Goal: Information Seeking & Learning: Learn about a topic

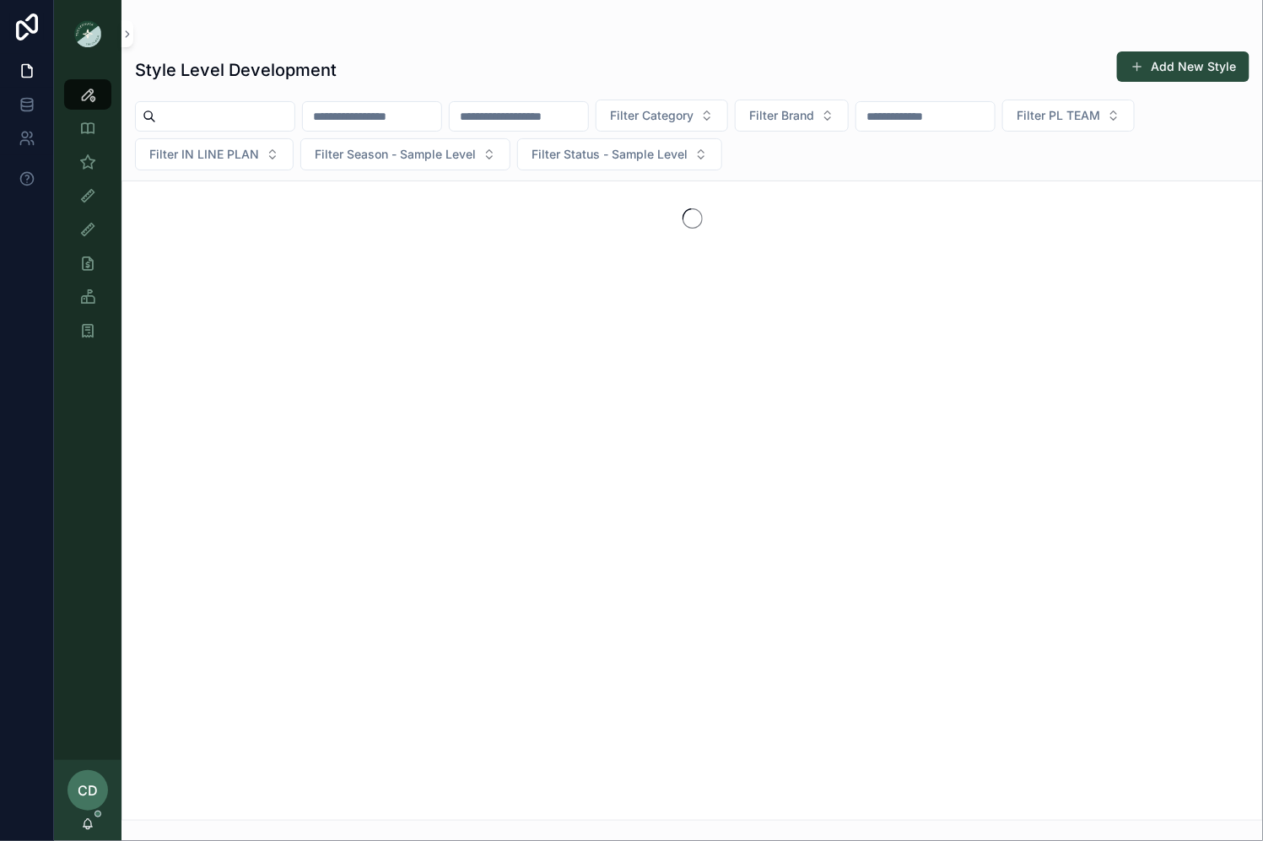
drag, startPoint x: 374, startPoint y: 119, endPoint x: 415, endPoint y: 121, distance: 41.4
click at [374, 119] on input "scrollable content" at bounding box center [372, 117] width 138 height 24
type input "*****"
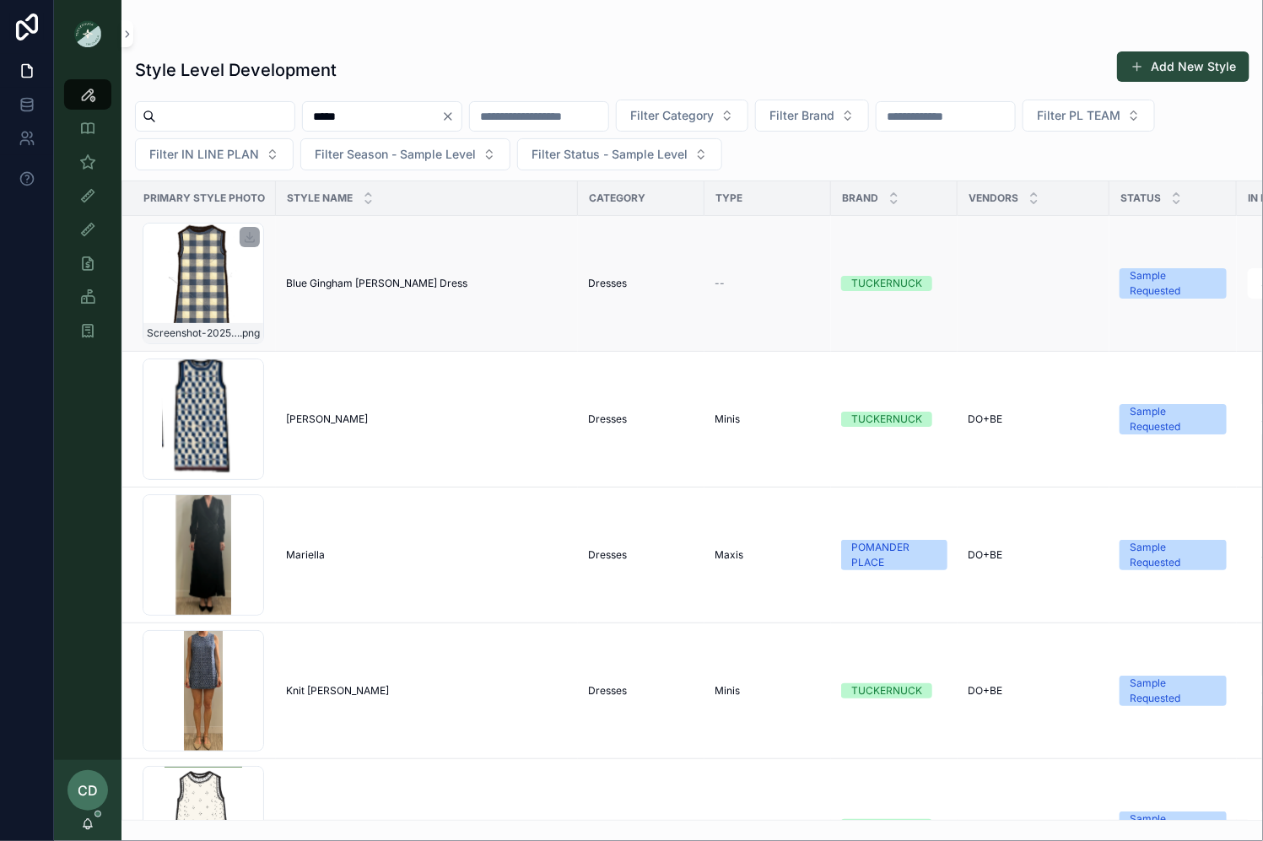
drag, startPoint x: 192, startPoint y: 272, endPoint x: 202, endPoint y: 266, distance: 11.7
click at [225, 297] on div "Screenshot-2025-08-28-at-3.09.58-PM .png" at bounding box center [204, 284] width 122 height 122
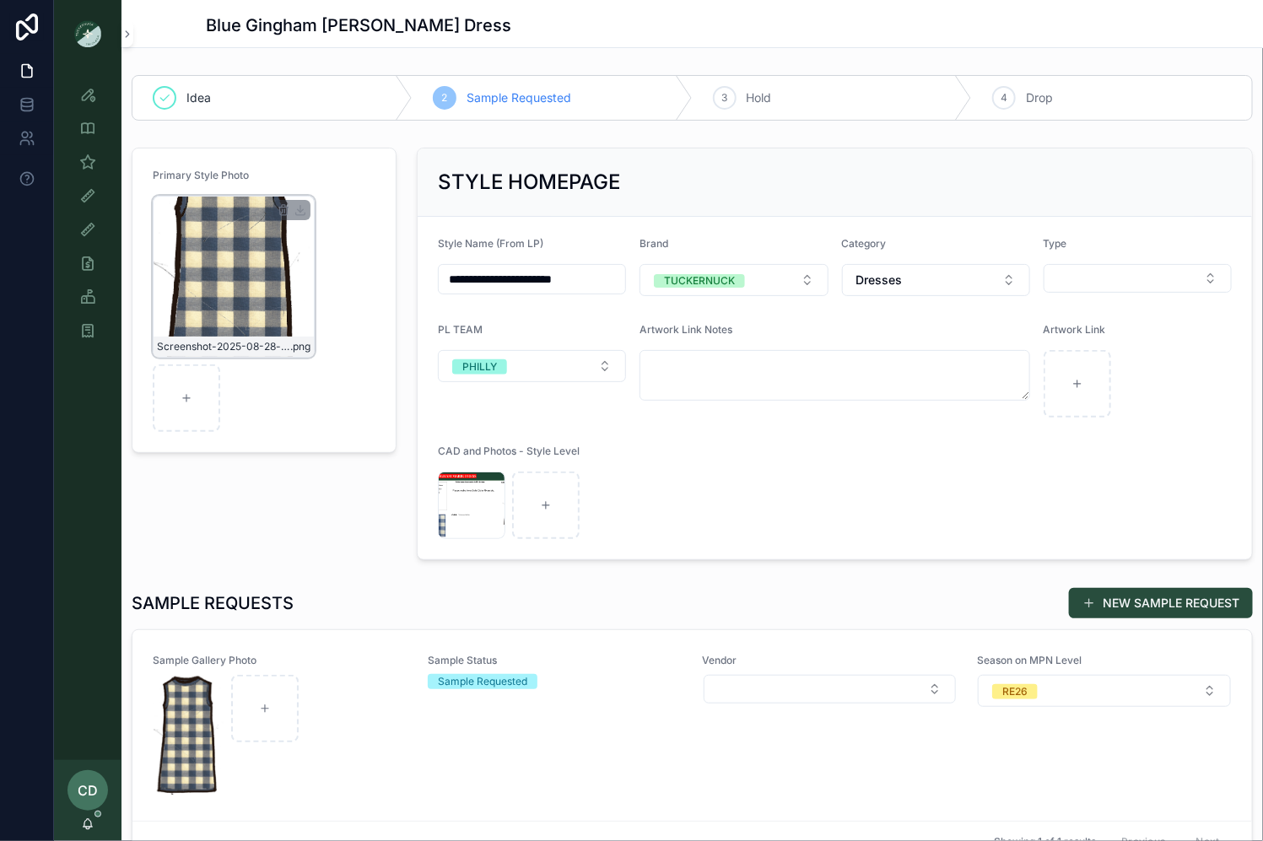
click at [210, 246] on div "Screenshot-2025-08-28-at-3.09.58-PM .png" at bounding box center [234, 277] width 162 height 162
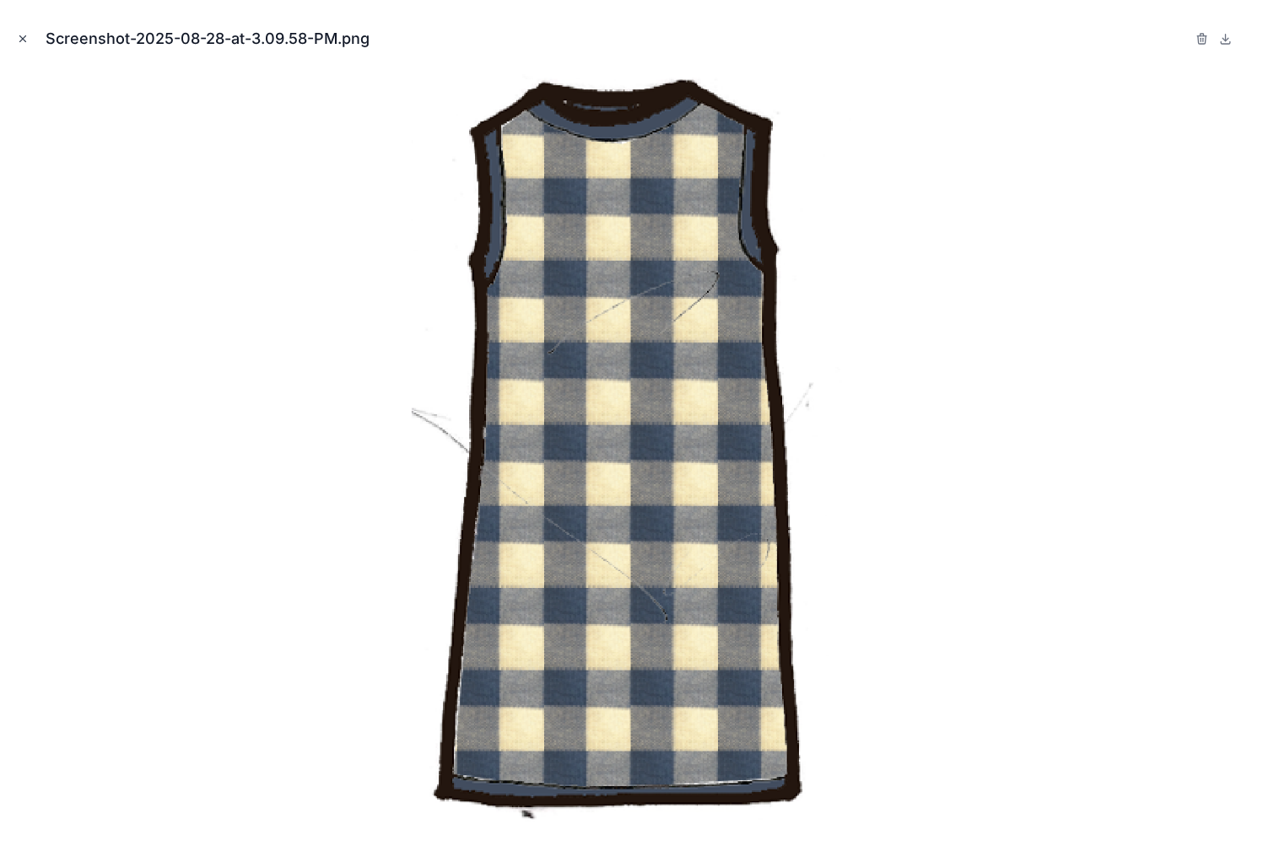
click at [14, 42] on button "Close modal" at bounding box center [23, 39] width 19 height 19
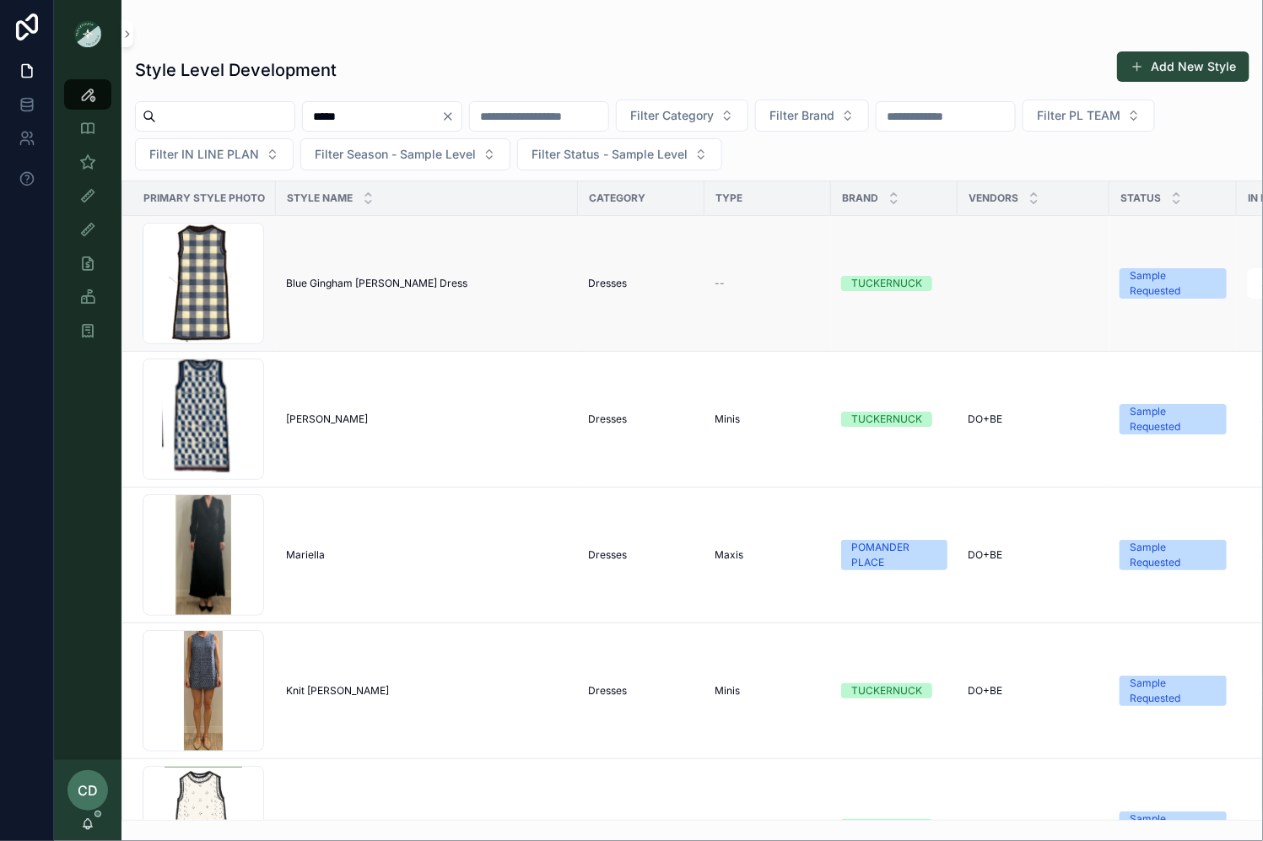
click at [360, 280] on span "Blue Gingham Marie Dress" at bounding box center [376, 284] width 181 height 14
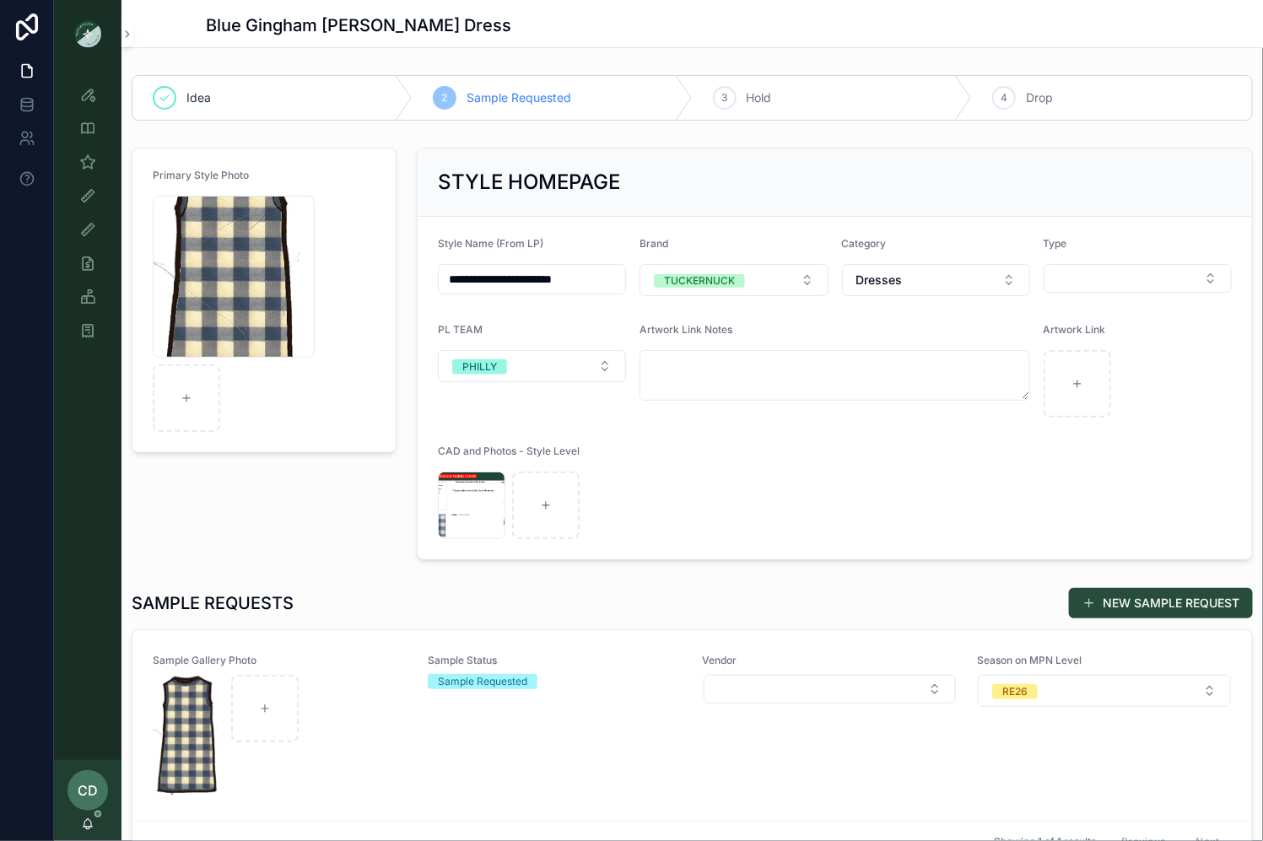
scroll to position [35, 0]
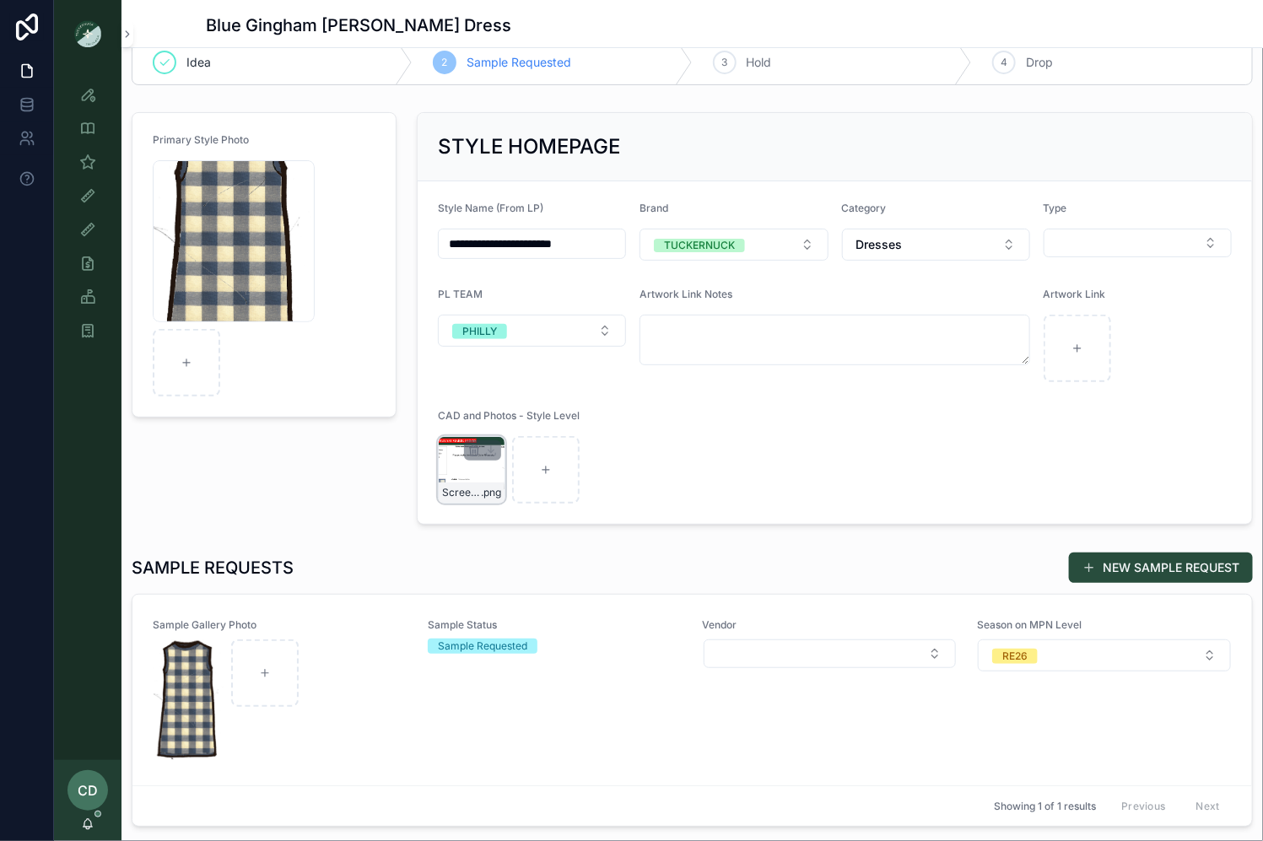
click at [449, 459] on div "Screenshot-2025-08-28-at-3.13.35-PM .png" at bounding box center [472, 470] width 68 height 68
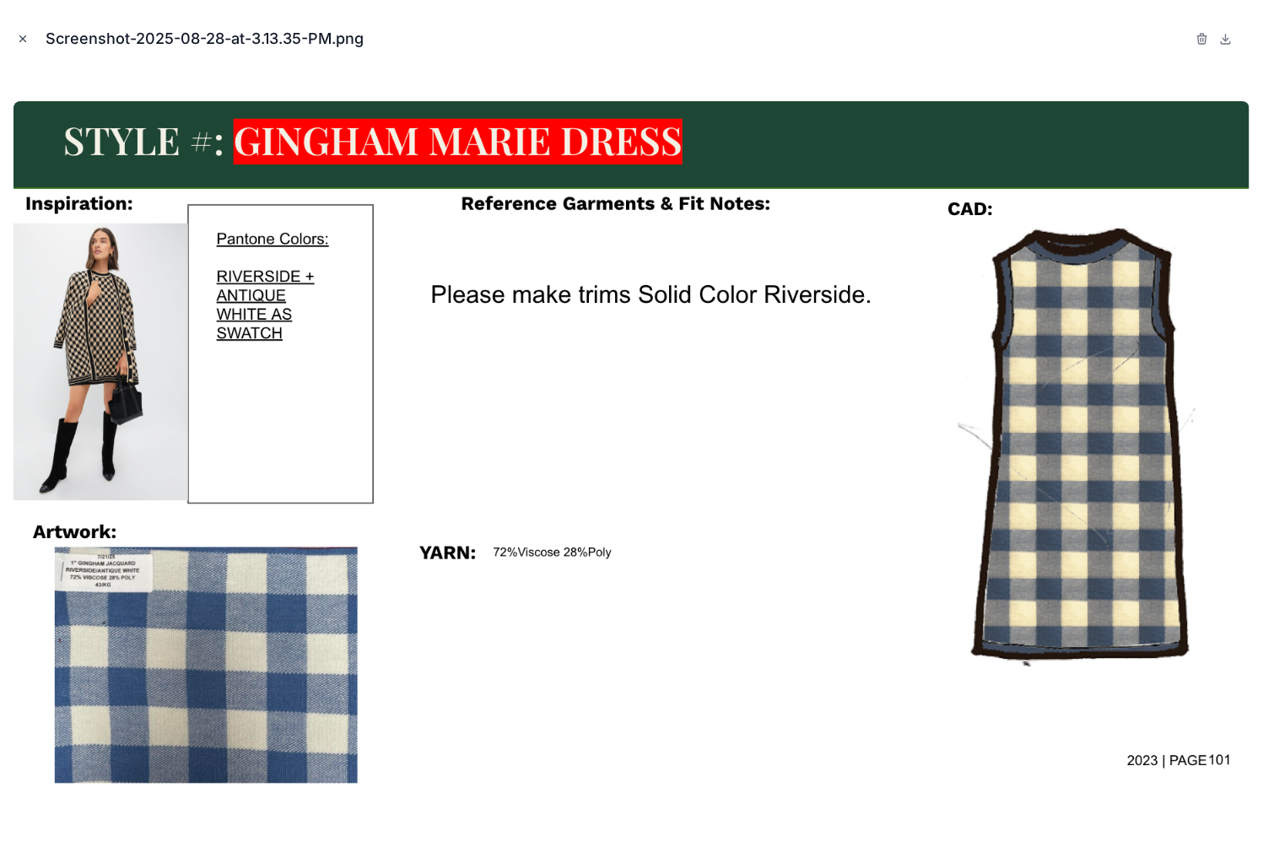
click at [25, 36] on icon "Close modal" at bounding box center [23, 39] width 12 height 12
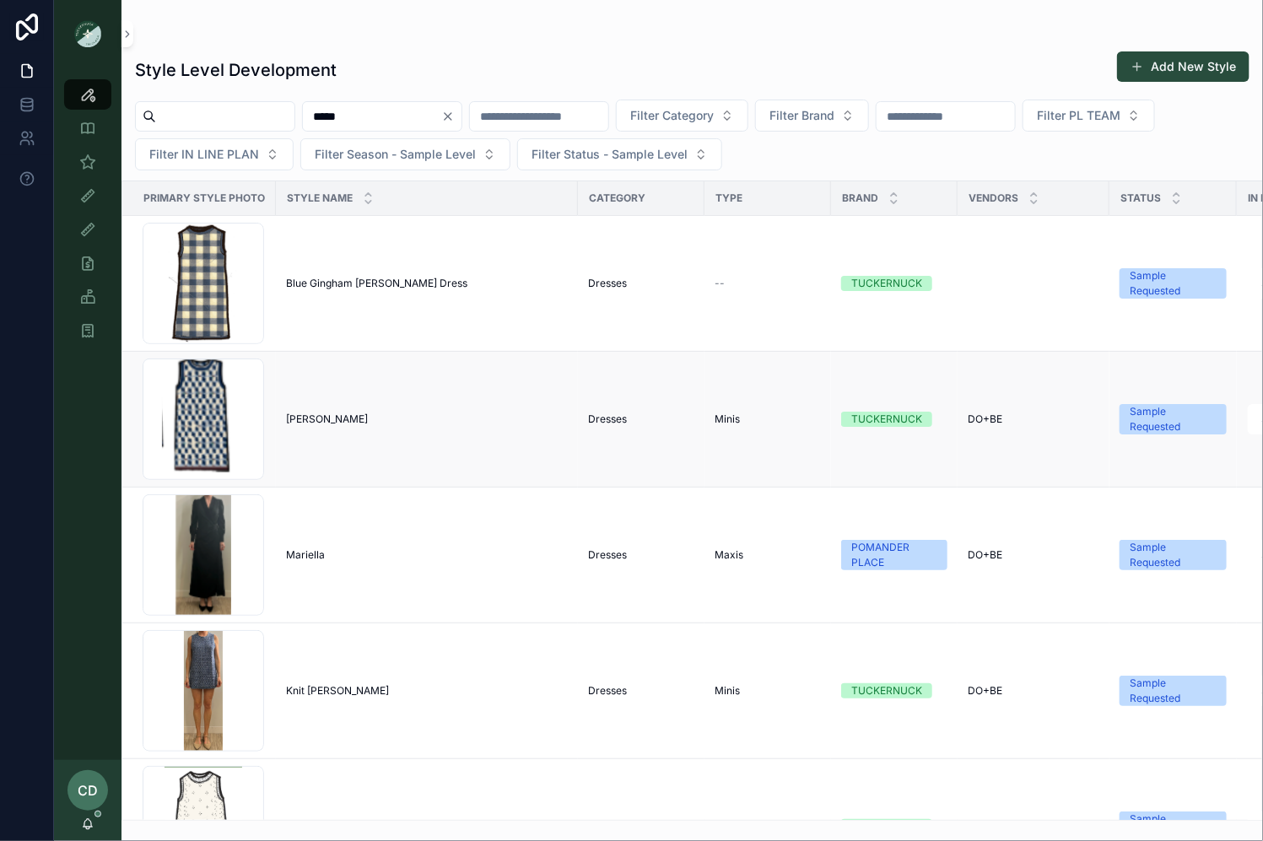
click at [317, 418] on span "[PERSON_NAME]" at bounding box center [327, 420] width 82 height 14
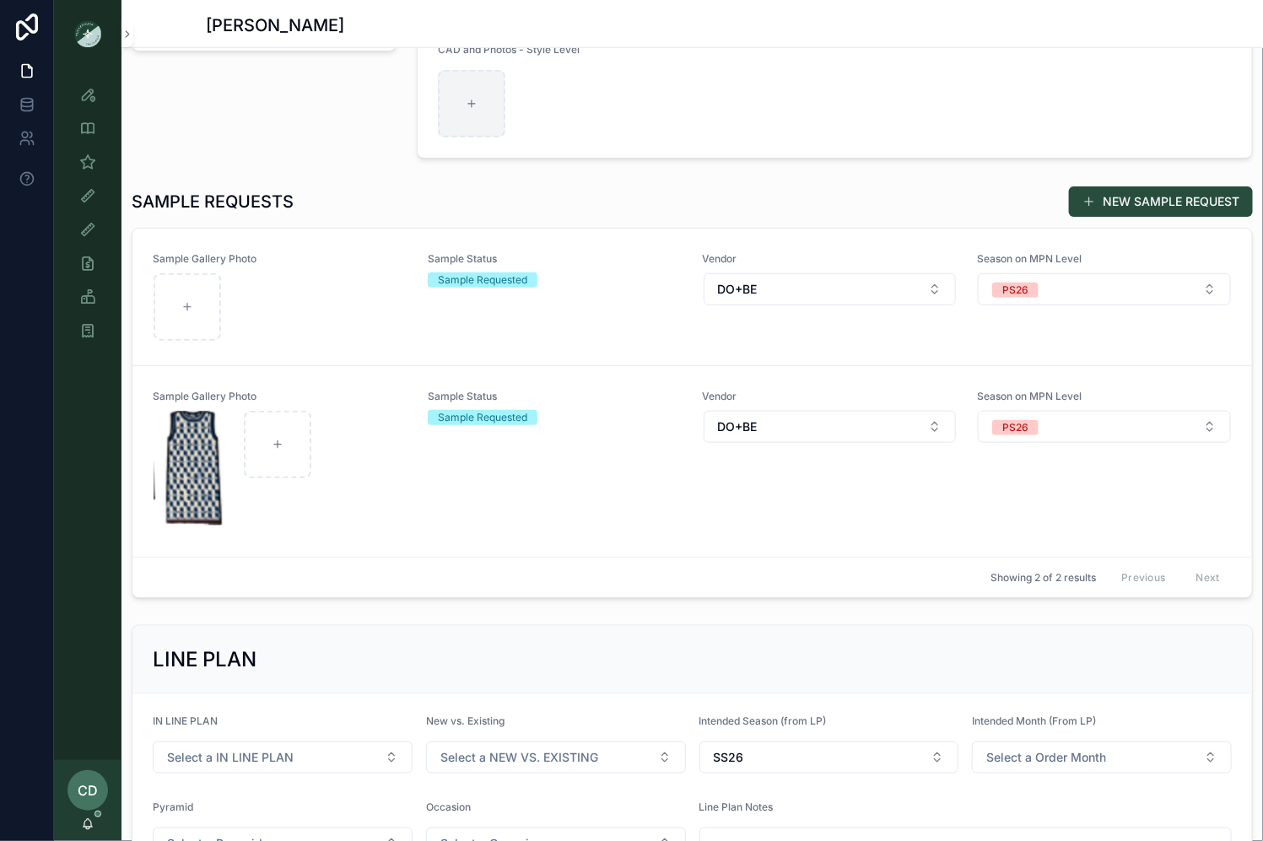
scroll to position [356, 0]
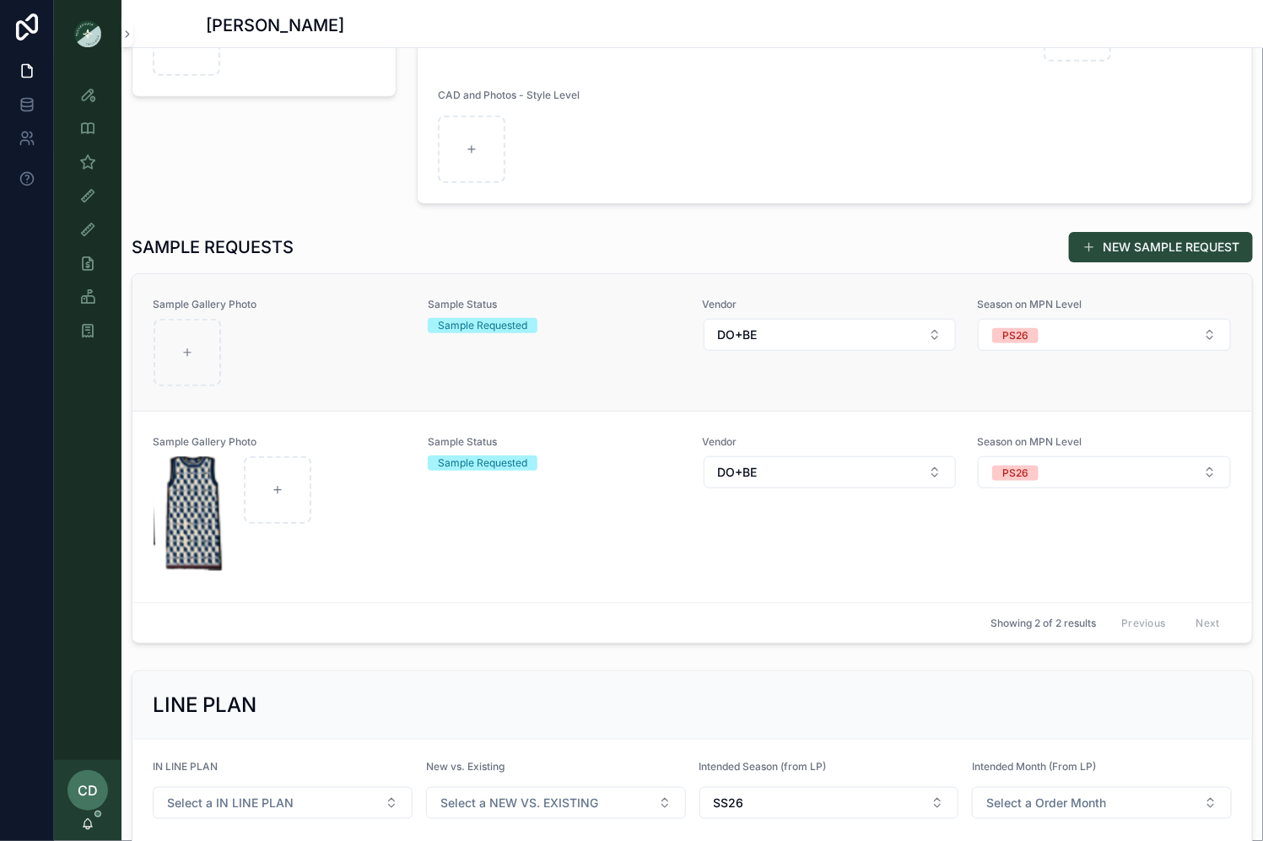
click at [379, 360] on div "scrollable content" at bounding box center [280, 353] width 253 height 68
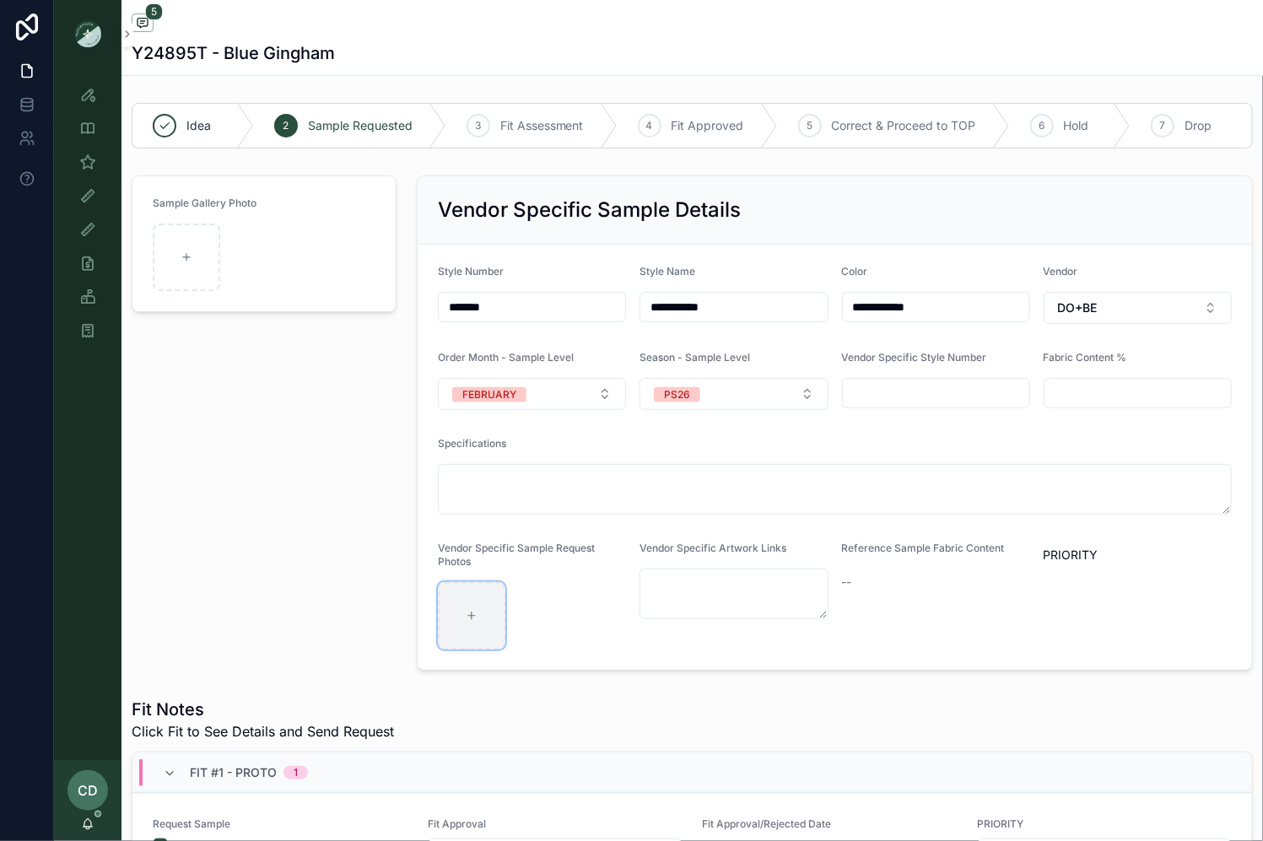
click at [456, 606] on div "scrollable content" at bounding box center [472, 616] width 68 height 68
type input "**********"
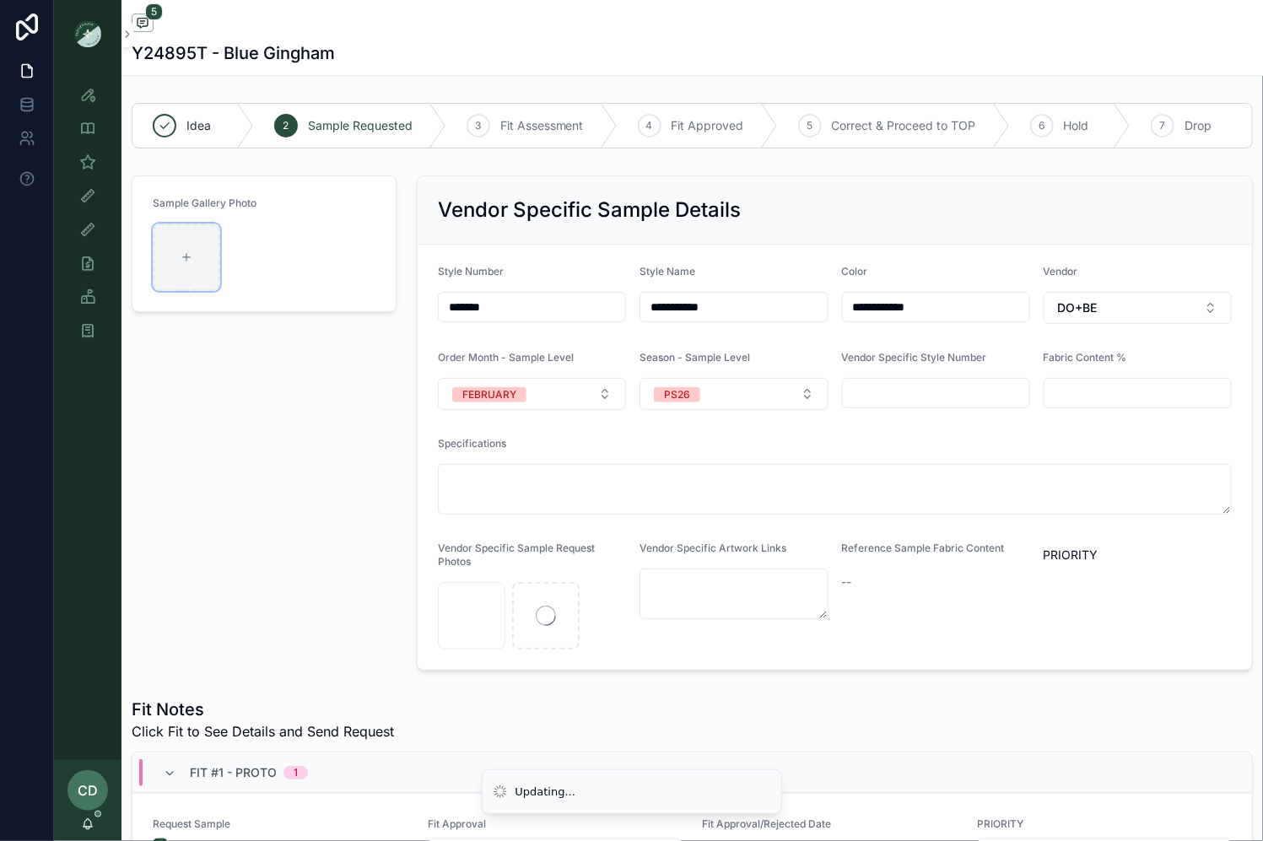
click at [167, 253] on div "scrollable content" at bounding box center [187, 258] width 68 height 68
type input "**********"
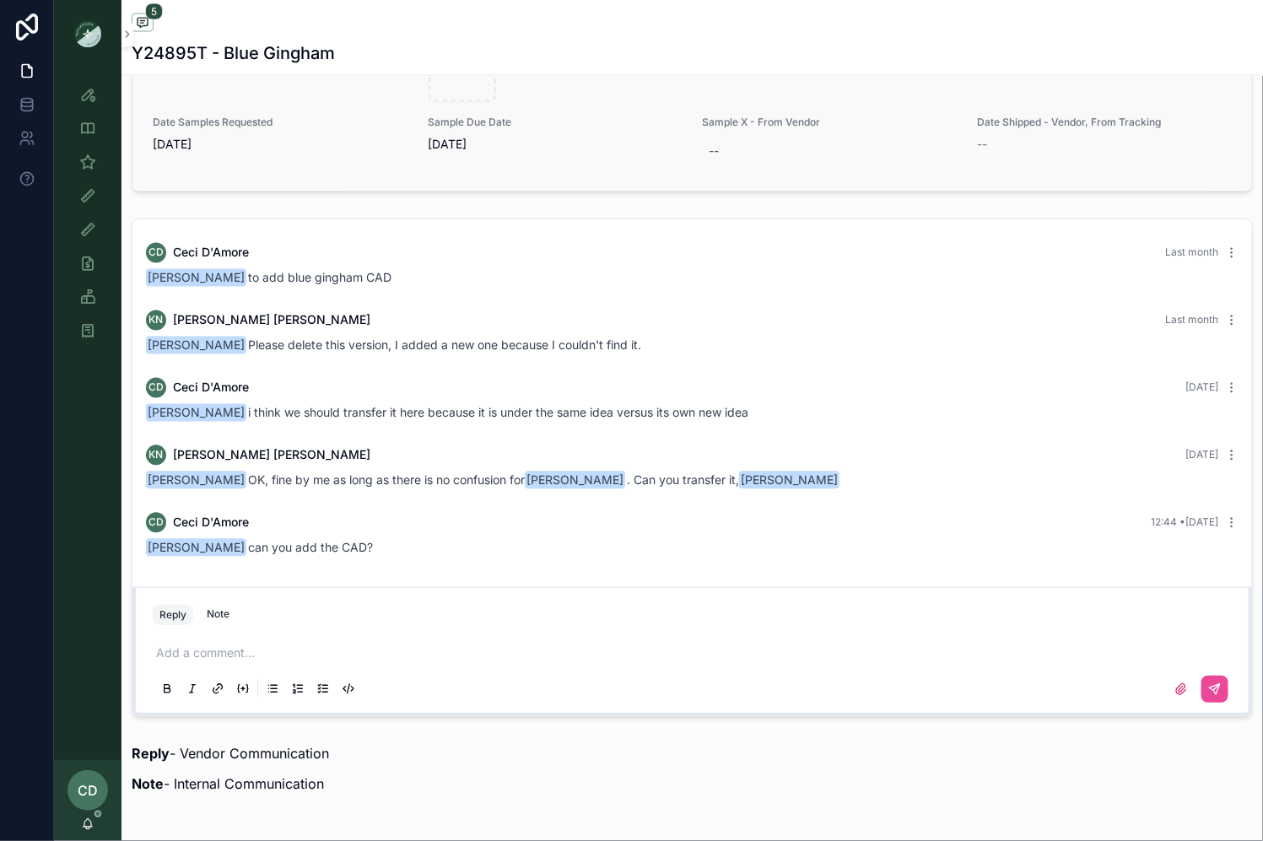
scroll to position [1145, 0]
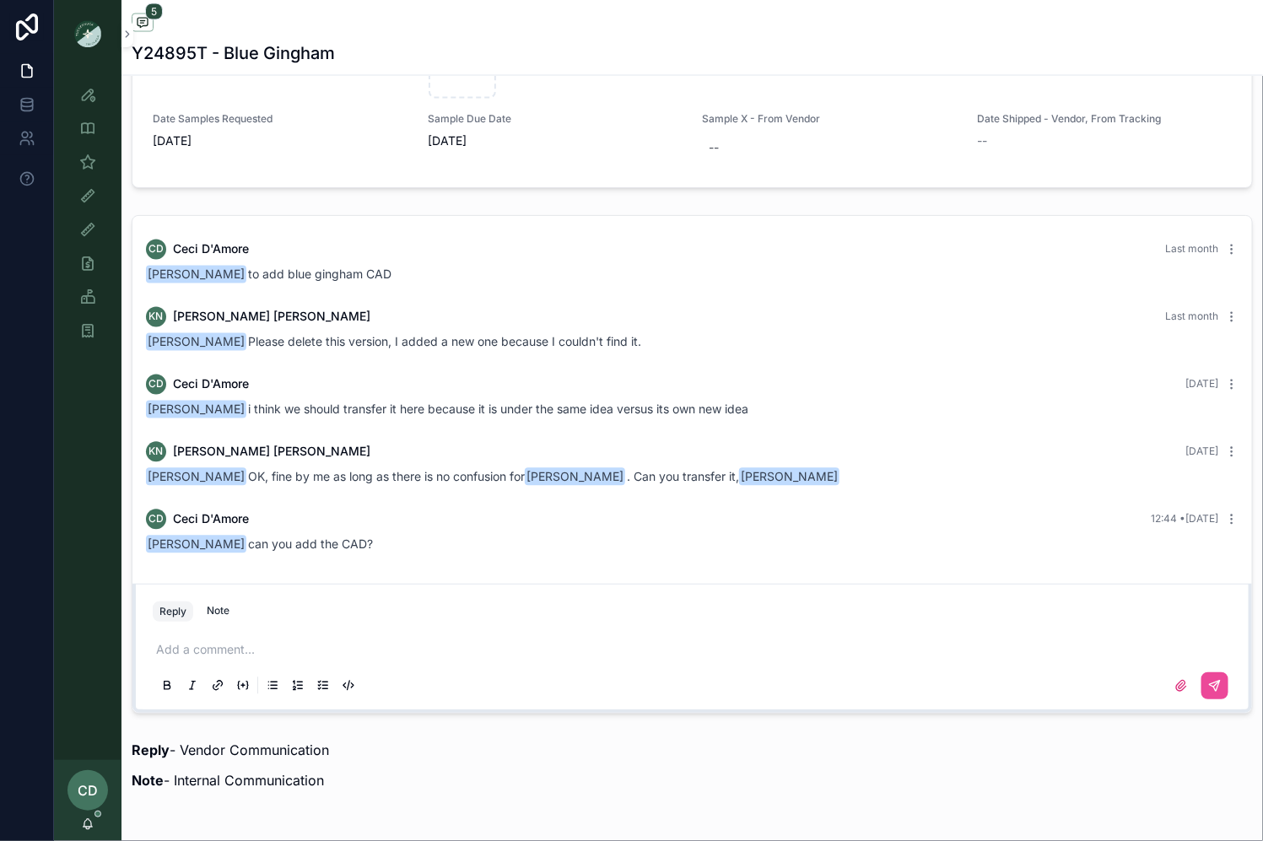
click at [433, 616] on div "Reply Note" at bounding box center [693, 611] width 1100 height 27
click at [433, 625] on div "Add a comment..." at bounding box center [693, 667] width 1100 height 84
click at [420, 642] on p "scrollable content" at bounding box center [695, 650] width 1079 height 17
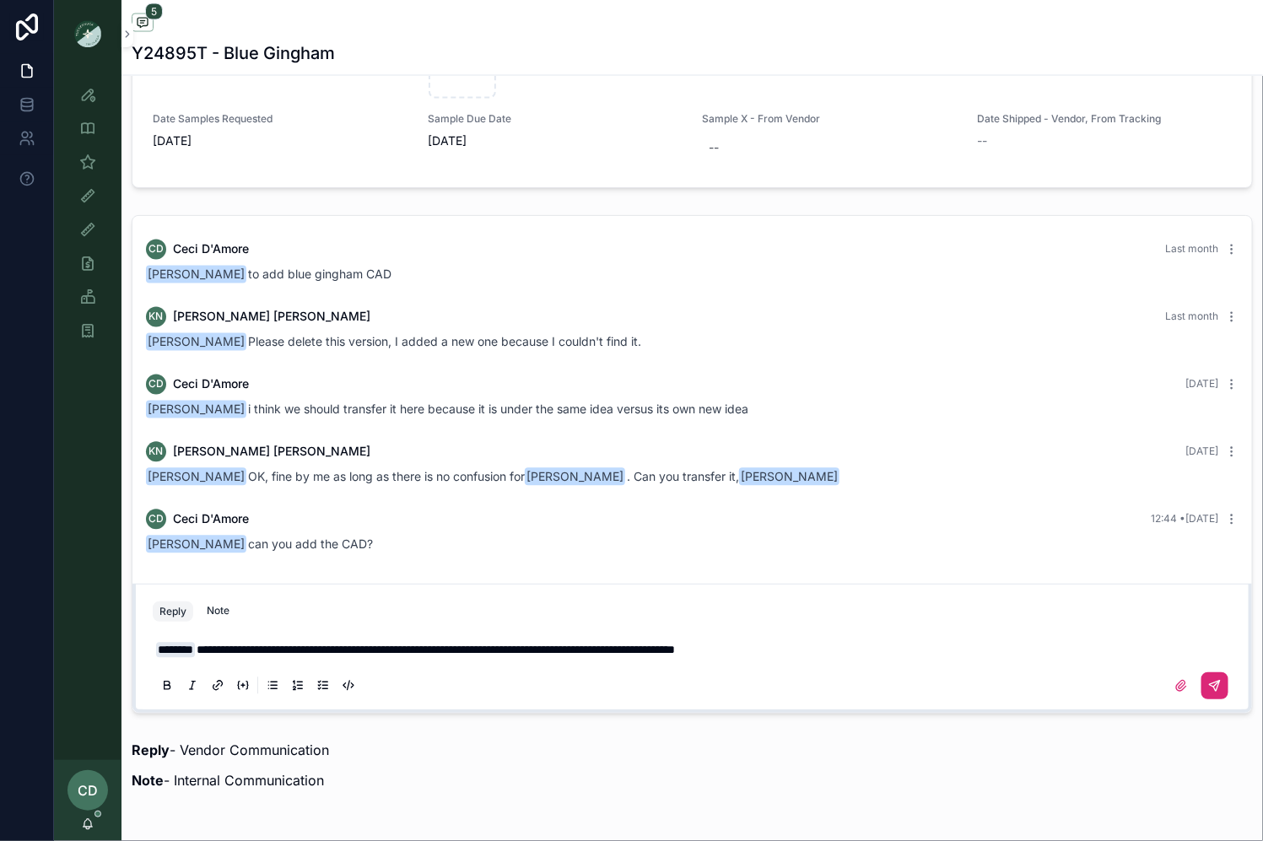
click at [1226, 673] on button "scrollable content" at bounding box center [1215, 686] width 27 height 27
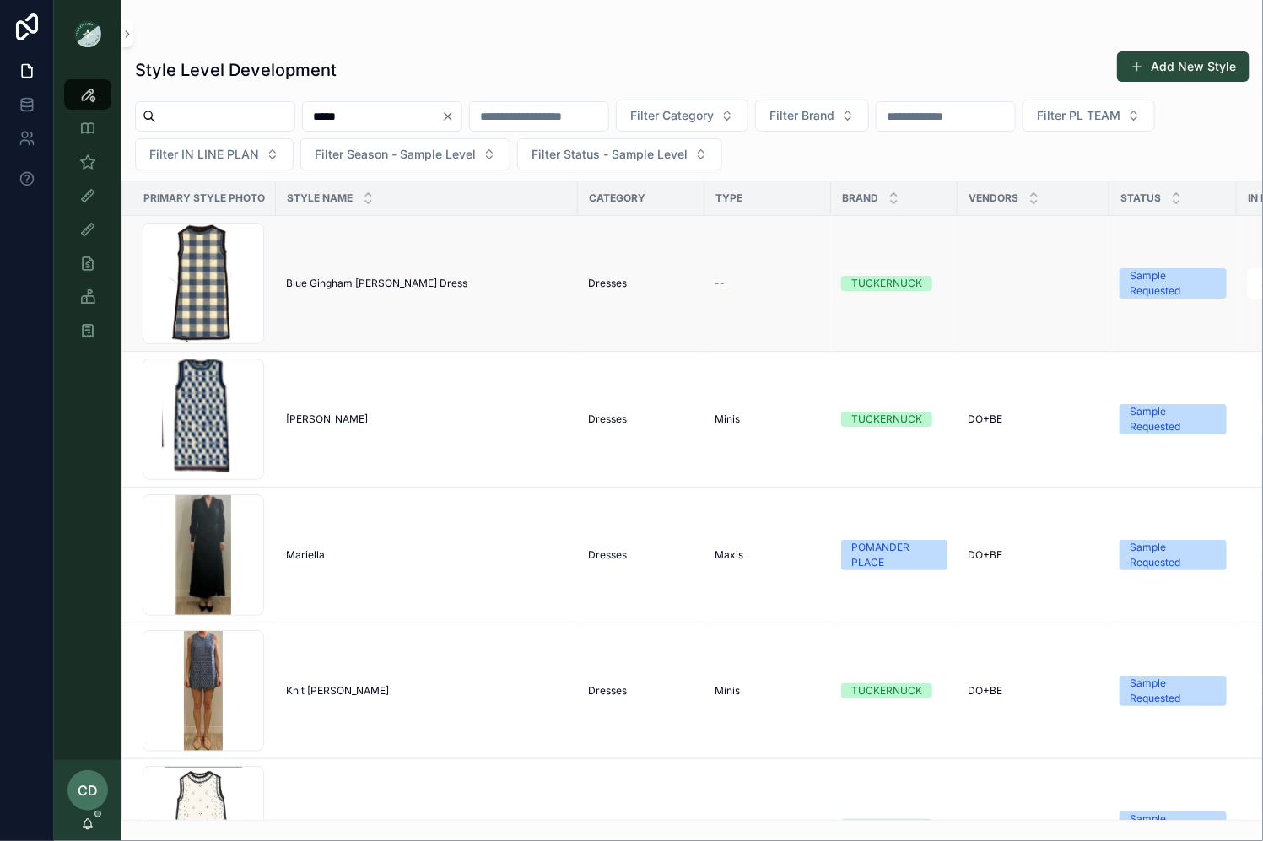
click at [372, 277] on span "Blue Gingham Marie Dress" at bounding box center [376, 284] width 181 height 14
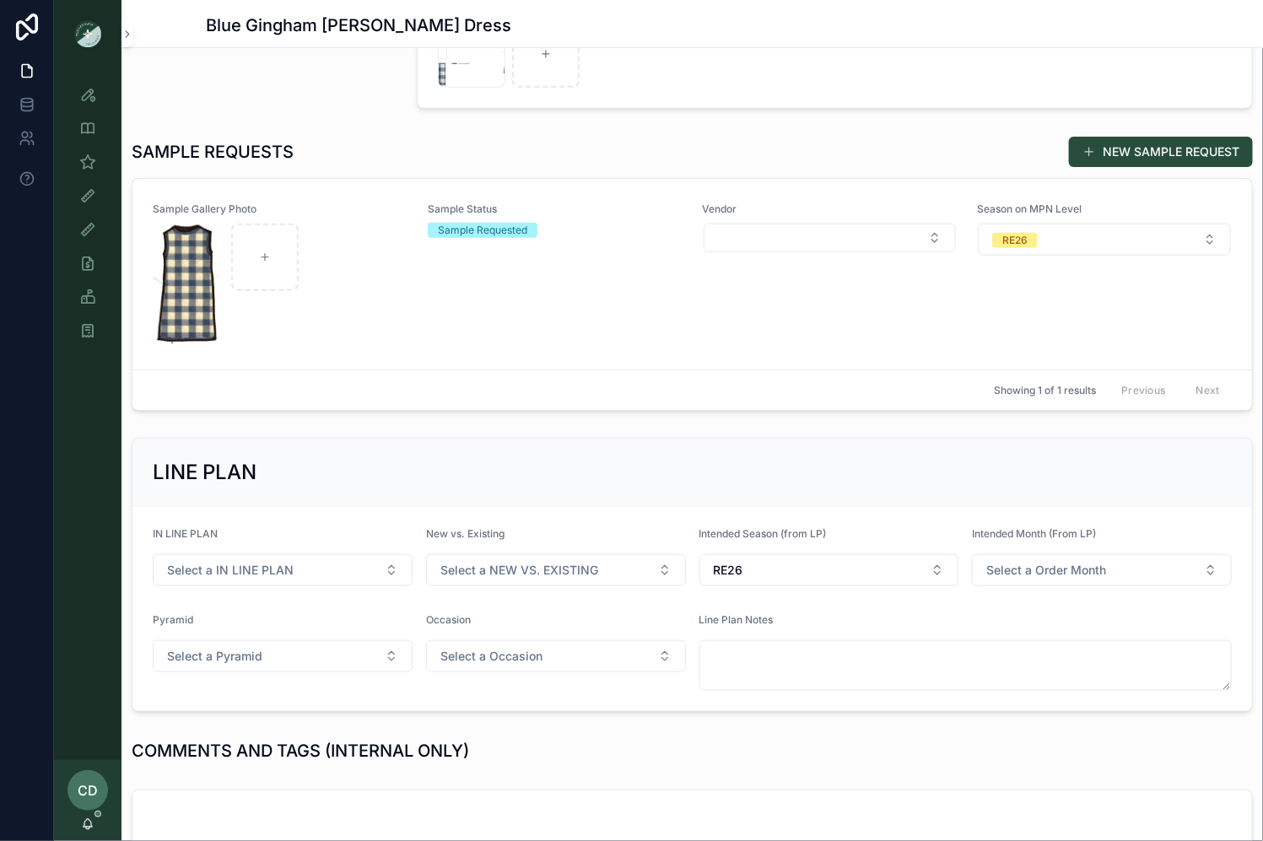
scroll to position [411, 0]
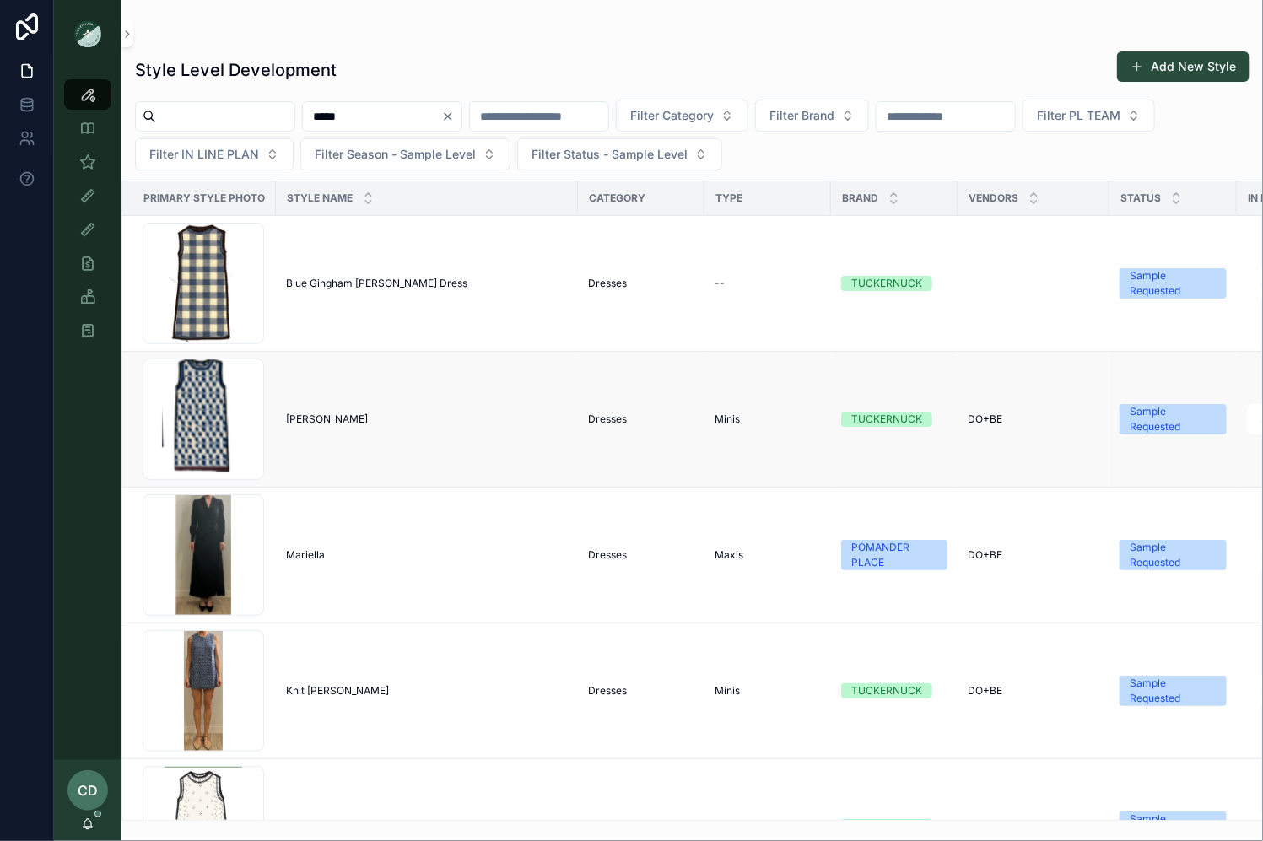
click at [322, 418] on span "[PERSON_NAME]" at bounding box center [327, 420] width 82 height 14
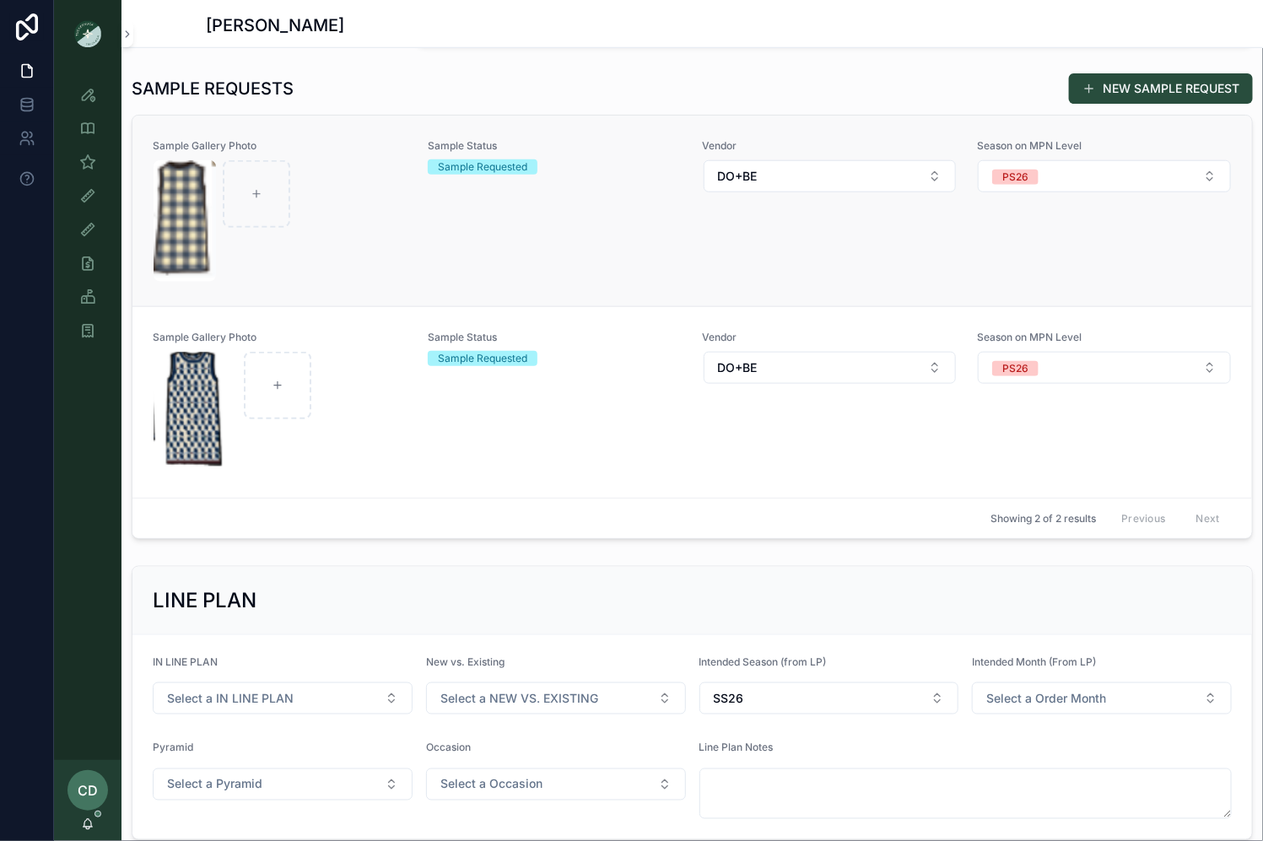
scroll to position [348, 0]
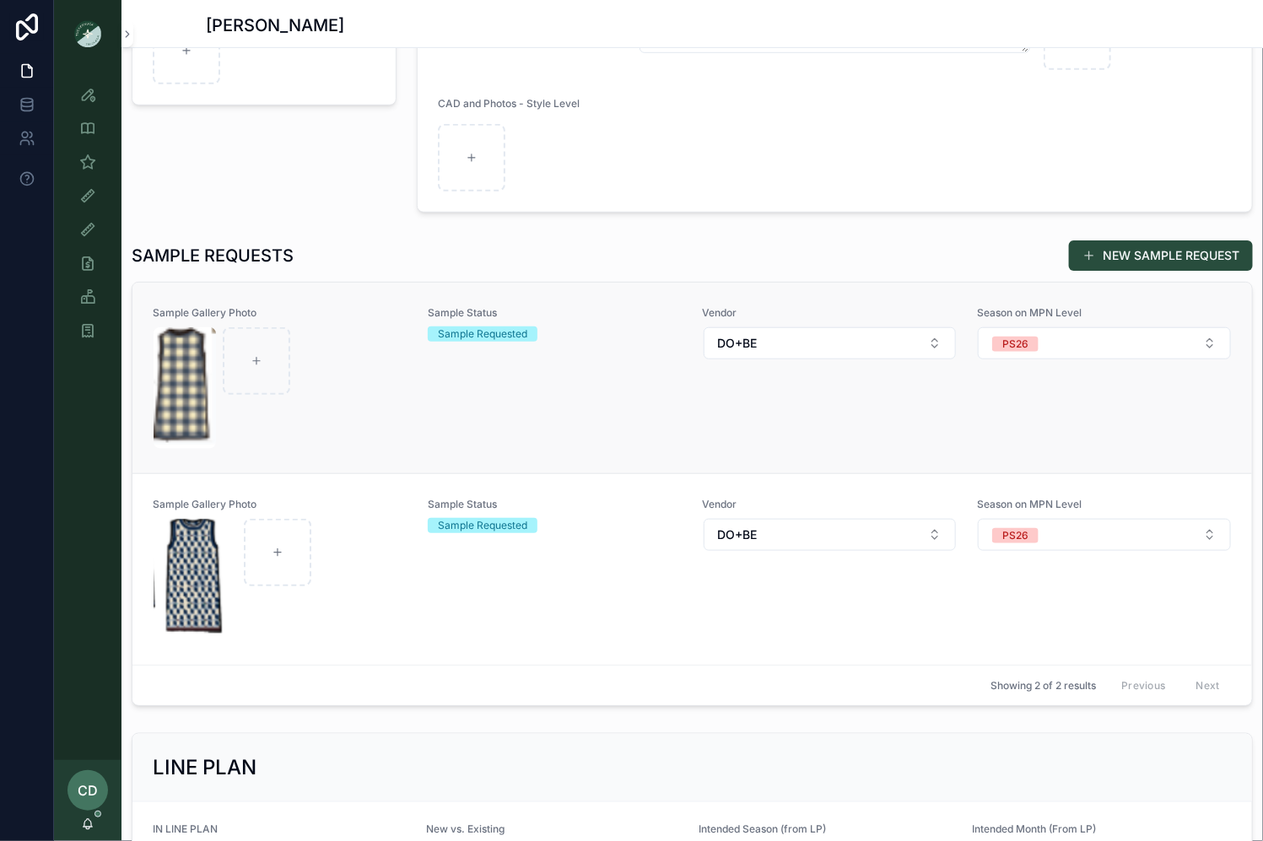
click at [798, 404] on div "Vendor DO+BE" at bounding box center [830, 377] width 255 height 143
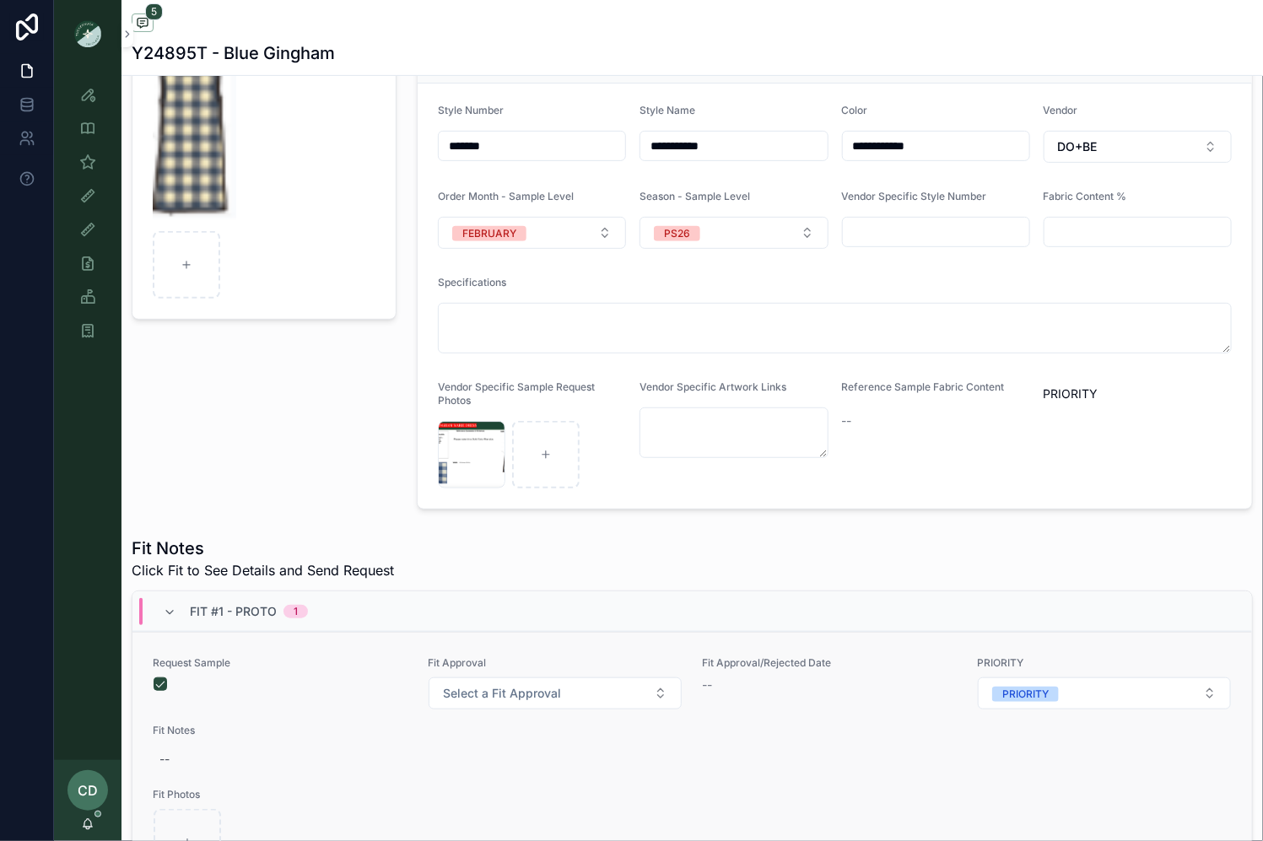
scroll to position [57, 0]
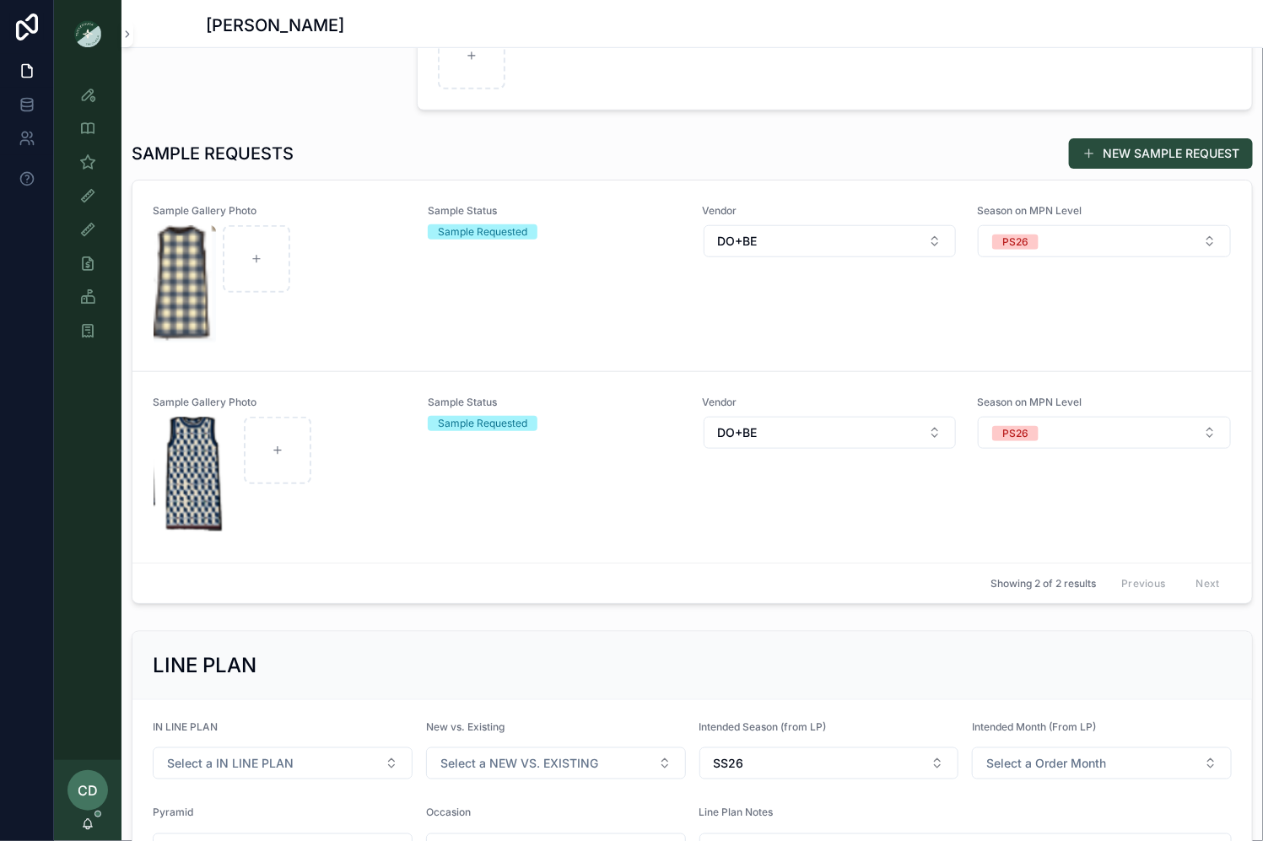
scroll to position [585, 0]
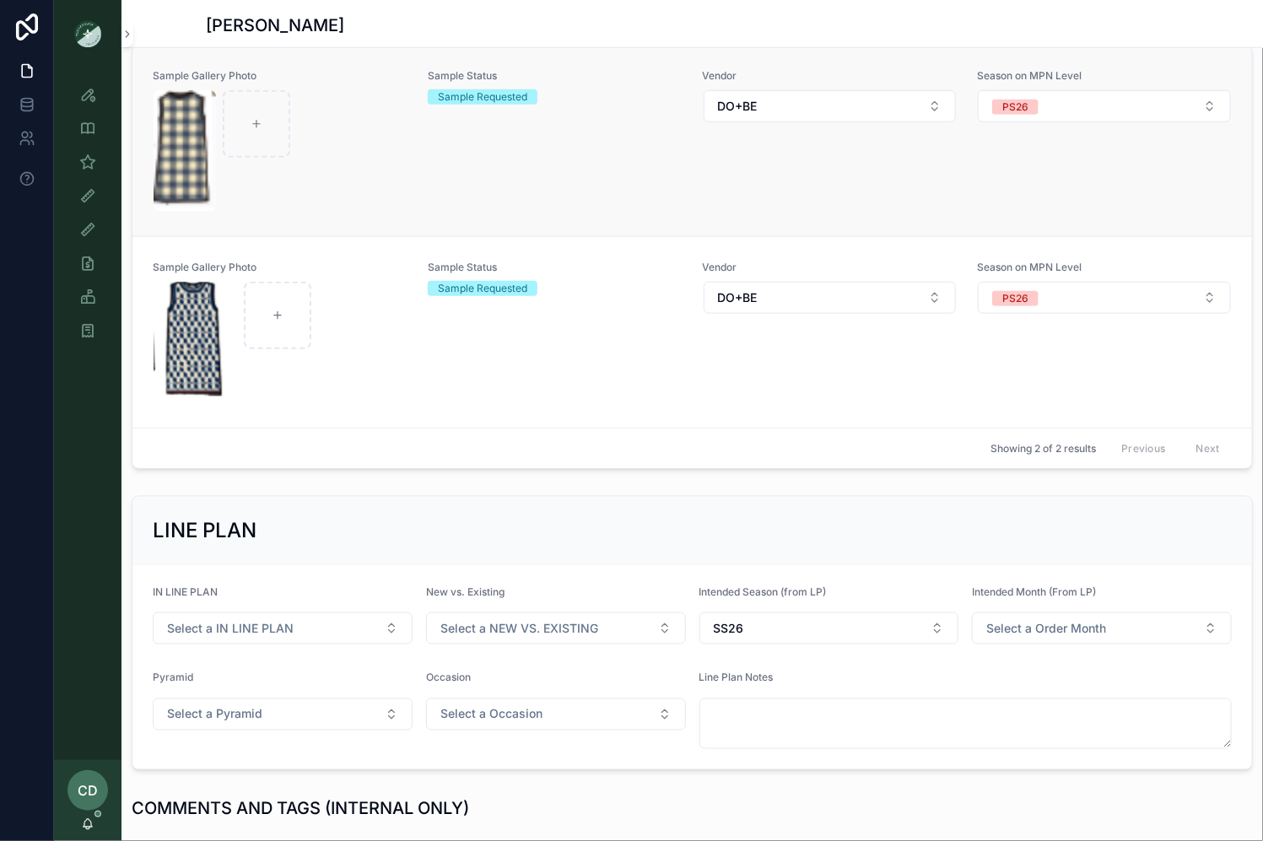
click at [365, 202] on div "scrollable content" at bounding box center [280, 151] width 253 height 122
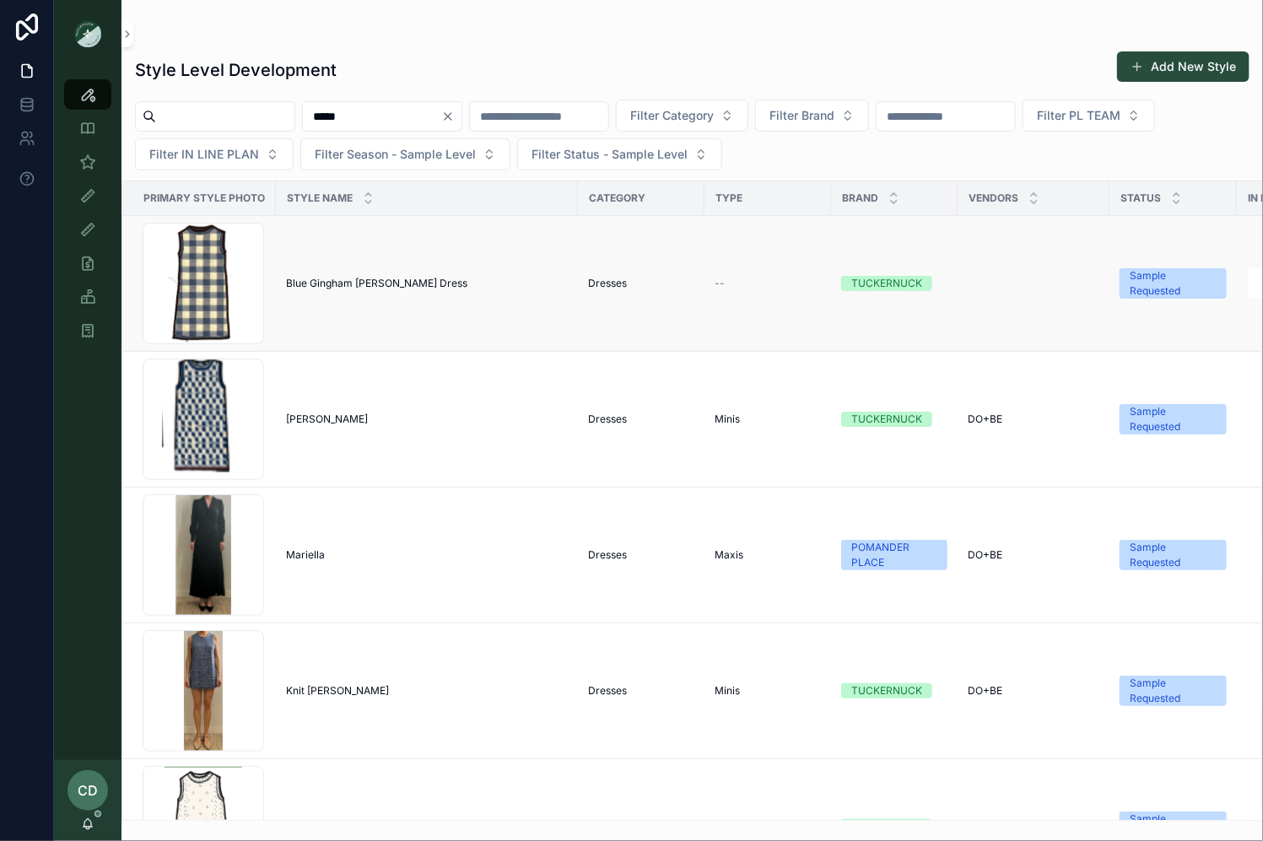
click at [428, 304] on td "Blue Gingham Marie Dress Blue Gingham Marie Dress" at bounding box center [427, 284] width 302 height 136
click at [378, 278] on span "Blue Gingham Marie Dress" at bounding box center [376, 284] width 181 height 14
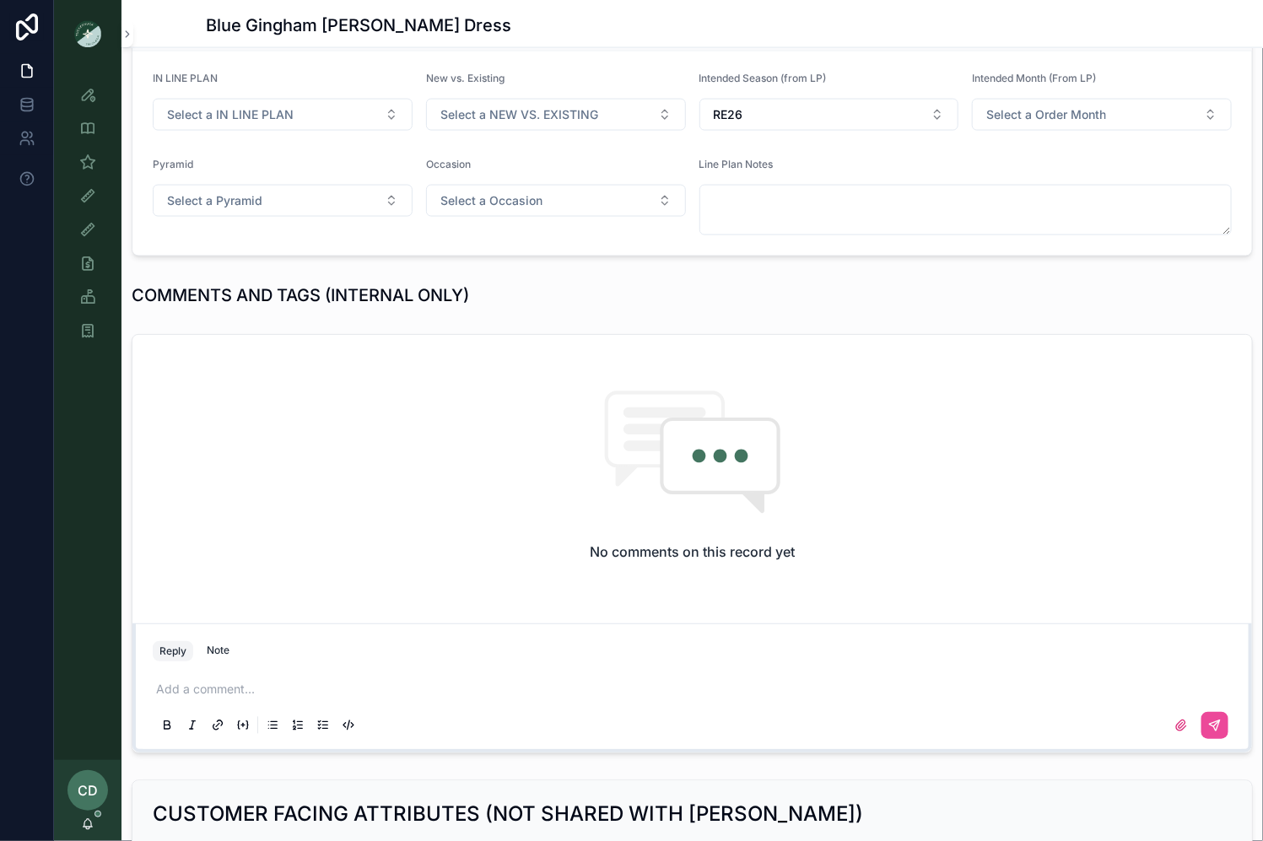
scroll to position [1008, 0]
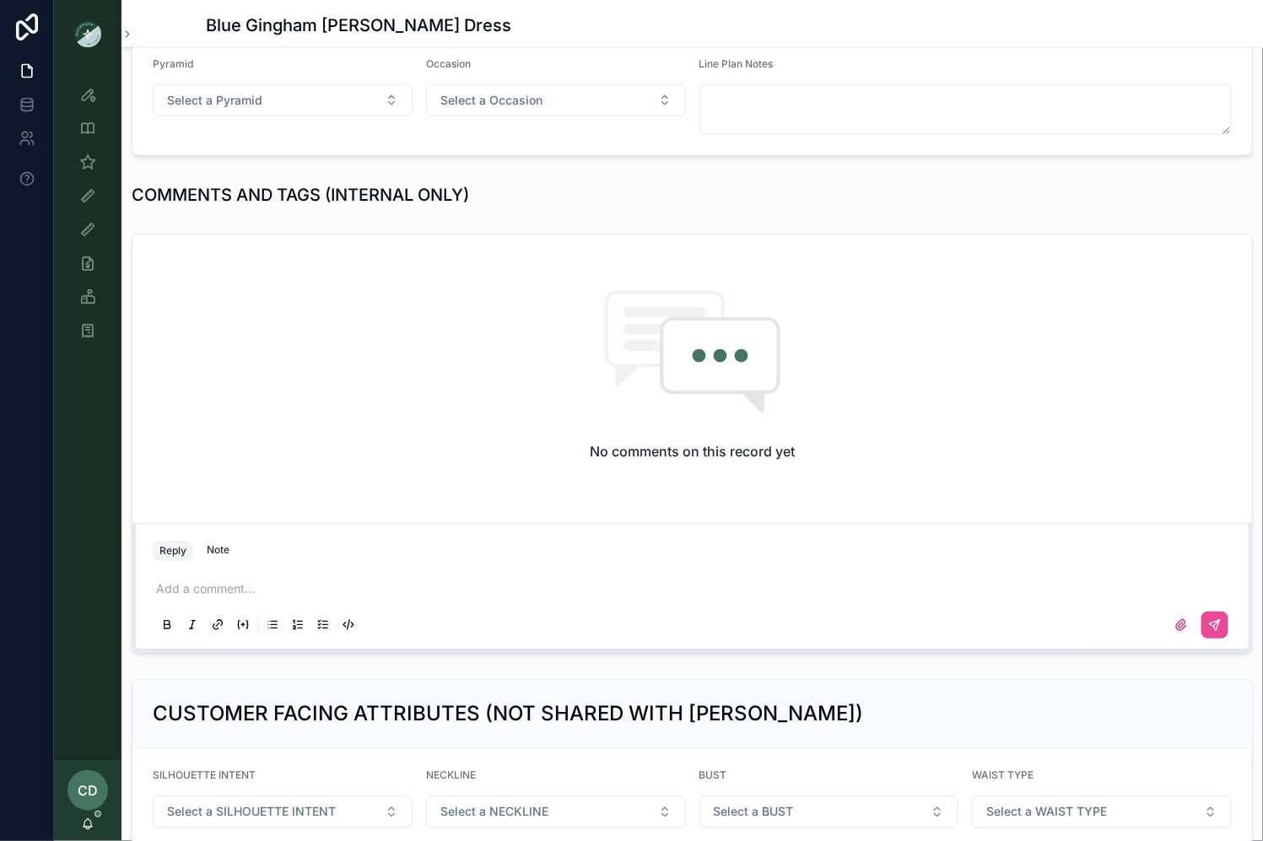
click at [197, 586] on p "scrollable content" at bounding box center [695, 590] width 1079 height 17
click at [1228, 621] on button "scrollable content" at bounding box center [1215, 625] width 27 height 27
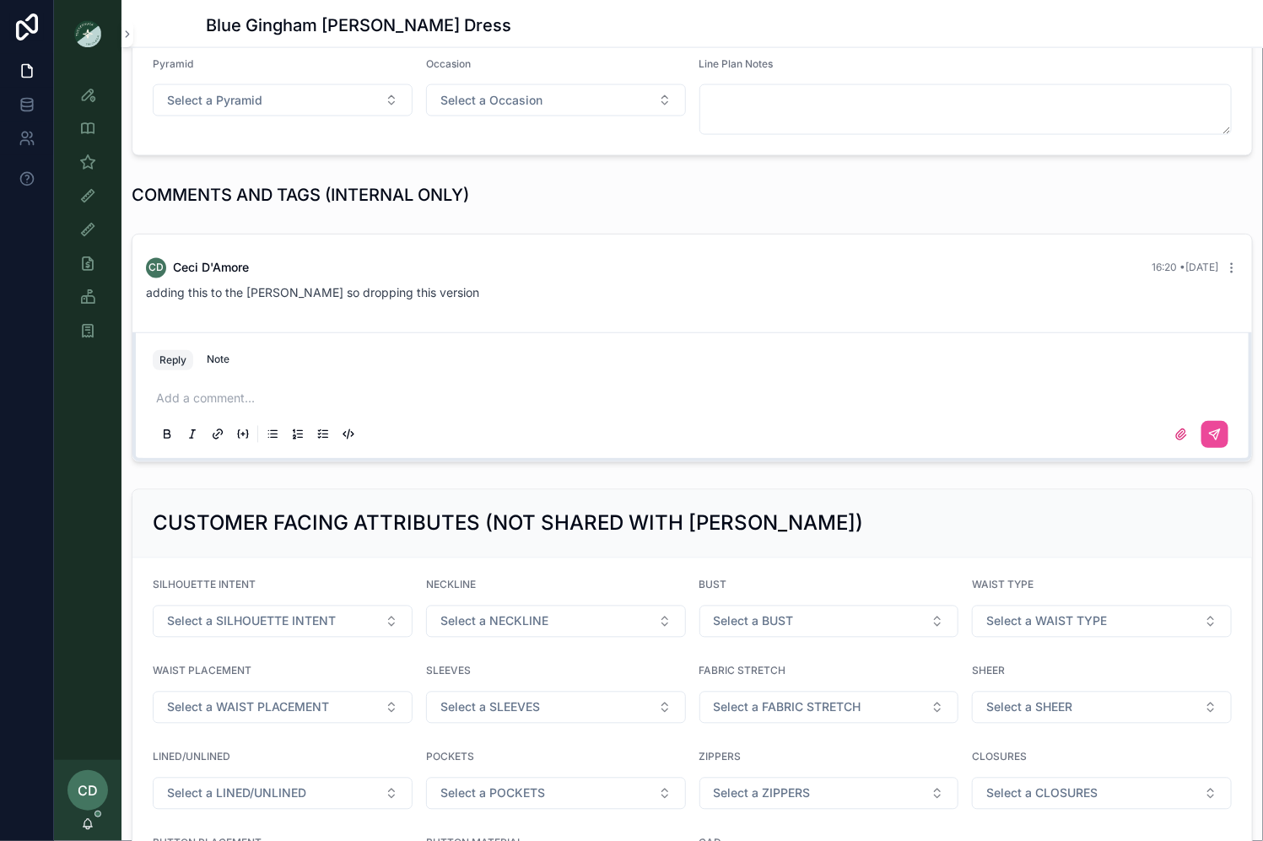
scroll to position [1414, 0]
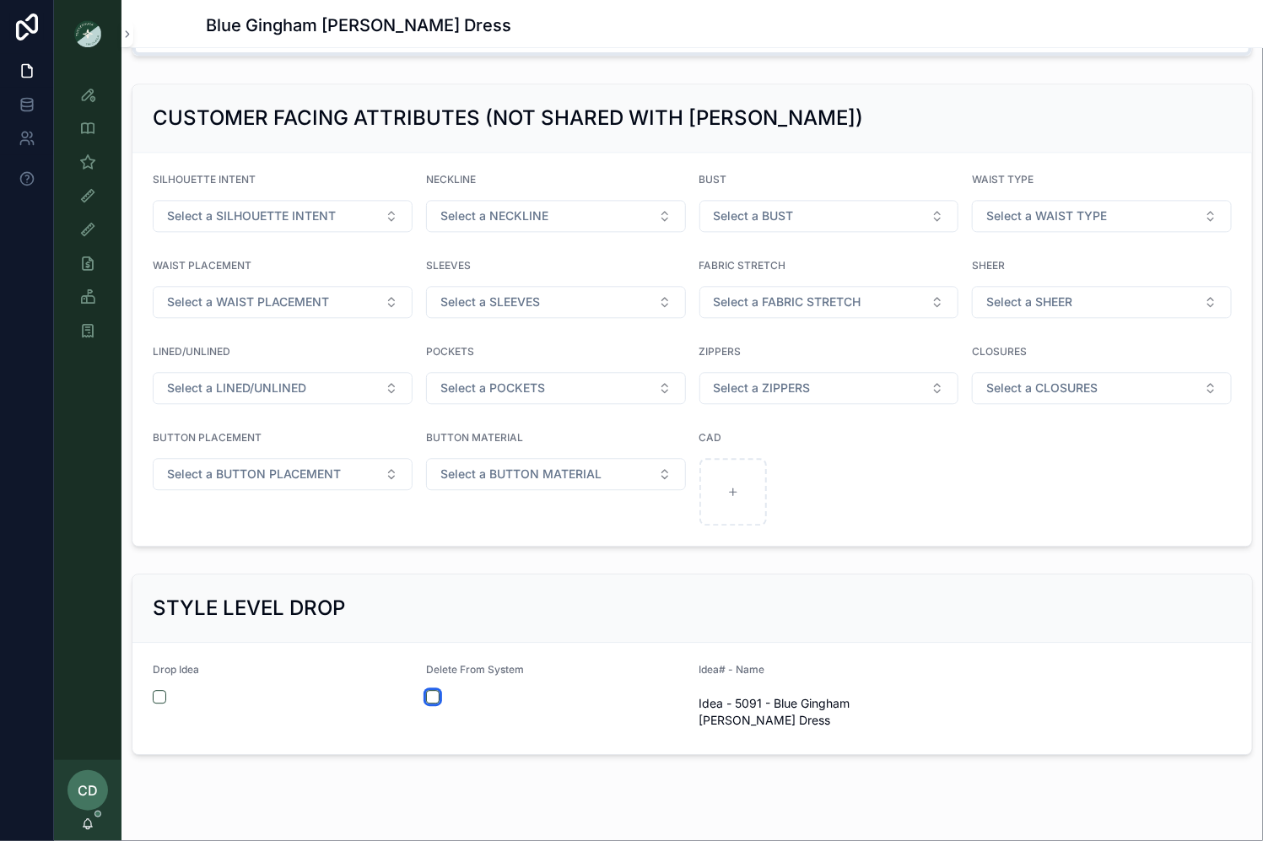
click at [433, 690] on button "scrollable content" at bounding box center [433, 697] width 14 height 14
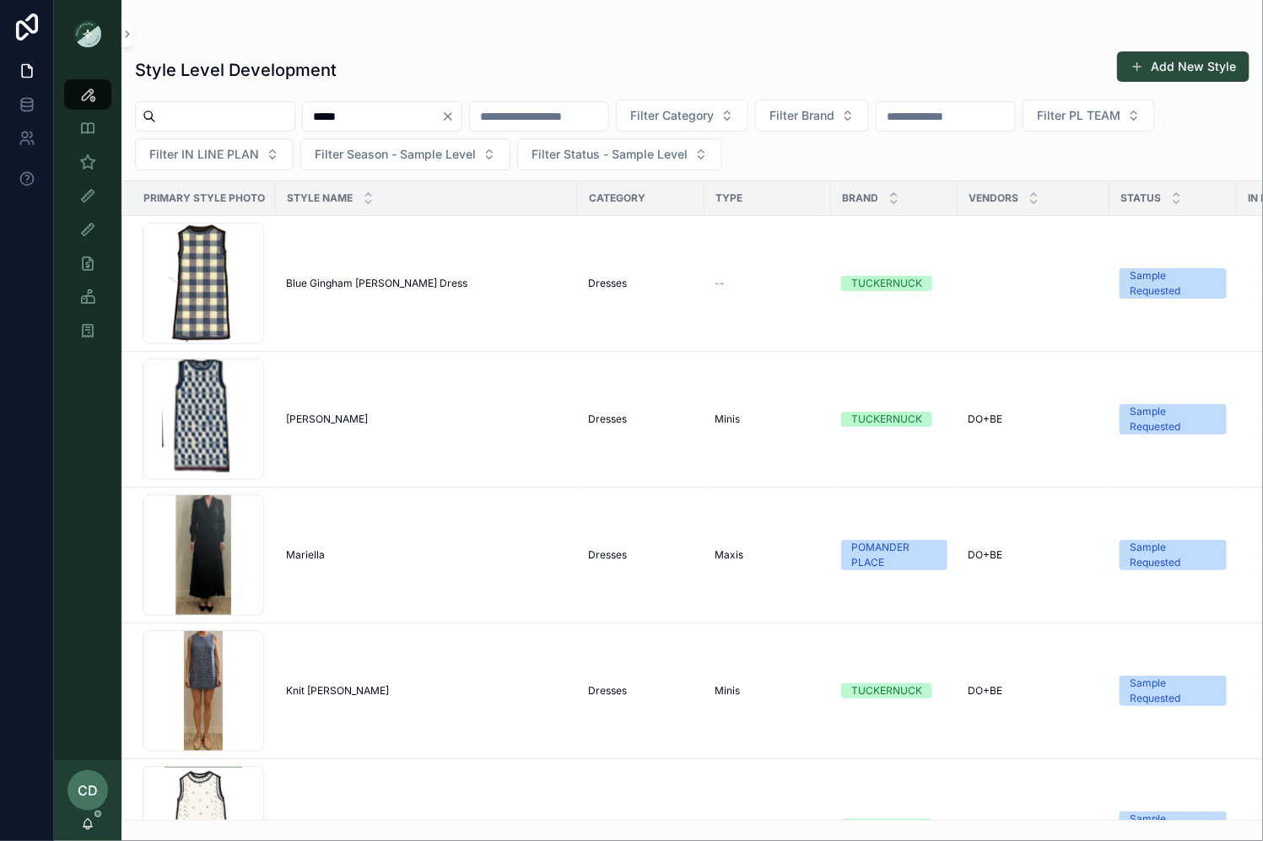
drag, startPoint x: 385, startPoint y: 109, endPoint x: 329, endPoint y: 113, distance: 55.9
click at [331, 112] on input "*****" at bounding box center [372, 117] width 138 height 24
type input "**********"
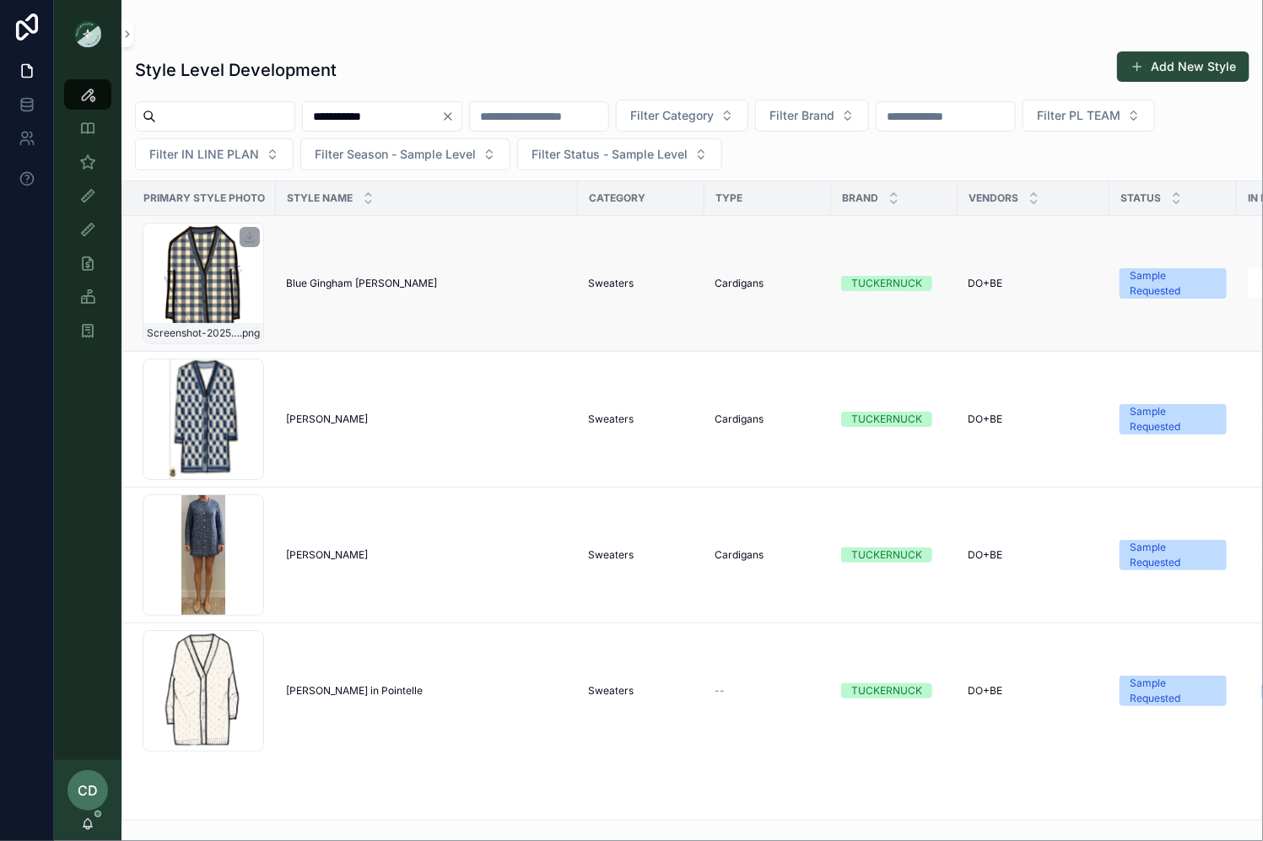
click at [184, 283] on div "Screenshot-2025-08-28-at-3.06.24-PM .png" at bounding box center [204, 284] width 122 height 122
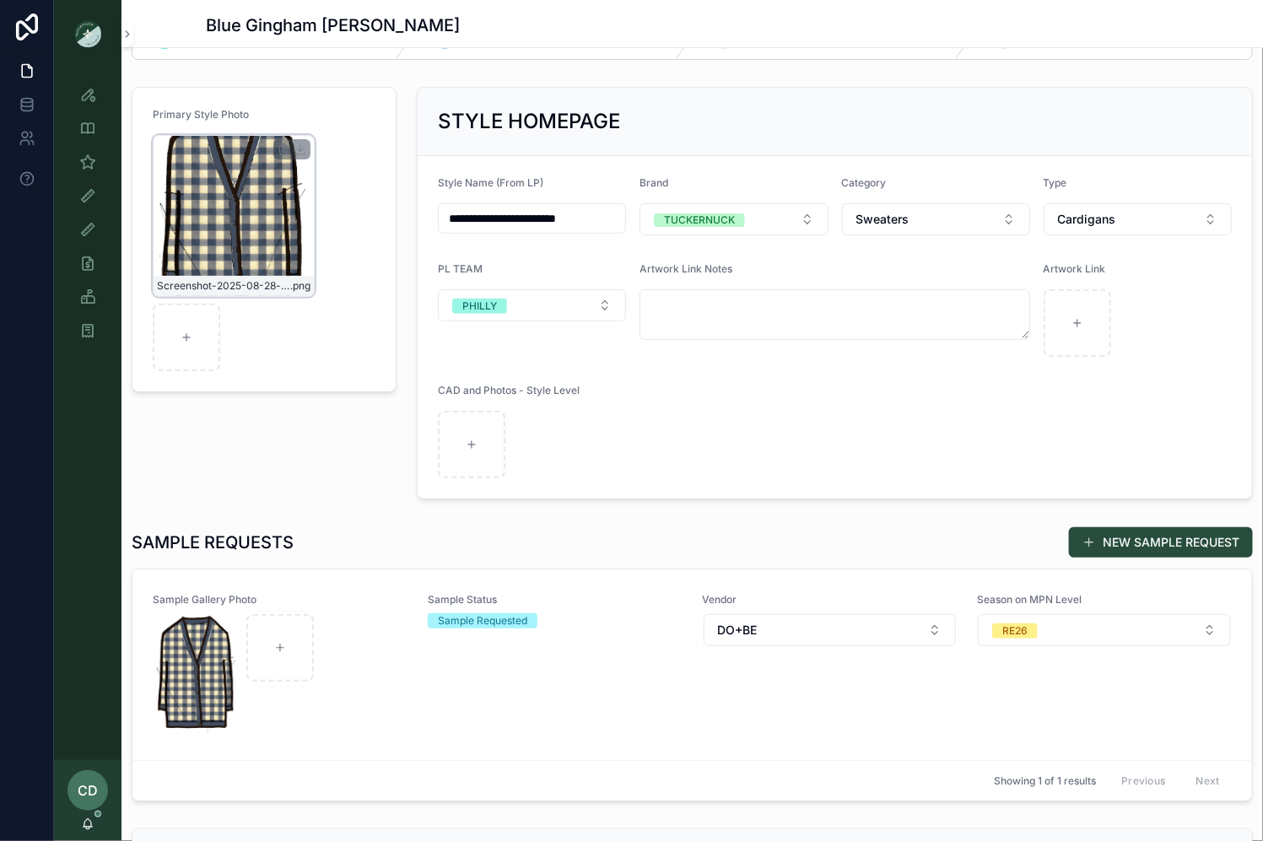
scroll to position [63, 0]
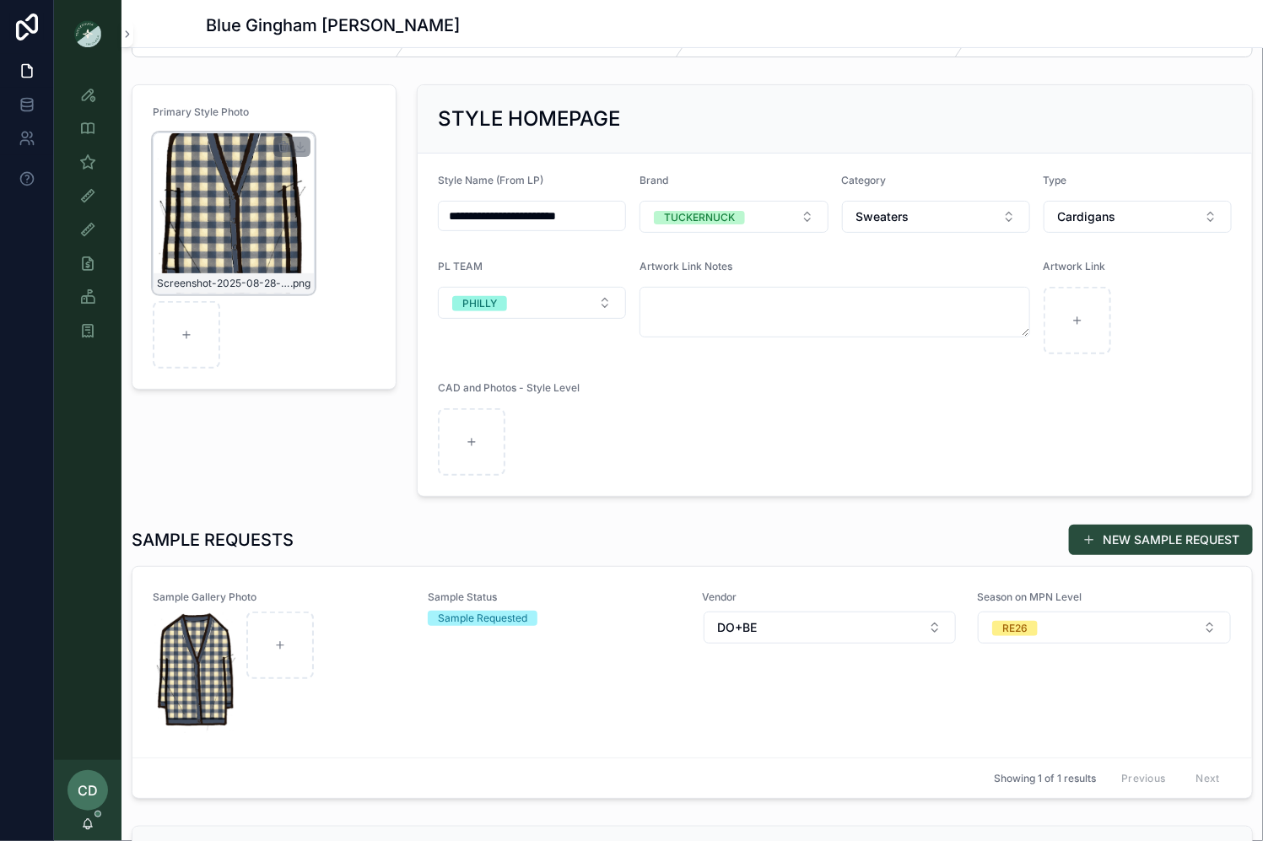
click at [200, 227] on div "Screenshot-2025-08-28-at-3.06.24-PM .png" at bounding box center [234, 214] width 162 height 162
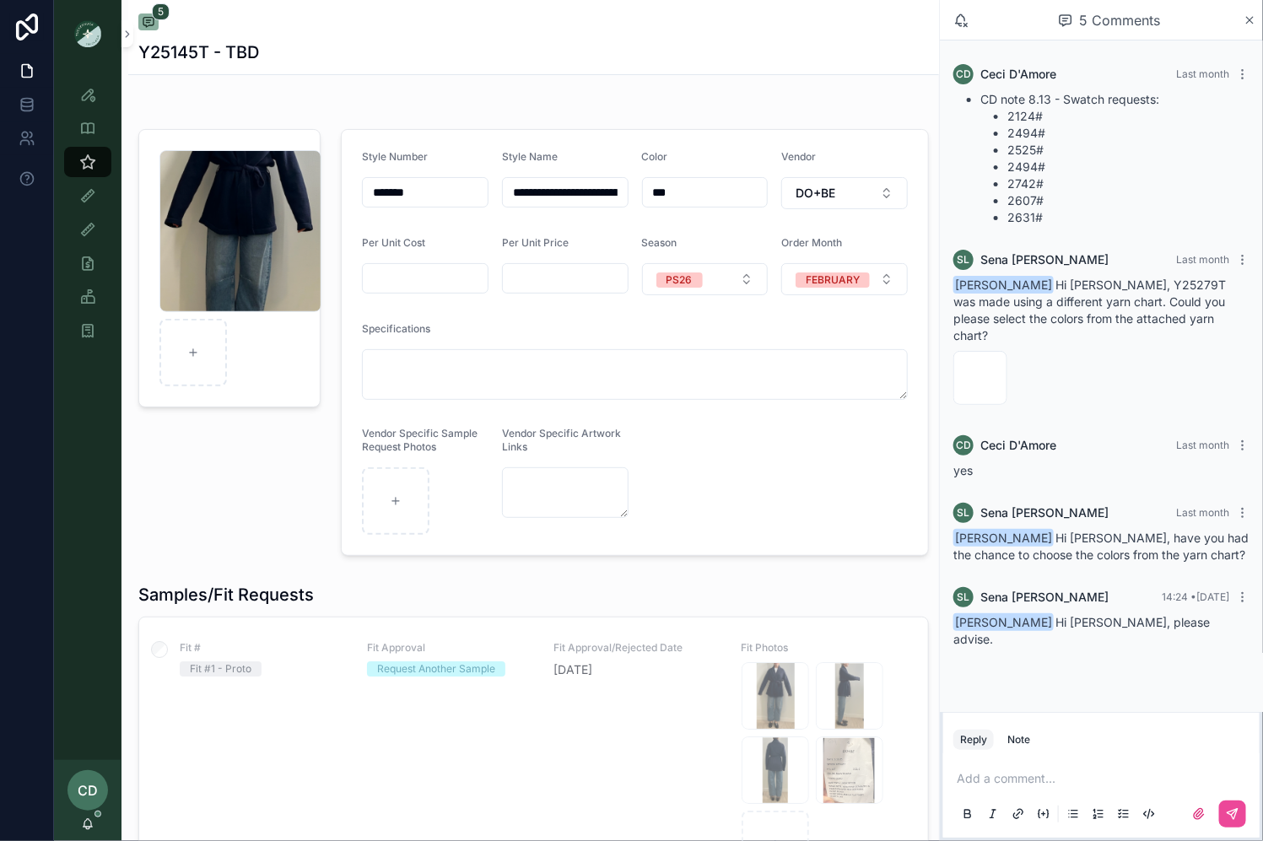
scroll to position [45, 0]
click at [1225, 819] on button "scrollable content" at bounding box center [1233, 814] width 27 height 27
click at [980, 382] on div "TH2424-Y24792T,-Y24463T,-Y24644T-sent-11.18.24 .png" at bounding box center [981, 392] width 52 height 20
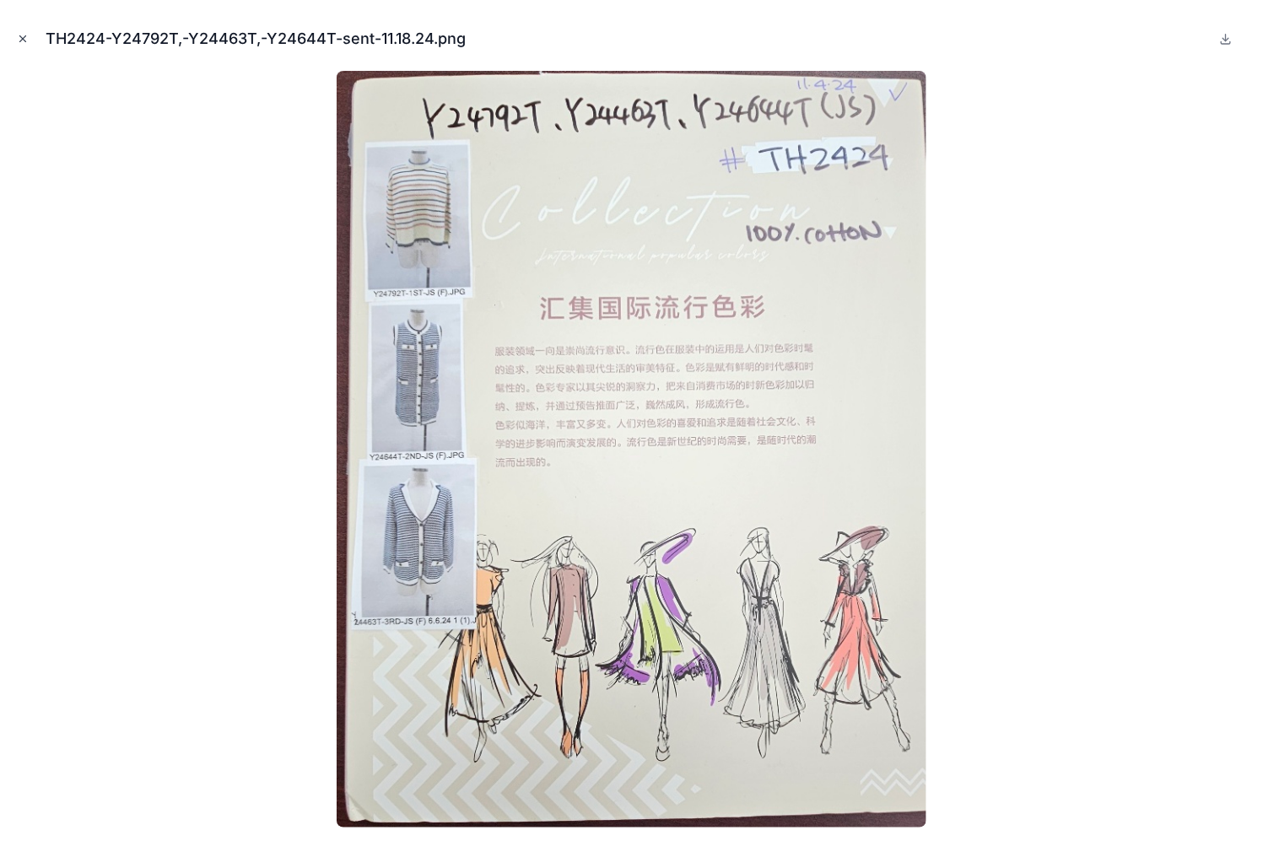
click at [16, 30] on button "Close modal" at bounding box center [23, 39] width 19 height 19
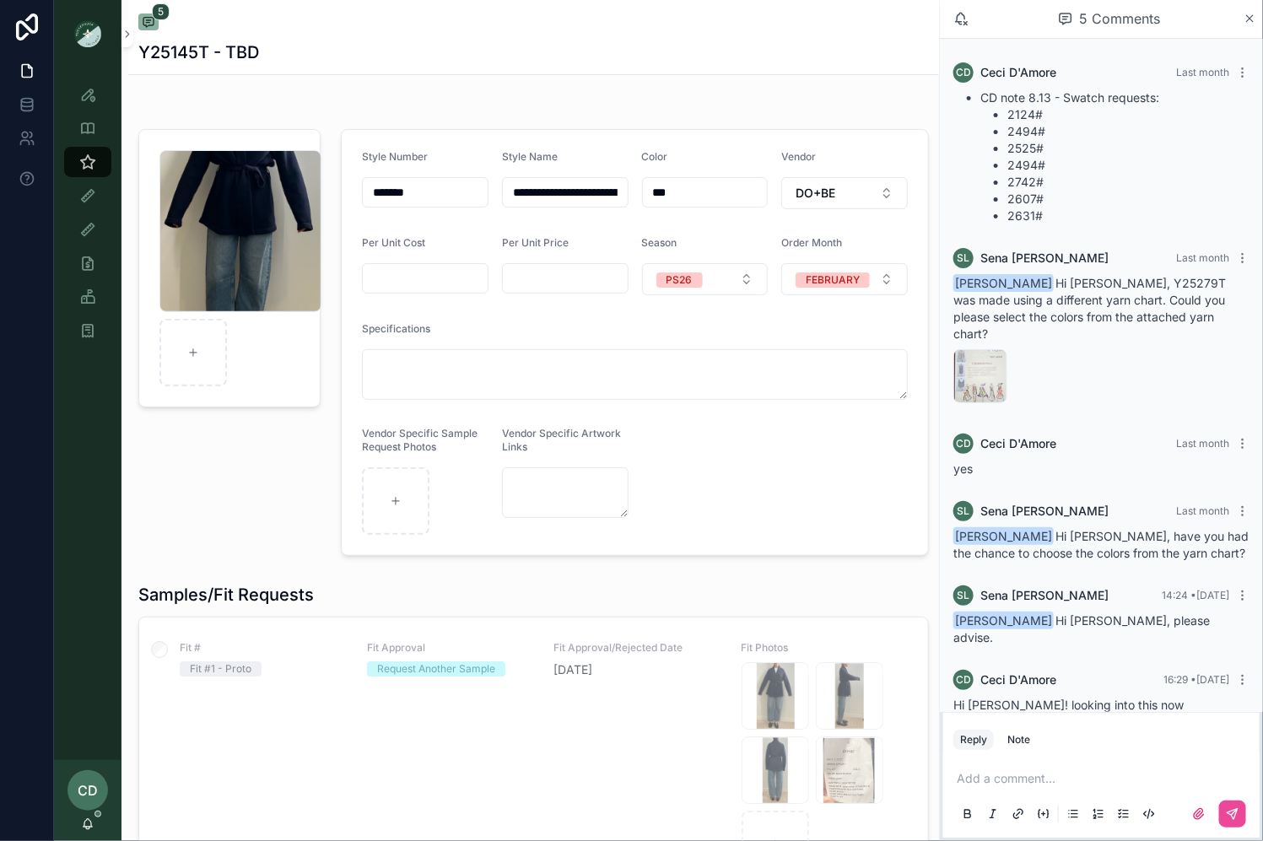
click at [1035, 784] on p "scrollable content" at bounding box center [1105, 779] width 296 height 17
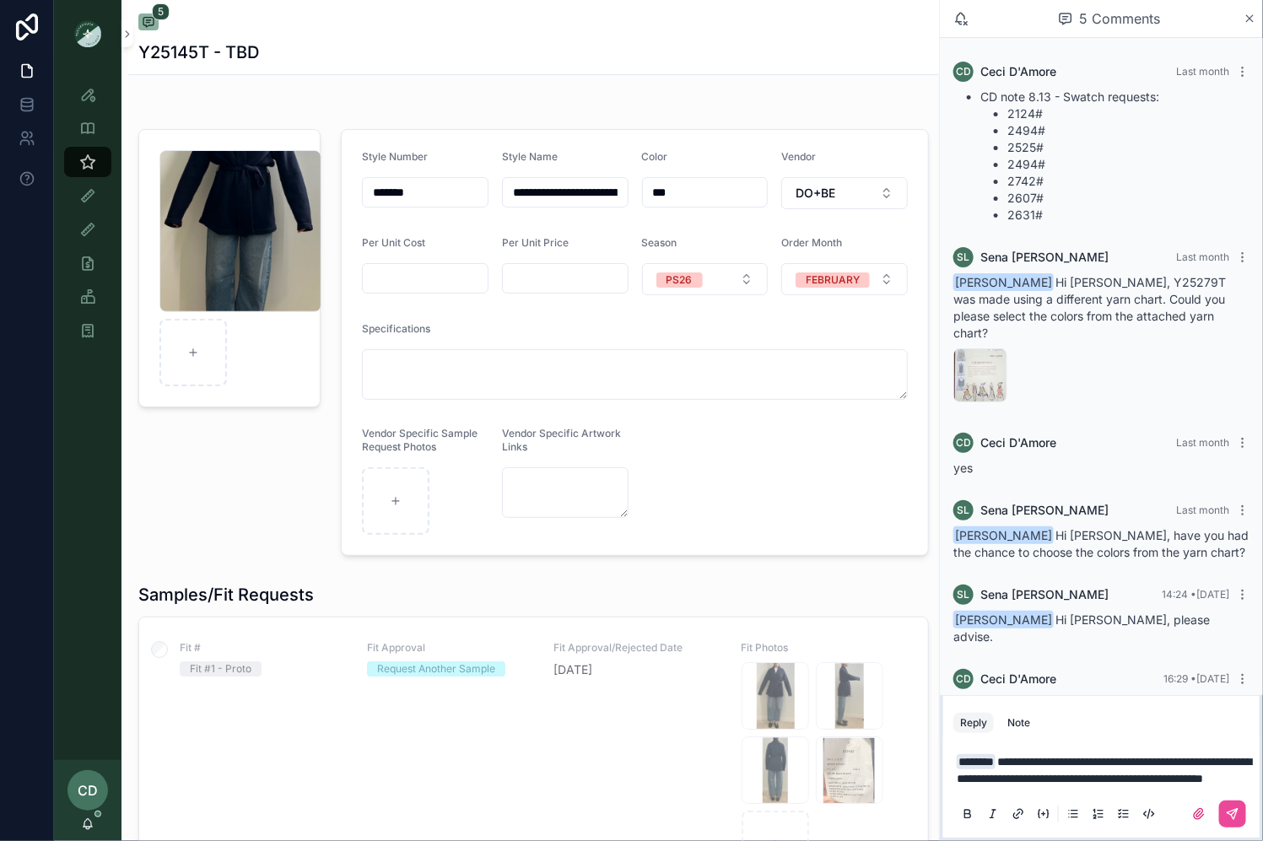
click at [1231, 801] on div "scrollable content" at bounding box center [1102, 815] width 296 height 34
click at [1232, 810] on icon "scrollable content" at bounding box center [1233, 815] width 14 height 14
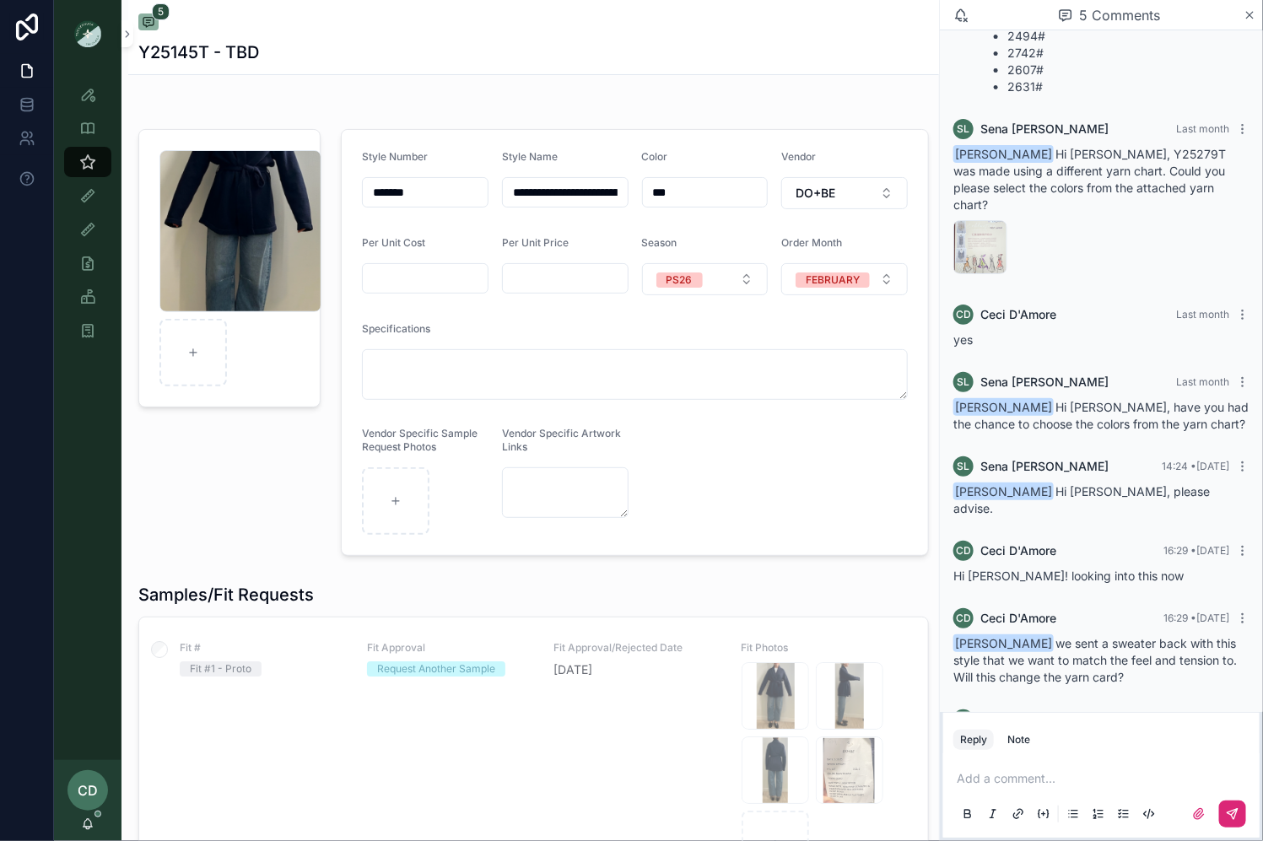
scroll to position [186, 0]
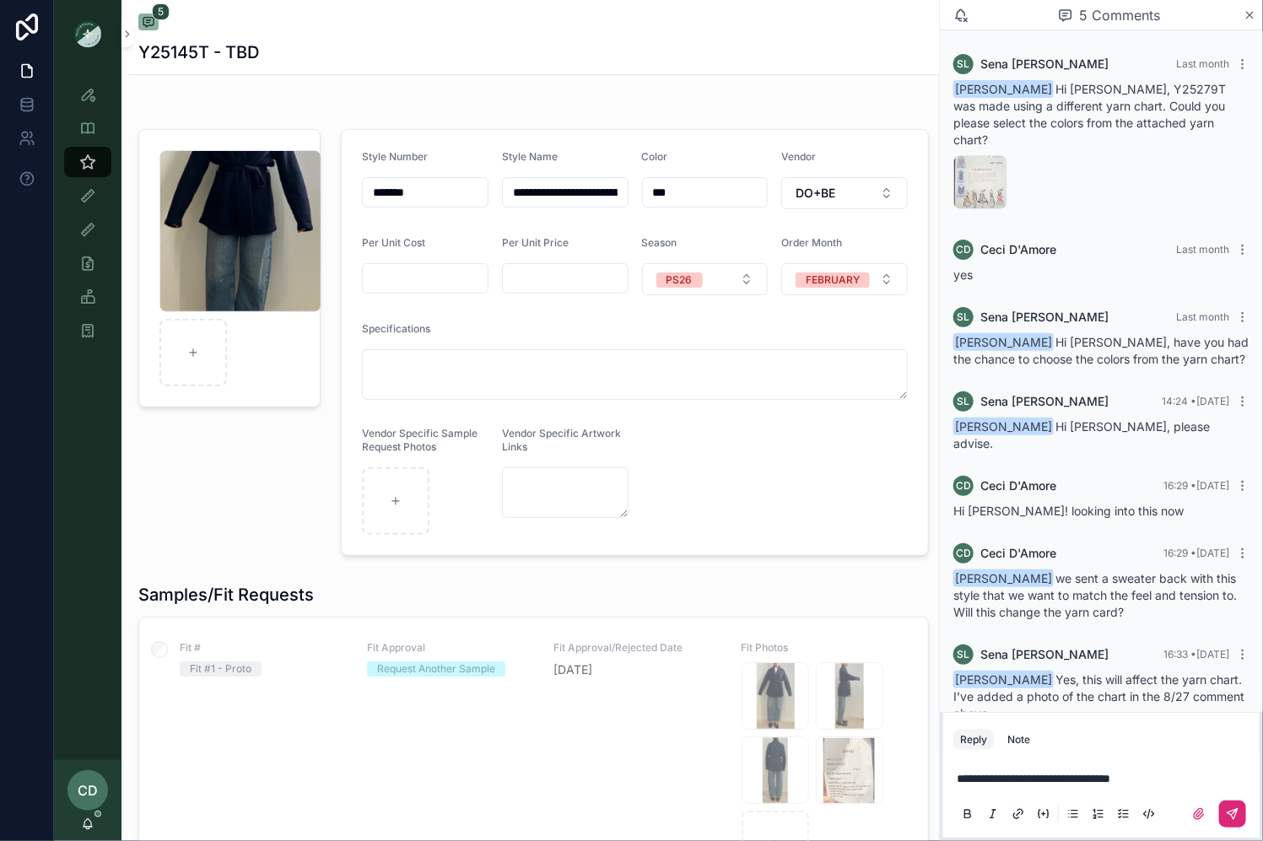
click at [1235, 814] on icon "scrollable content" at bounding box center [1233, 815] width 14 height 14
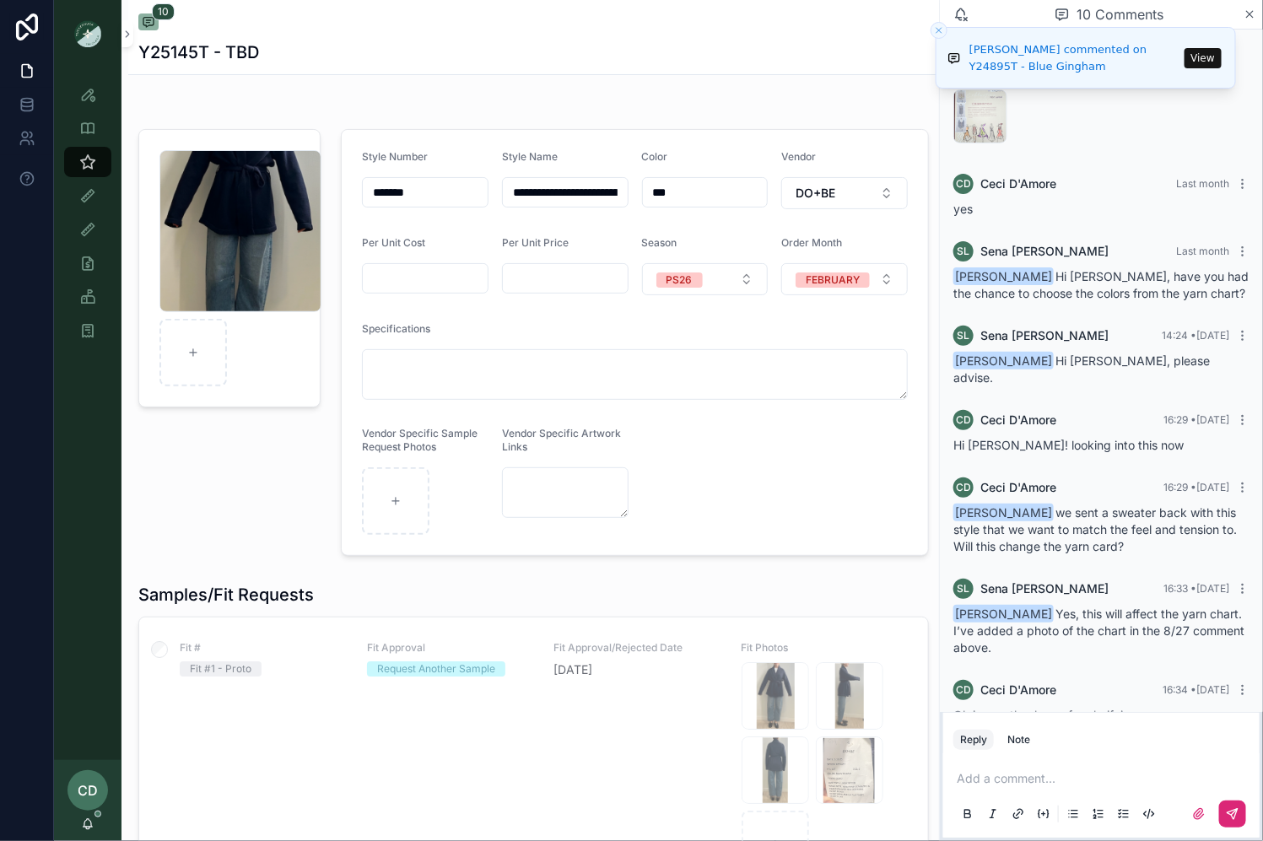
drag, startPoint x: 406, startPoint y: 193, endPoint x: 360, endPoint y: 194, distance: 45.6
click at [360, 194] on form "**********" at bounding box center [635, 342] width 587 height 425
click at [441, 140] on form "**********" at bounding box center [635, 342] width 587 height 425
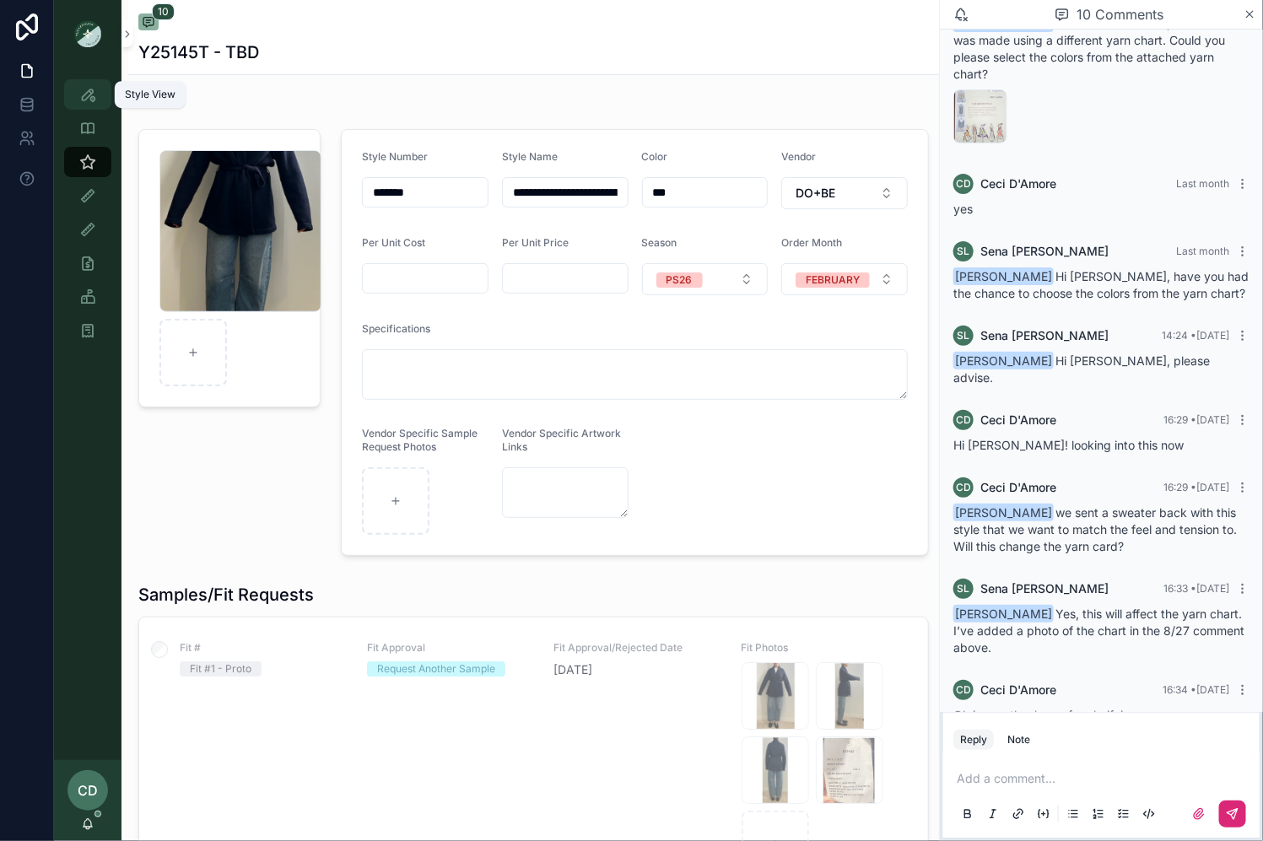
click at [89, 84] on div "Style View" at bounding box center [87, 94] width 27 height 27
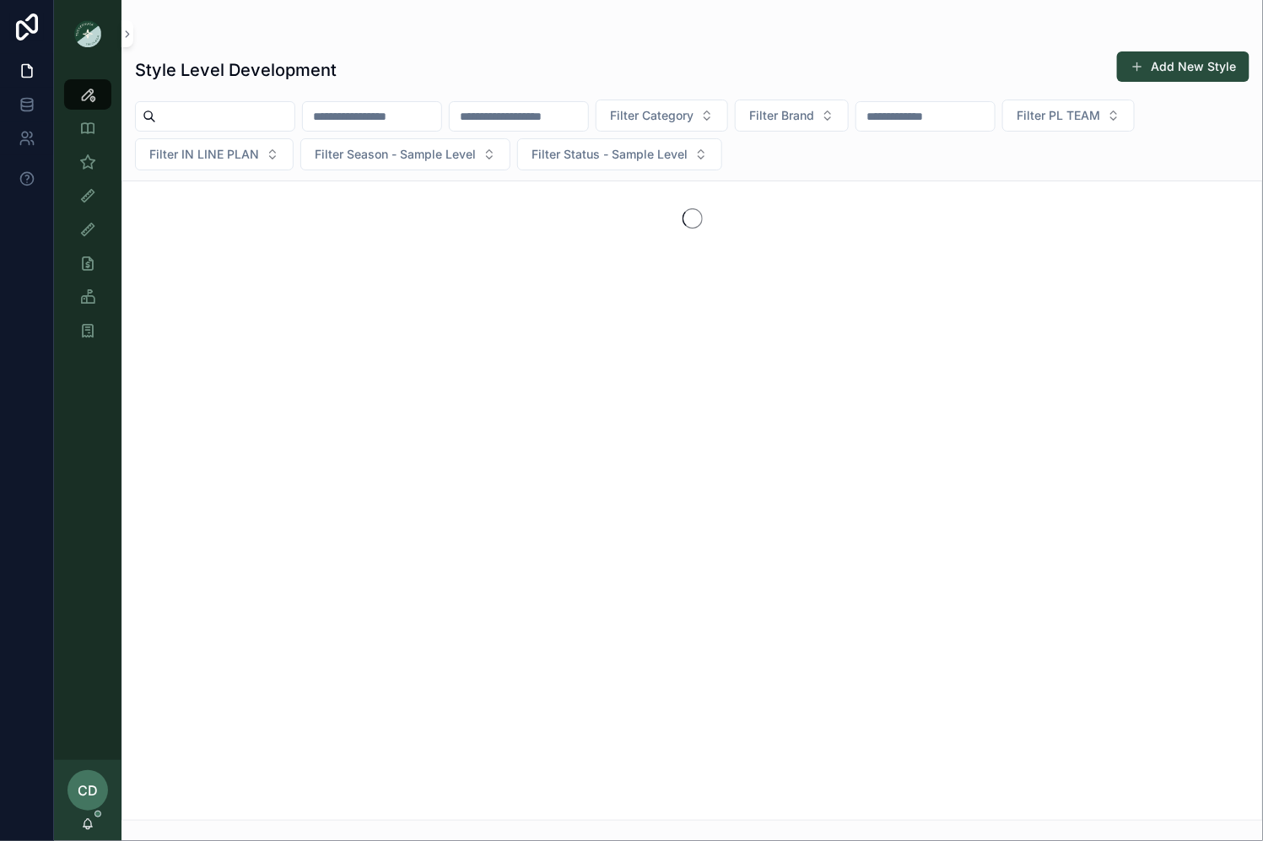
click at [242, 109] on input "scrollable content" at bounding box center [225, 117] width 138 height 24
click at [391, 117] on input "scrollable content" at bounding box center [372, 117] width 138 height 24
paste input "******"
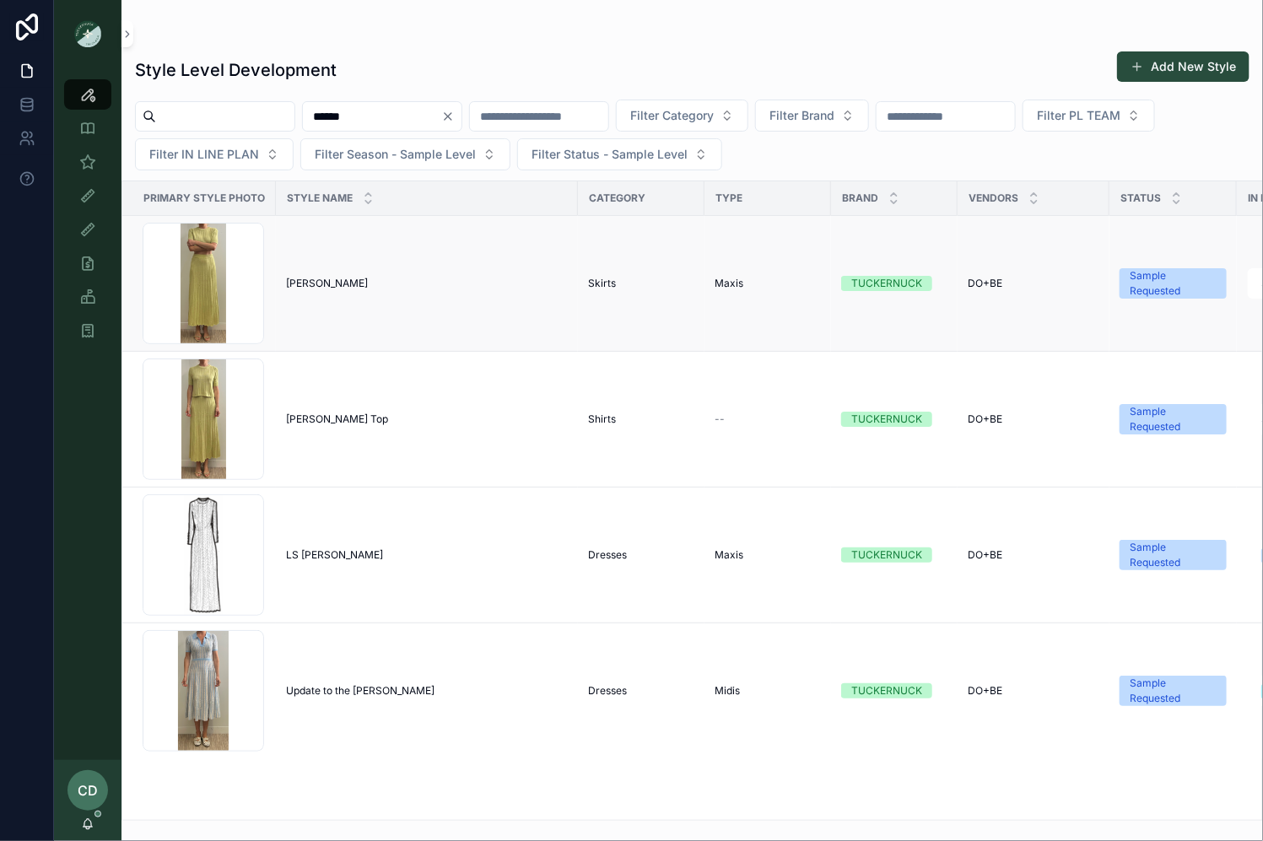
type input "******"
click at [294, 280] on span "Sylvie Skirt" at bounding box center [327, 284] width 82 height 14
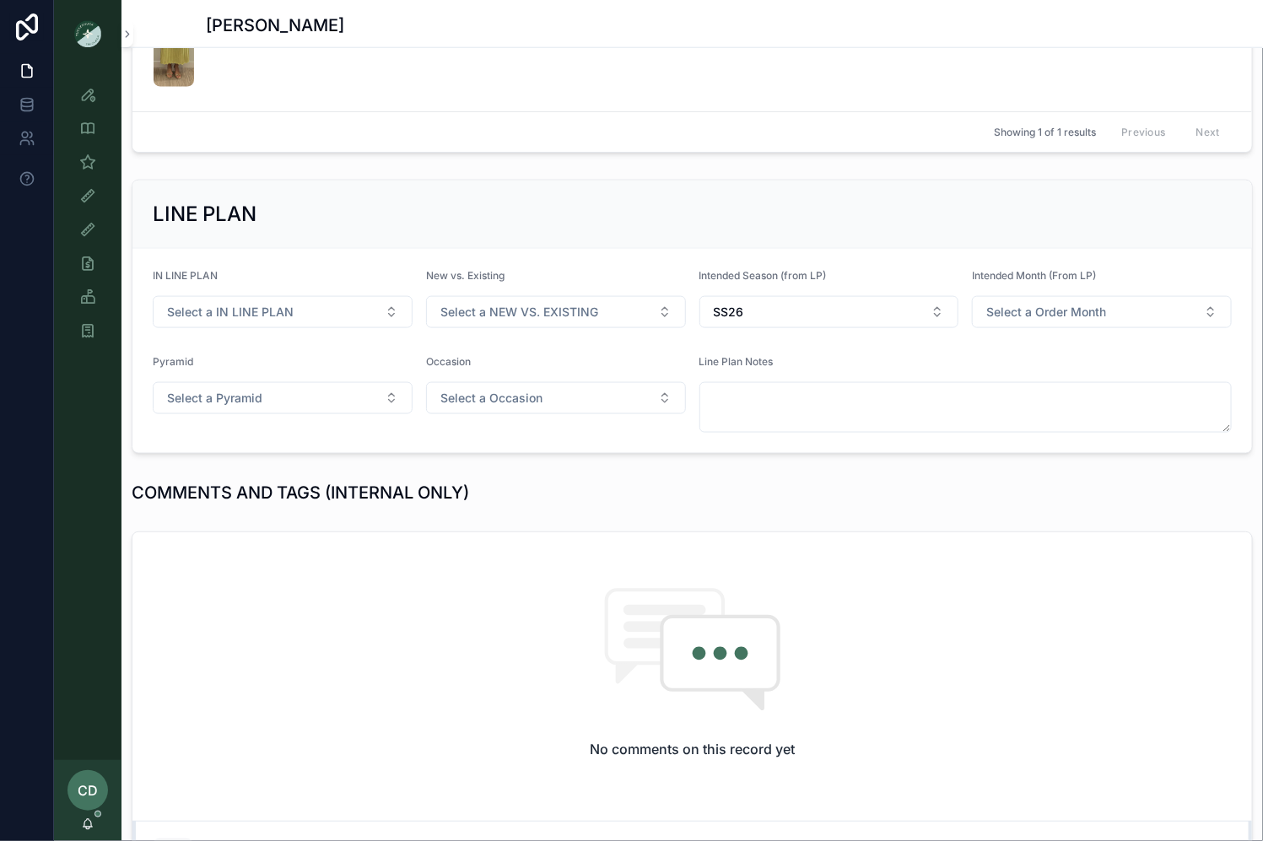
scroll to position [545, 0]
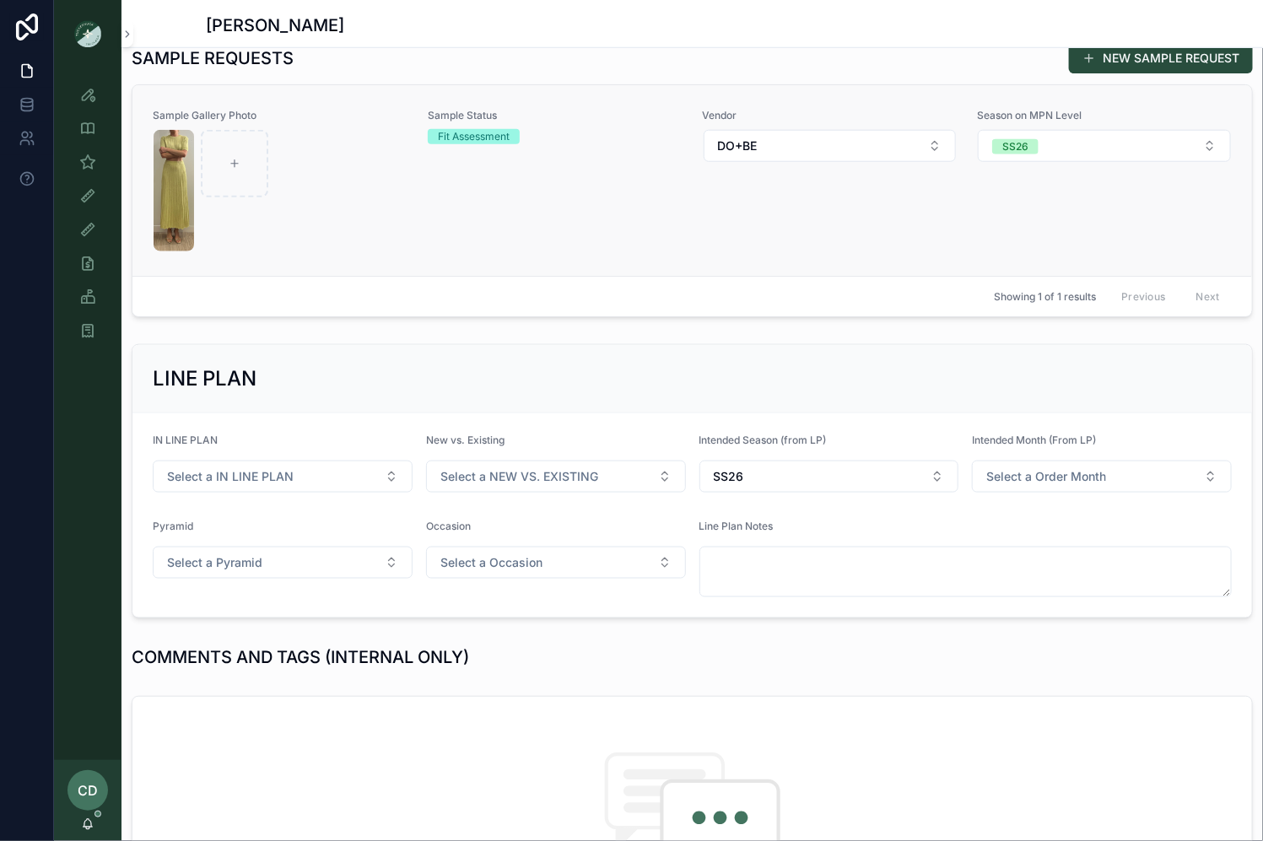
click at [547, 238] on div "Sample Status Fit Assessment" at bounding box center [555, 180] width 255 height 143
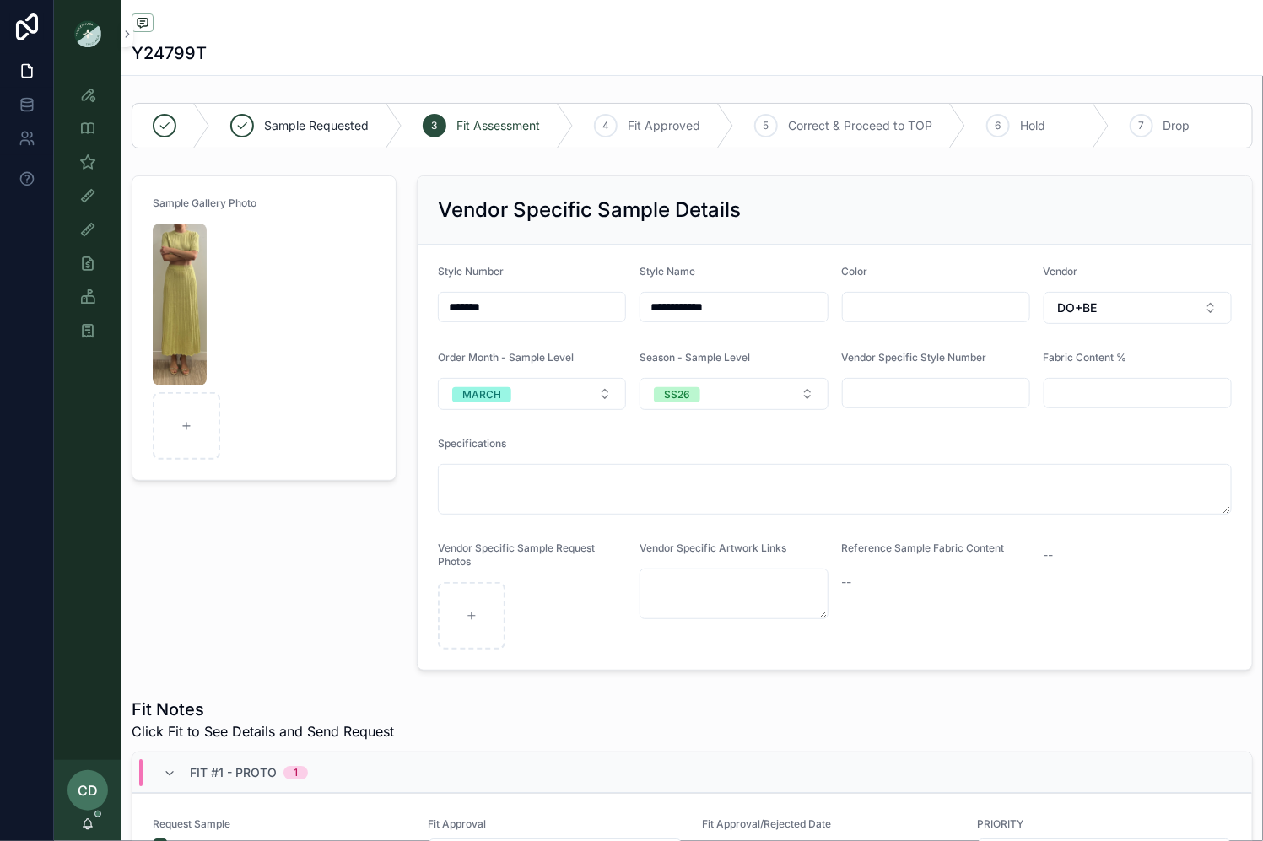
drag, startPoint x: 544, startPoint y: 302, endPoint x: 422, endPoint y: 300, distance: 121.5
click at [423, 301] on form "**********" at bounding box center [835, 457] width 835 height 425
click at [396, 289] on form "Sample Gallery Photo" at bounding box center [264, 328] width 263 height 304
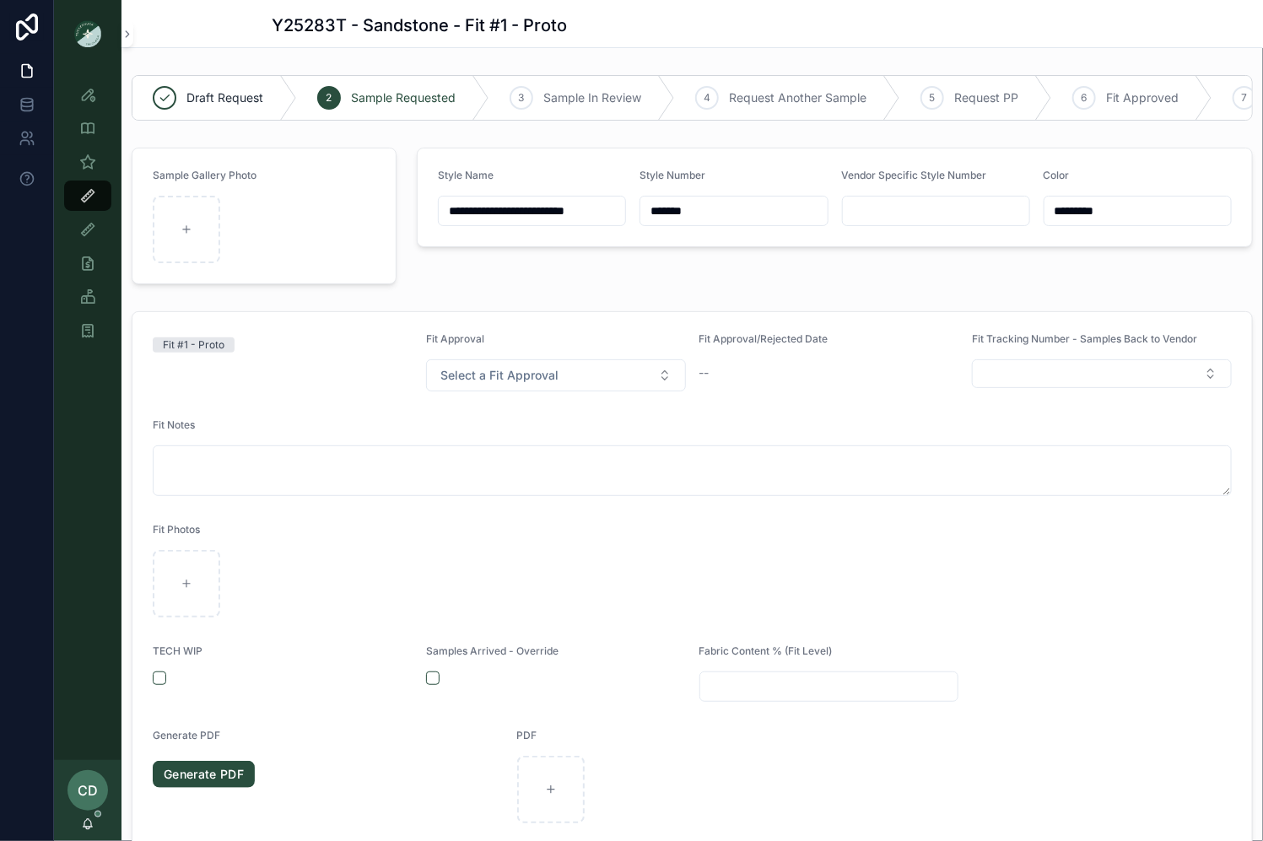
scroll to position [129, 0]
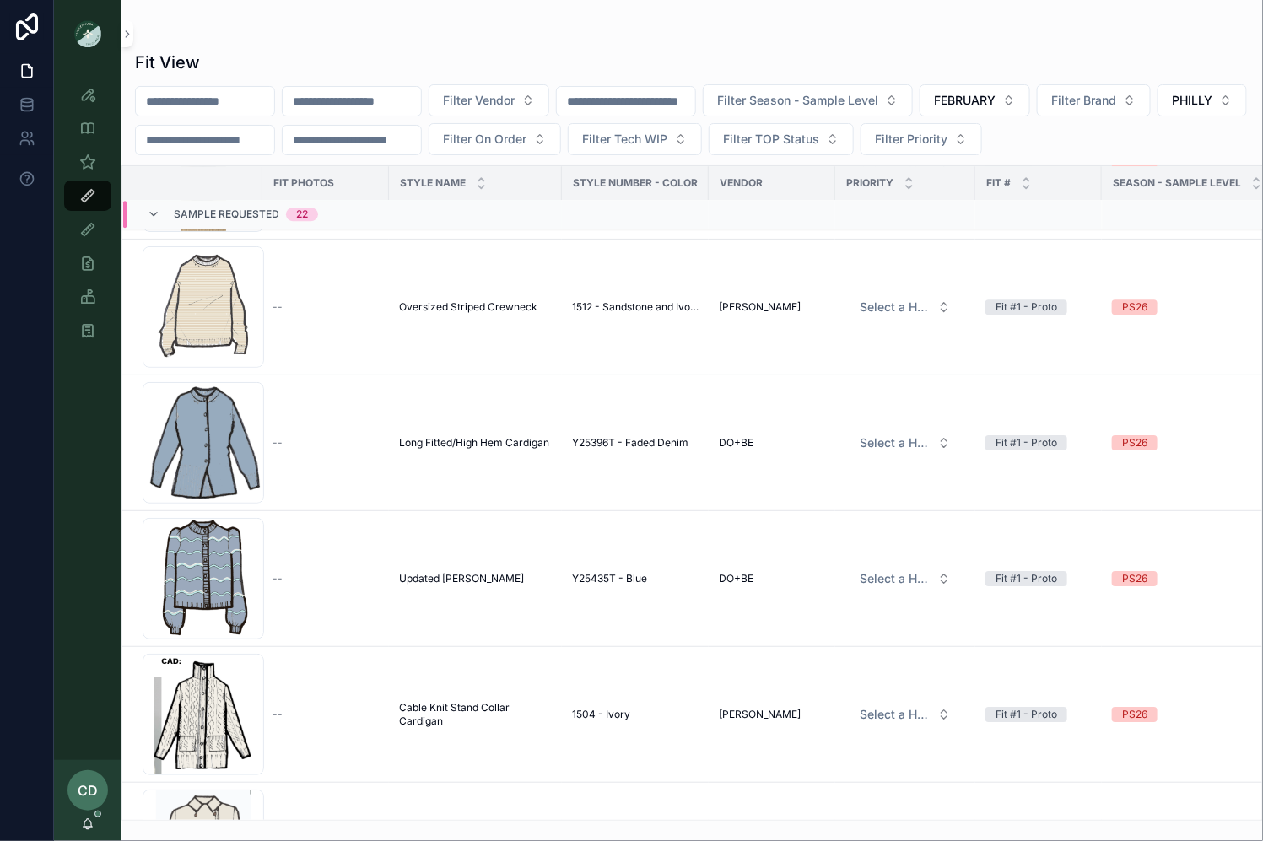
scroll to position [2075, 0]
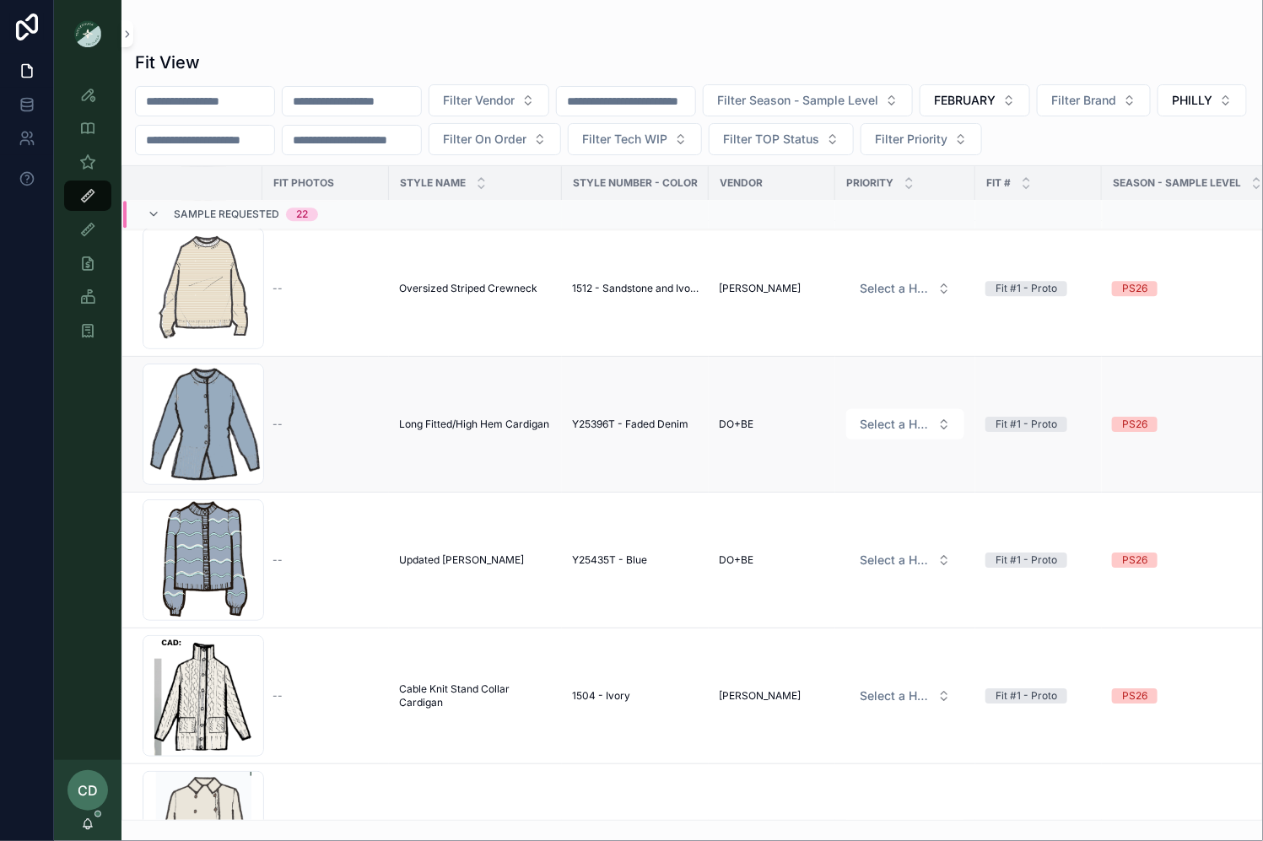
click at [318, 406] on td "--" at bounding box center [325, 425] width 127 height 136
click at [314, 409] on td "--" at bounding box center [325, 425] width 127 height 136
click at [297, 423] on div "--" at bounding box center [326, 425] width 106 height 14
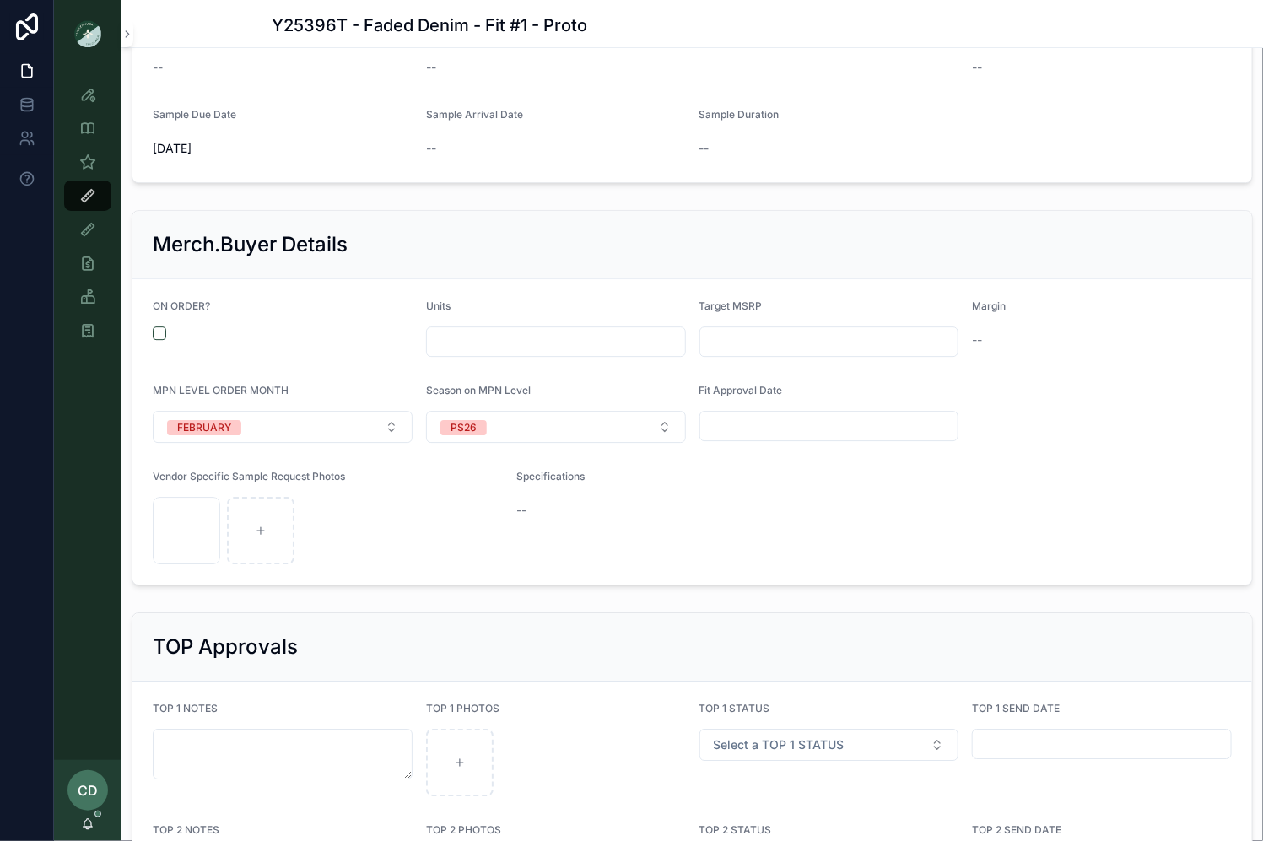
scroll to position [1992, 0]
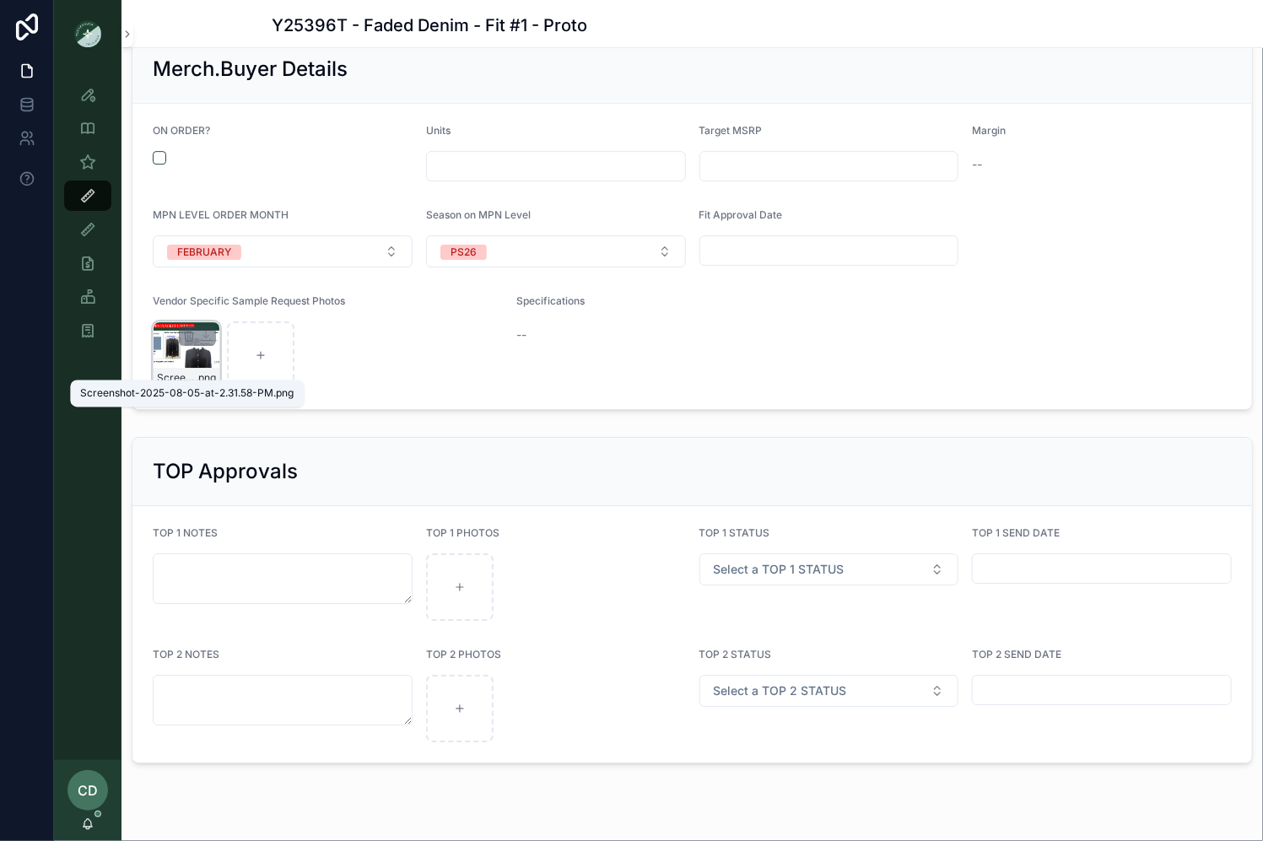
click at [183, 371] on span "Screenshot-2025-08-05-at-2.31.58-PM" at bounding box center [176, 378] width 39 height 14
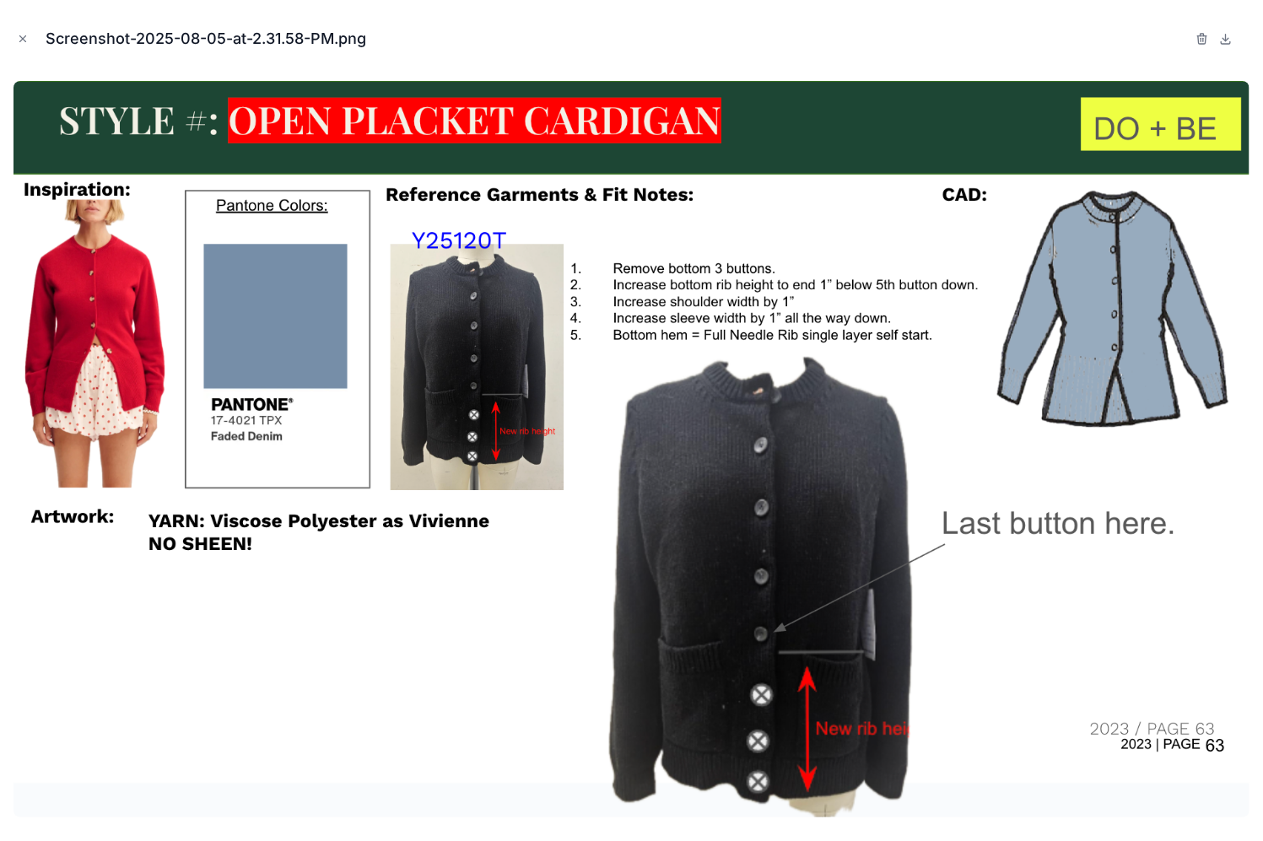
click at [707, 111] on img at bounding box center [632, 449] width 1236 height 737
drag, startPoint x: 707, startPoint y: 111, endPoint x: 718, endPoint y: 115, distance: 11.5
click at [712, 112] on img at bounding box center [632, 449] width 1236 height 737
click at [718, 115] on img at bounding box center [632, 449] width 1236 height 737
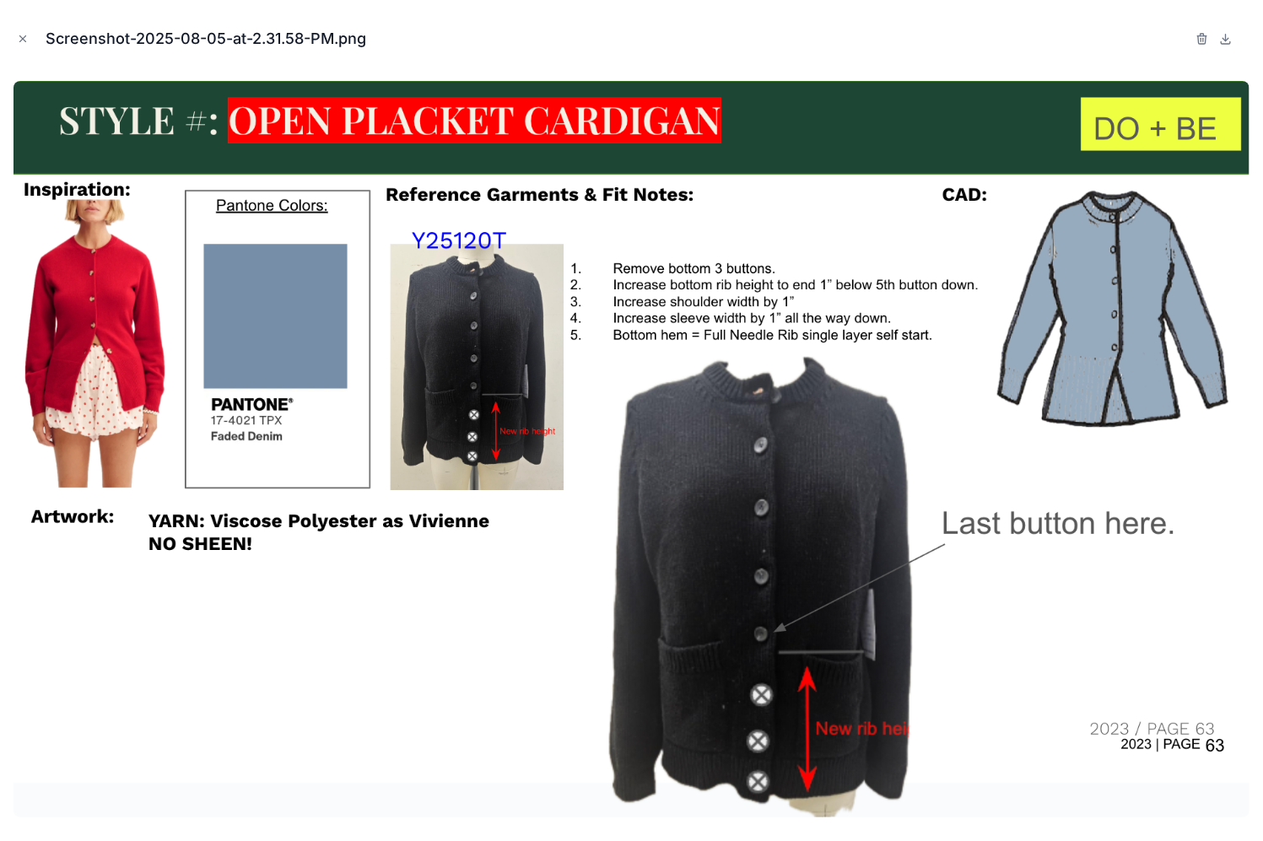
click at [718, 115] on img at bounding box center [632, 449] width 1236 height 737
click at [22, 37] on icon "Close modal" at bounding box center [23, 39] width 6 height 6
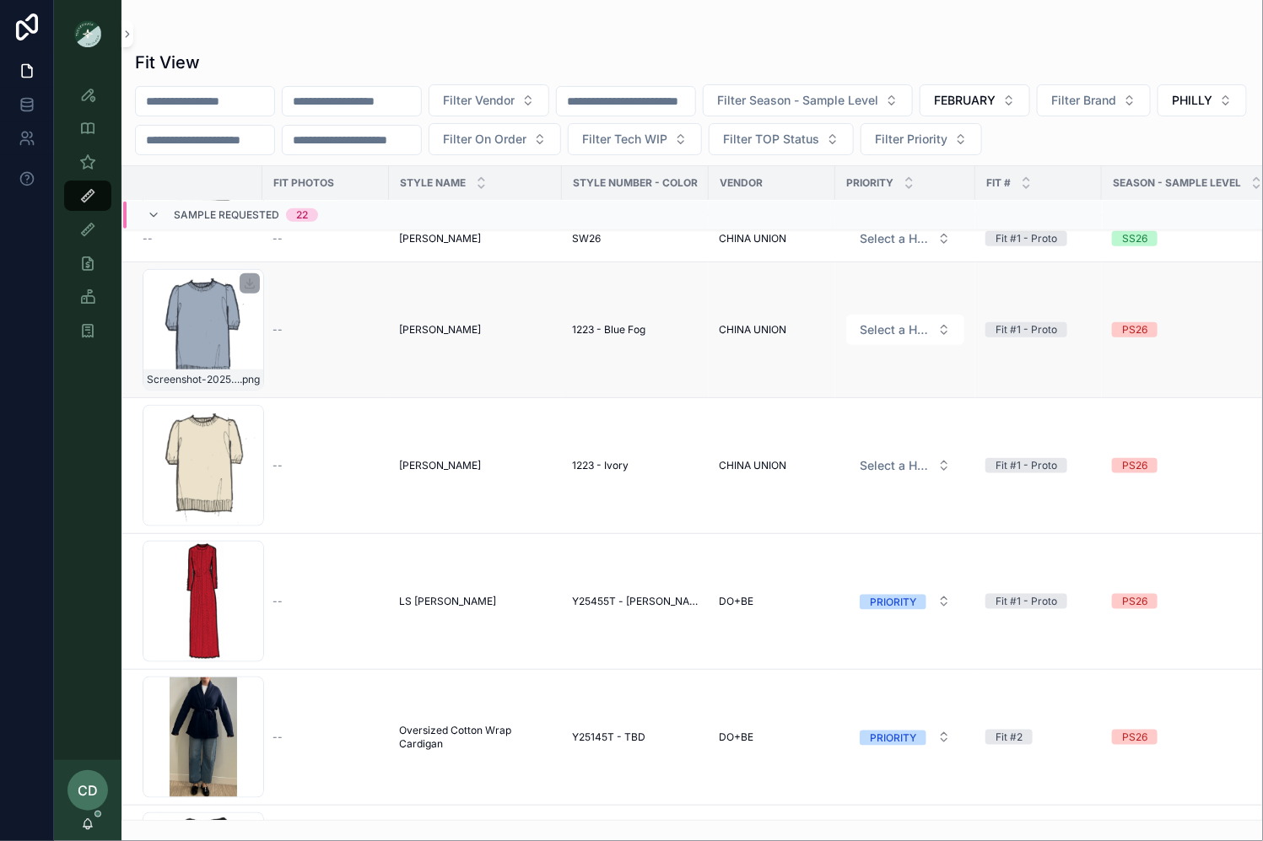
scroll to position [663, 0]
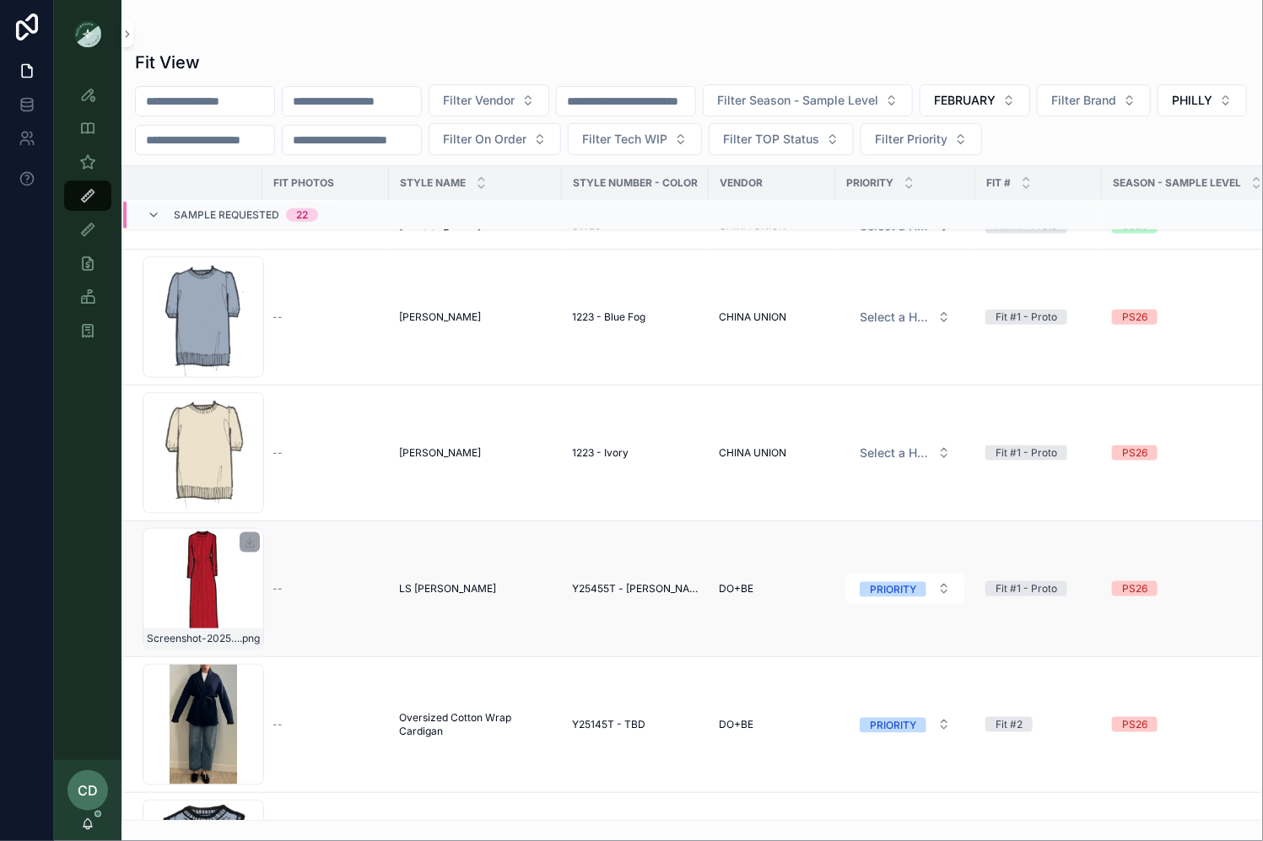
click at [193, 557] on div "Screenshot-2025-08-25-at-4.12.43-PM .png" at bounding box center [204, 589] width 122 height 122
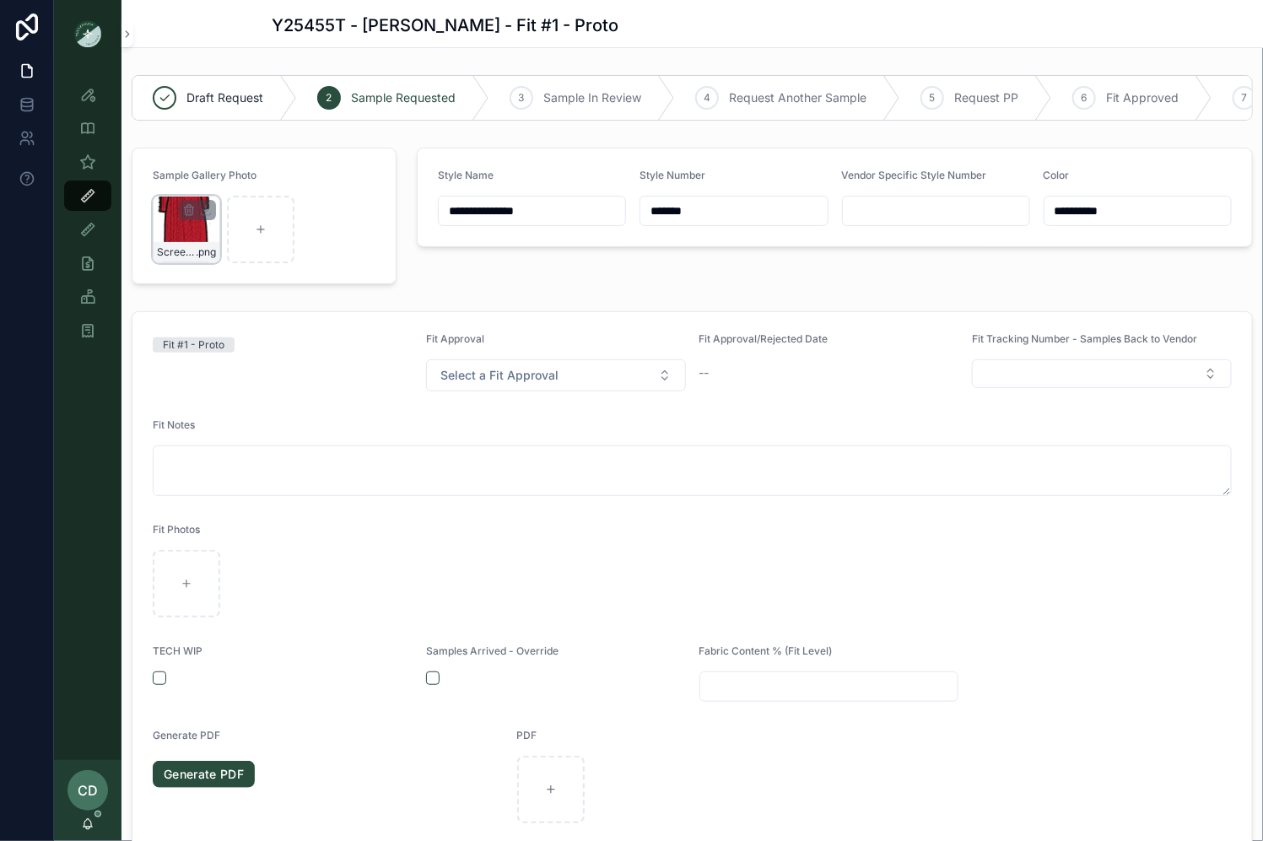
click at [184, 225] on div "Screenshot-2025-08-25-at-4.12.43-PM .png" at bounding box center [187, 230] width 68 height 68
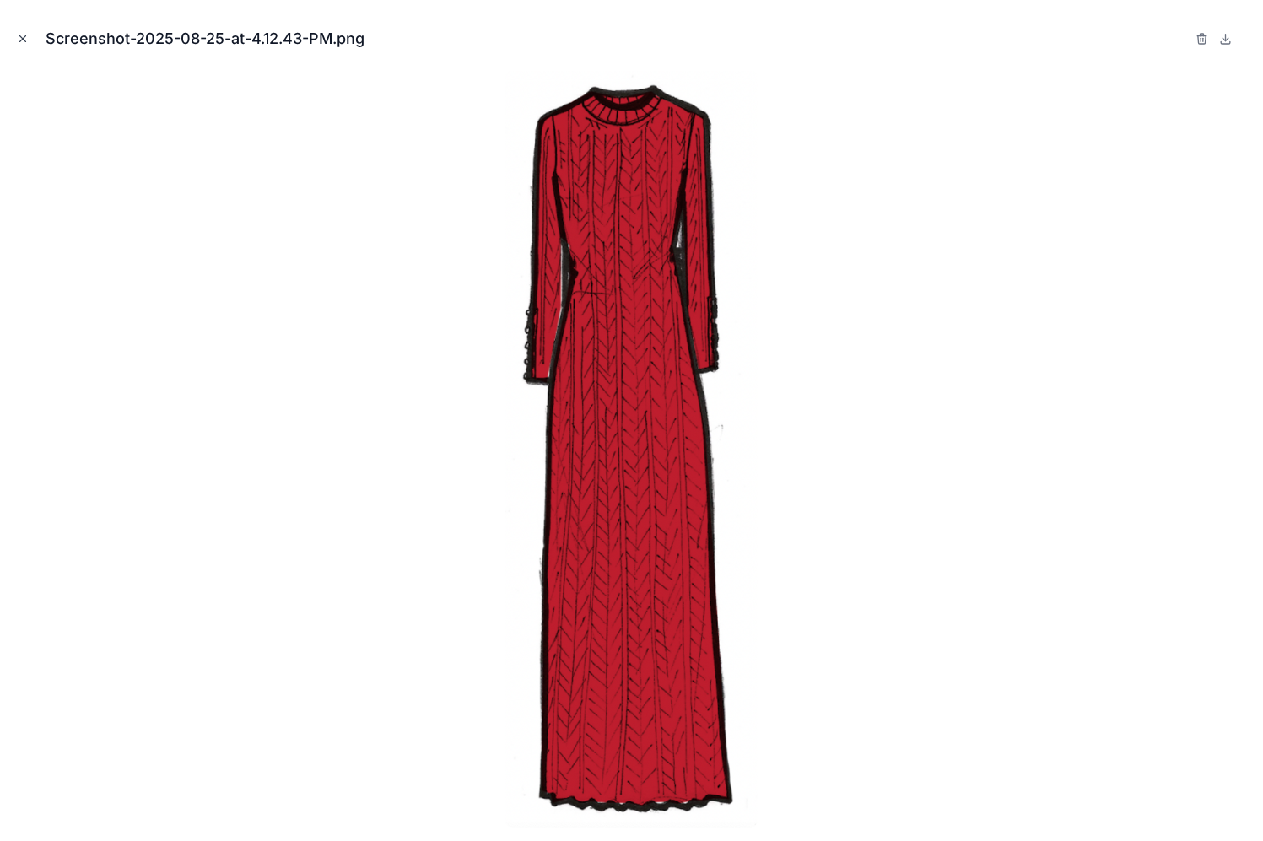
click at [28, 43] on icon "Close modal" at bounding box center [23, 39] width 12 height 12
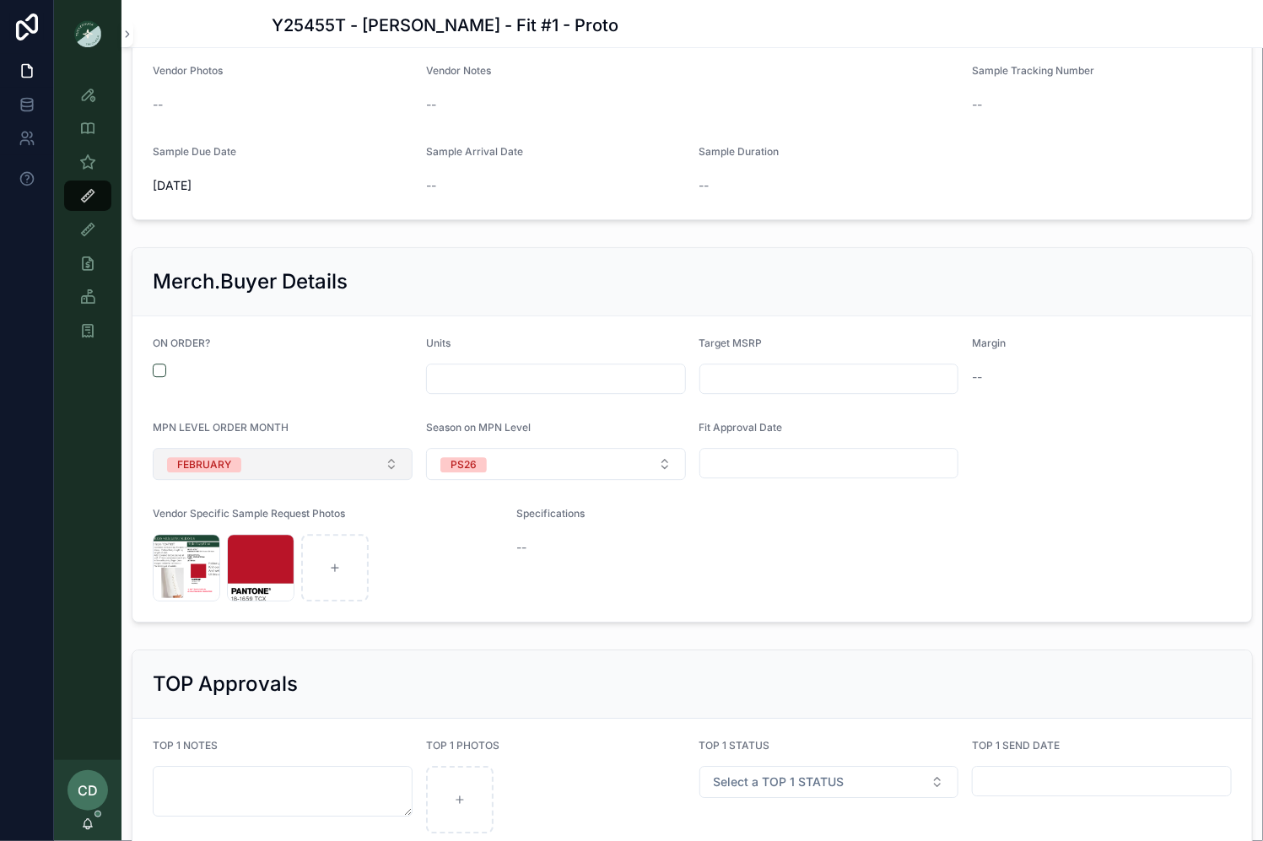
scroll to position [1660, 0]
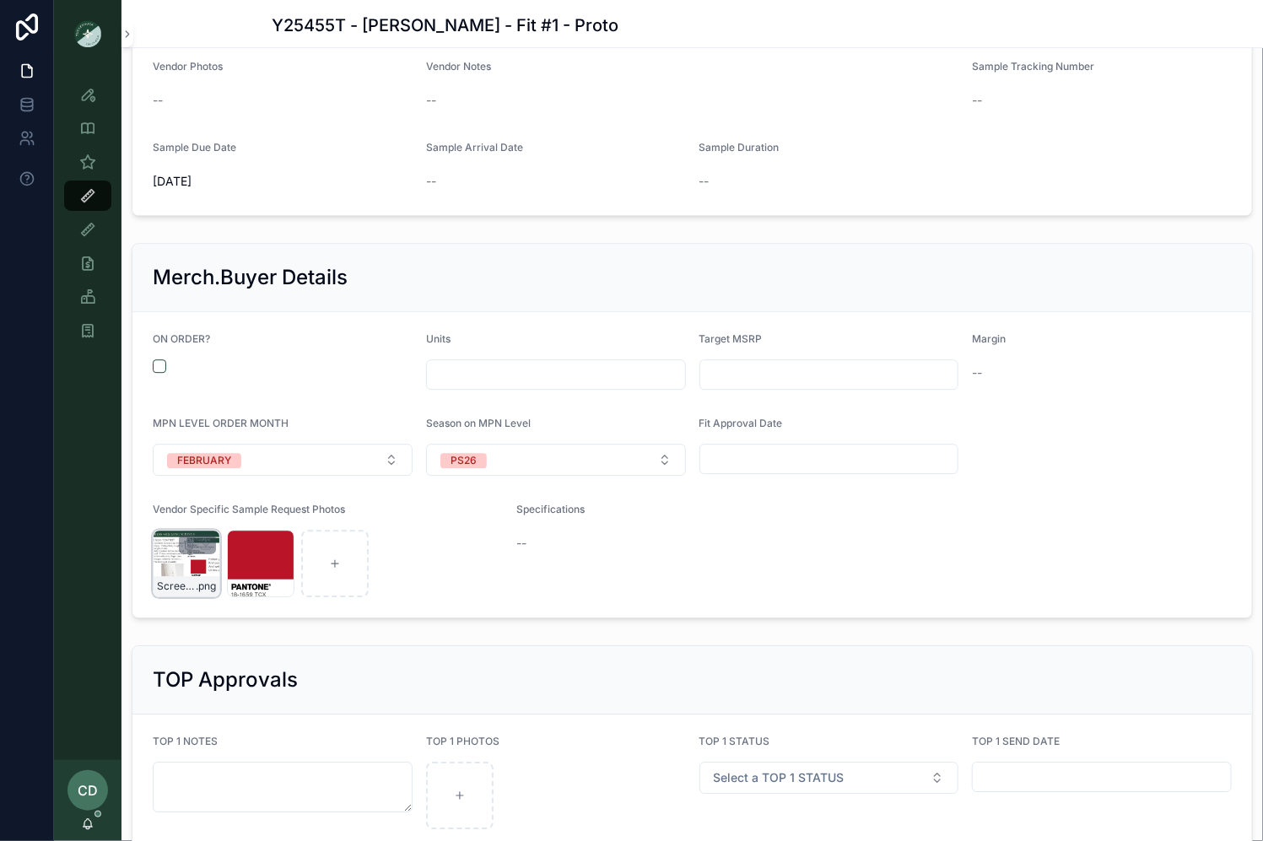
click at [186, 548] on div "Screenshot-2025-08-25-at-4.30.30-PM .png" at bounding box center [187, 564] width 68 height 68
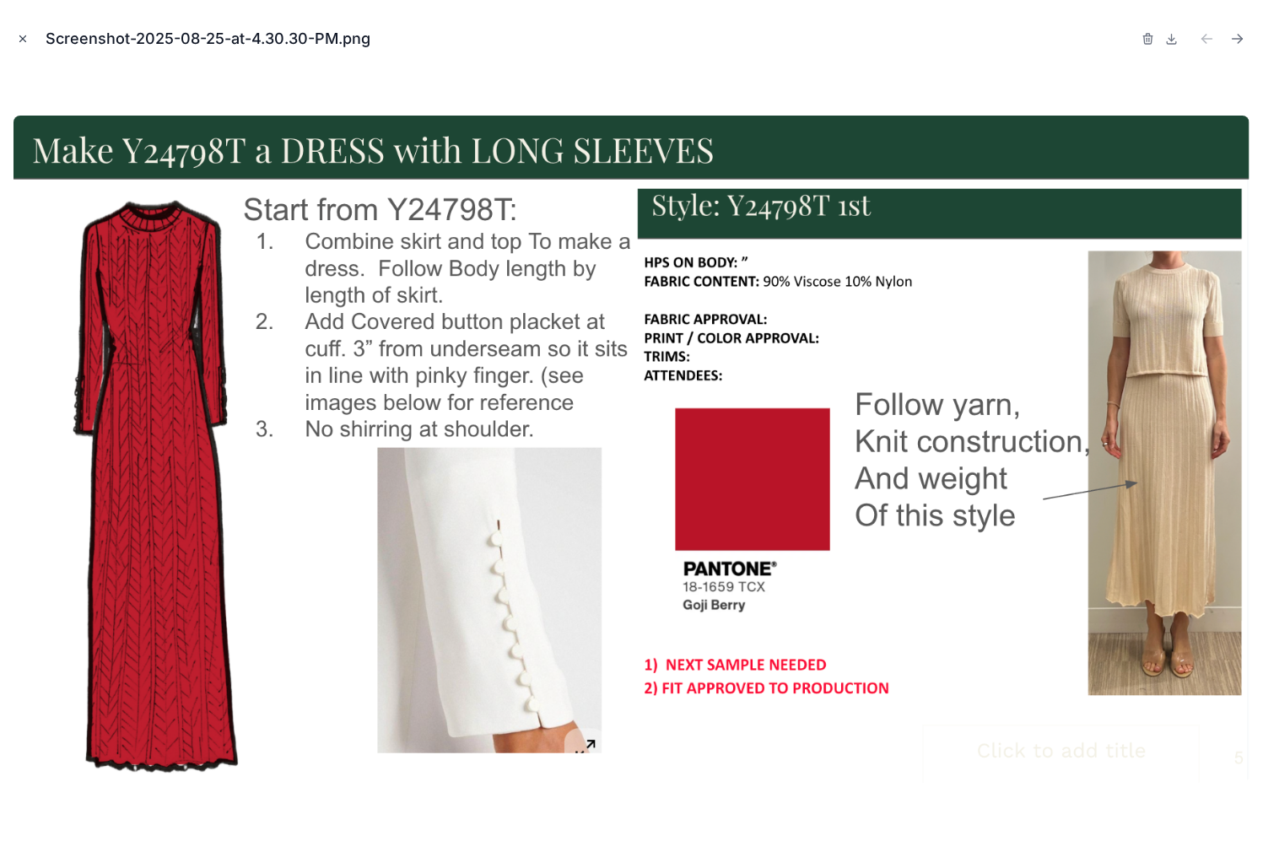
click at [29, 36] on button "Close modal" at bounding box center [23, 39] width 19 height 19
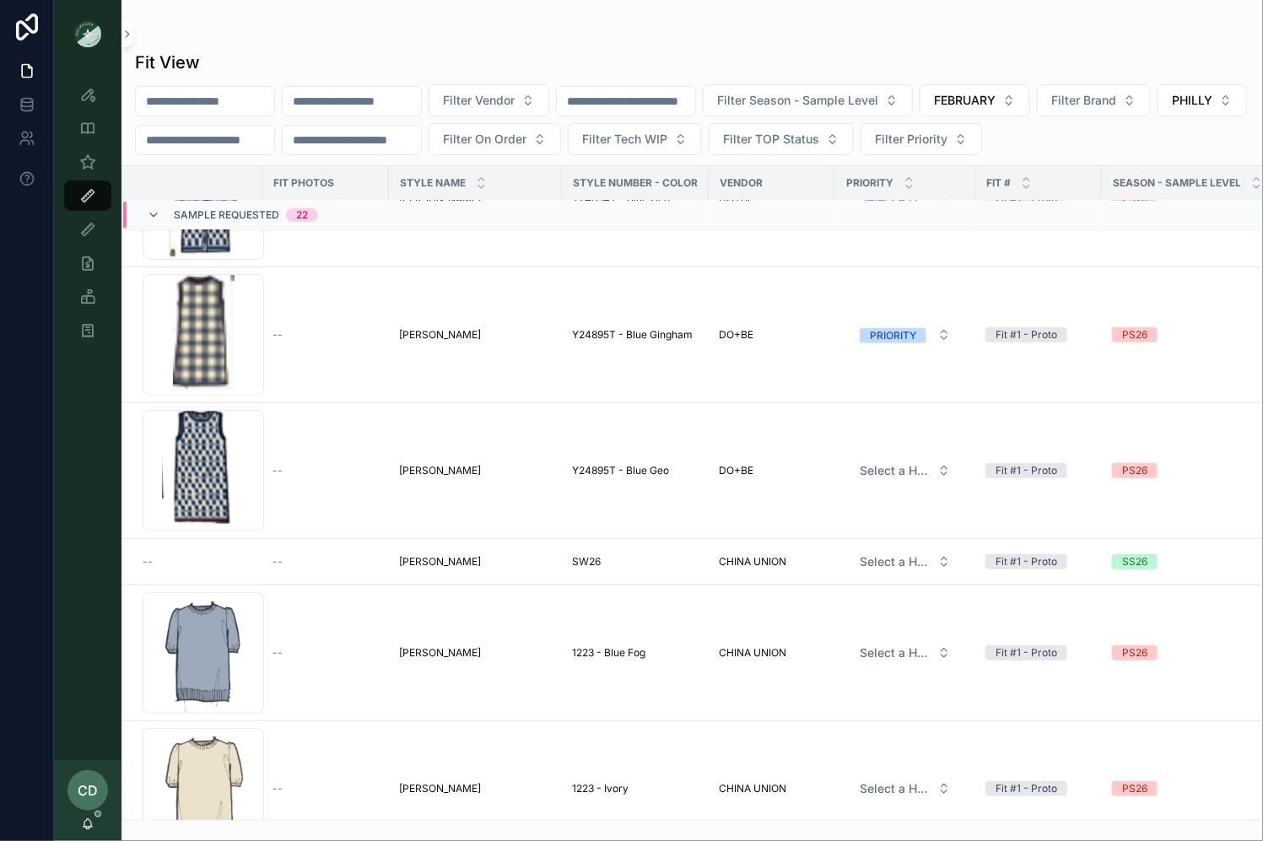
scroll to position [300, 0]
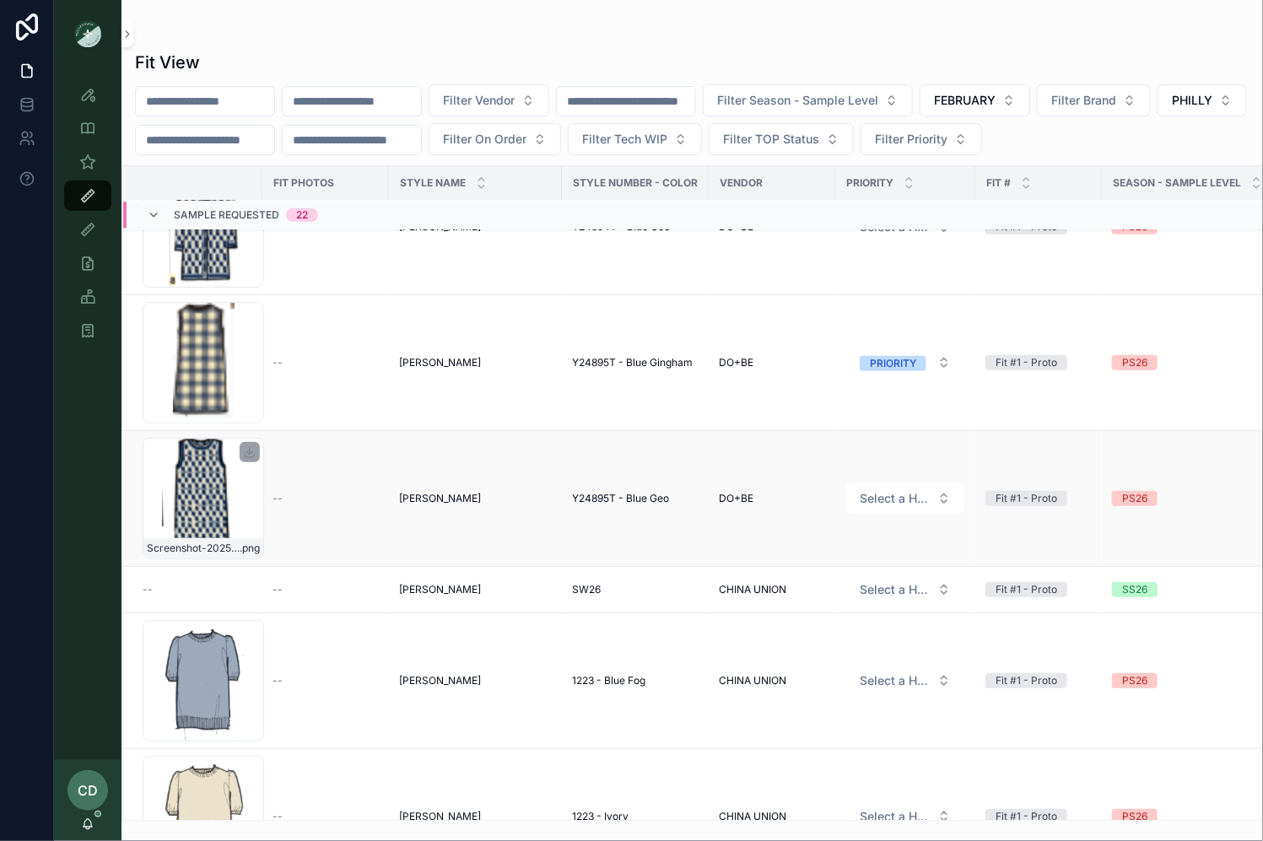
click at [191, 506] on div "Screenshot-2025-08-26-at-3.27.52-PM .png" at bounding box center [204, 499] width 122 height 122
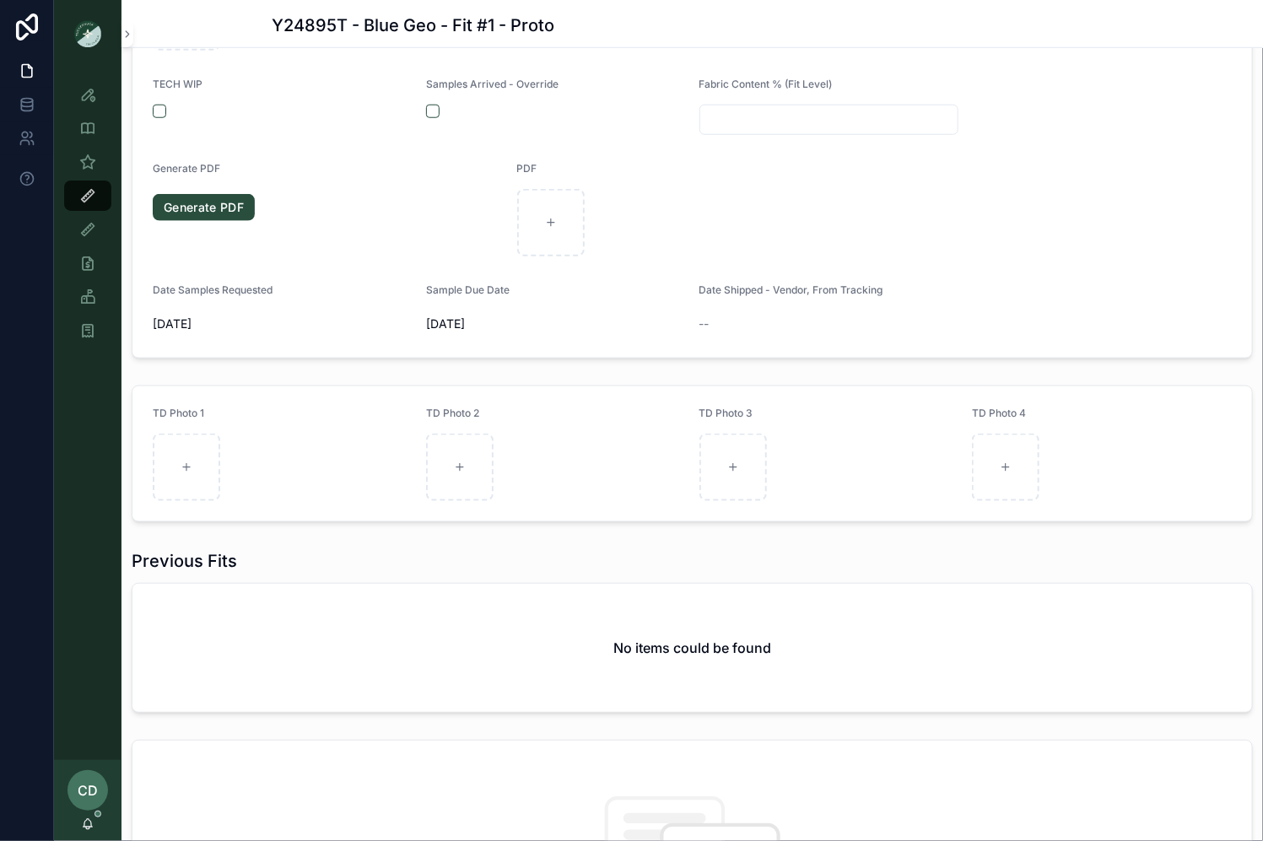
scroll to position [456, 0]
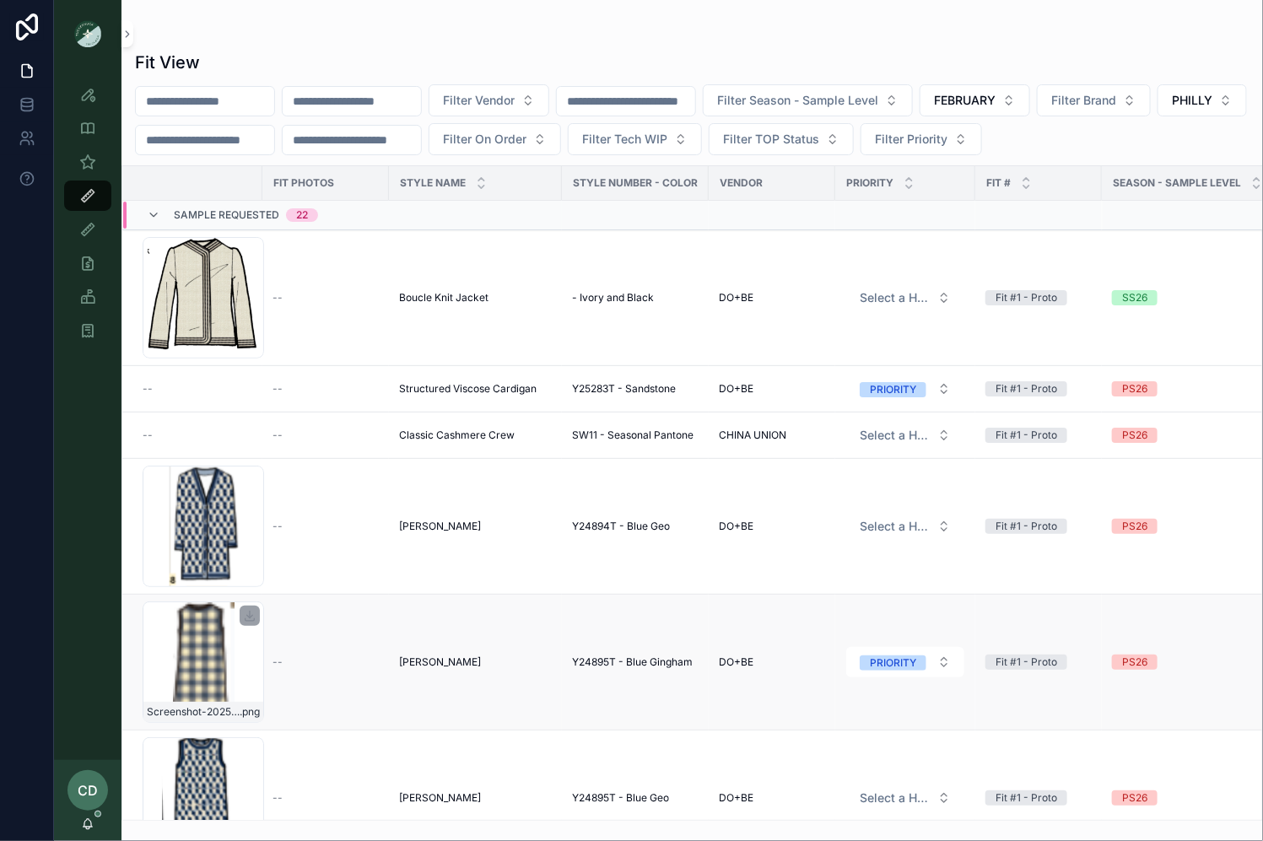
click at [203, 679] on div "Screenshot-2025-09-03-at-4.19.25-PM .png" at bounding box center [204, 663] width 122 height 122
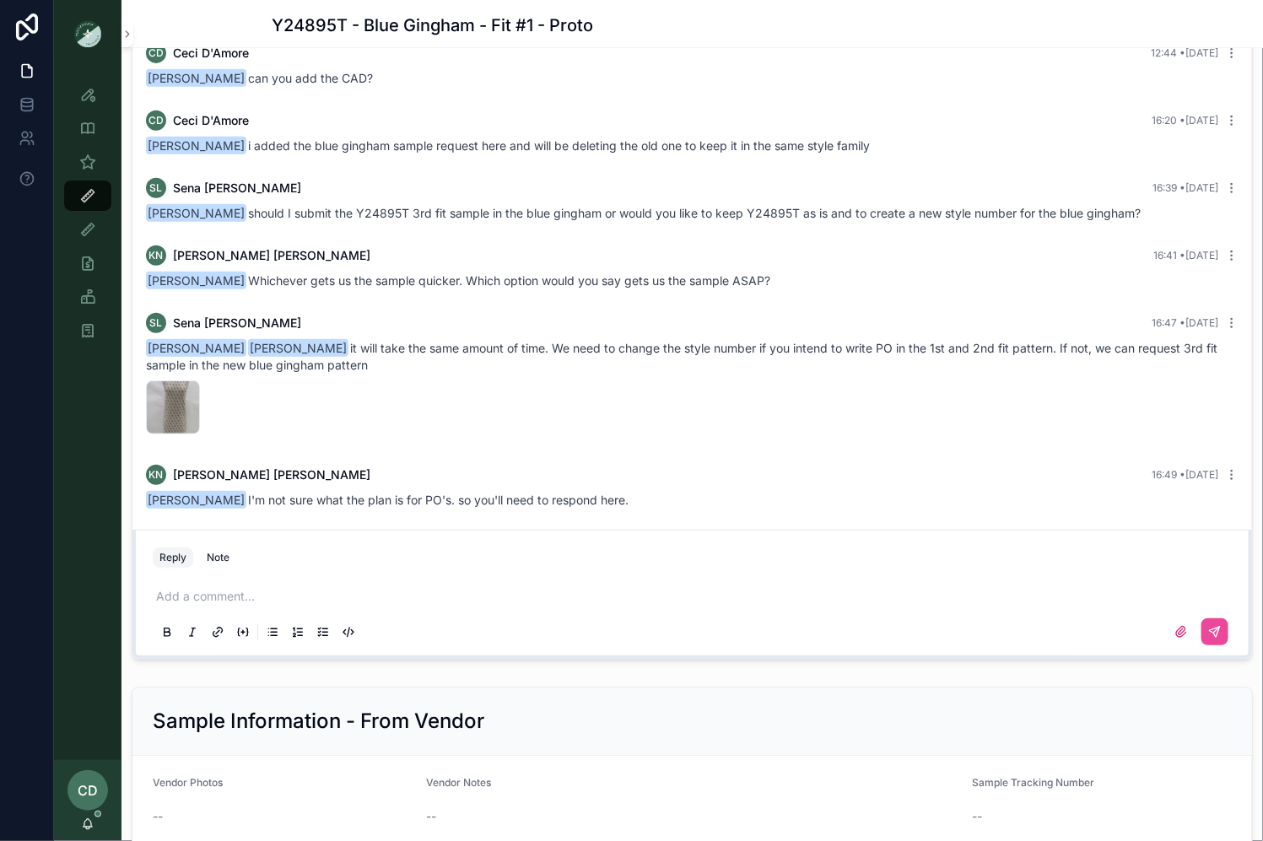
scroll to position [1426, 0]
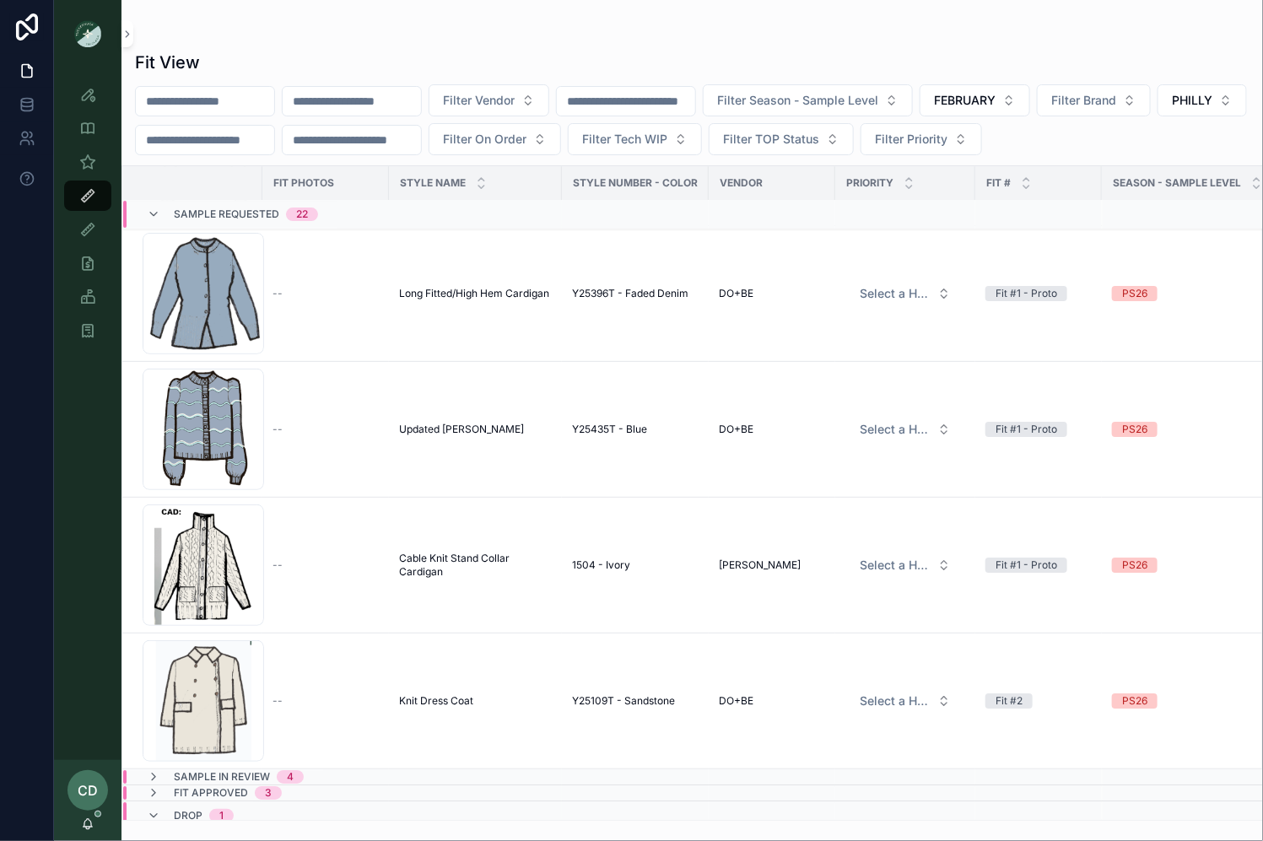
scroll to position [2284, 0]
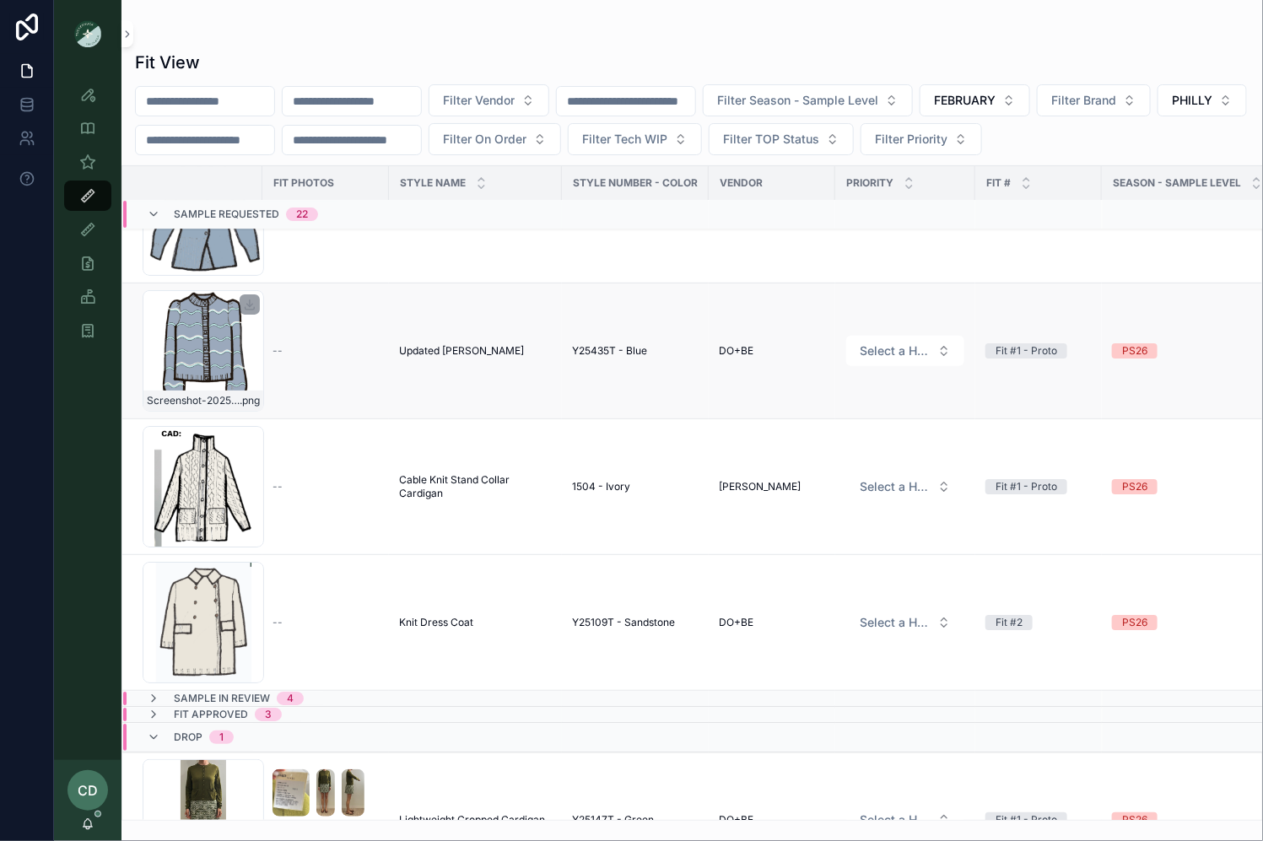
click at [210, 344] on div "Screenshot-2025-07-29-at-2.02.15-PM .png" at bounding box center [204, 351] width 122 height 122
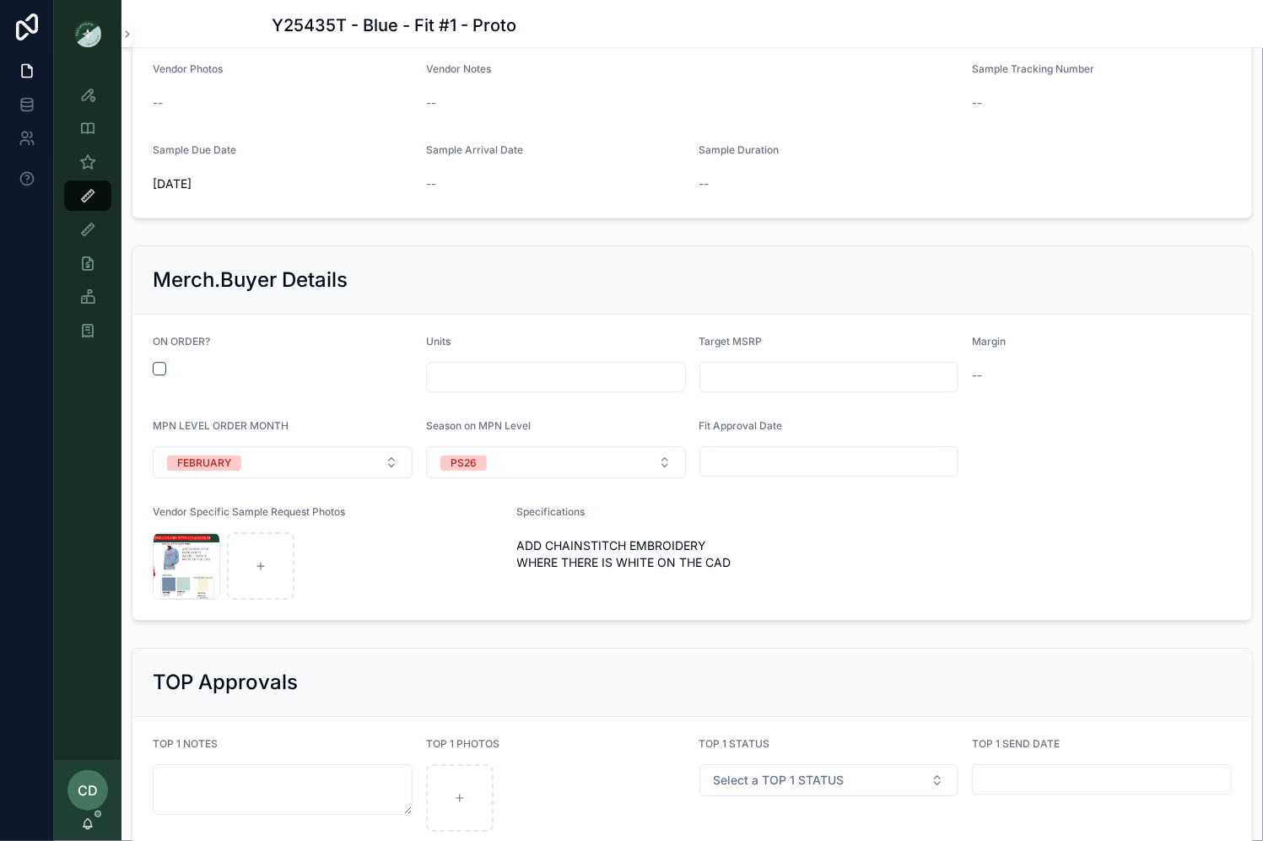
scroll to position [2019, 0]
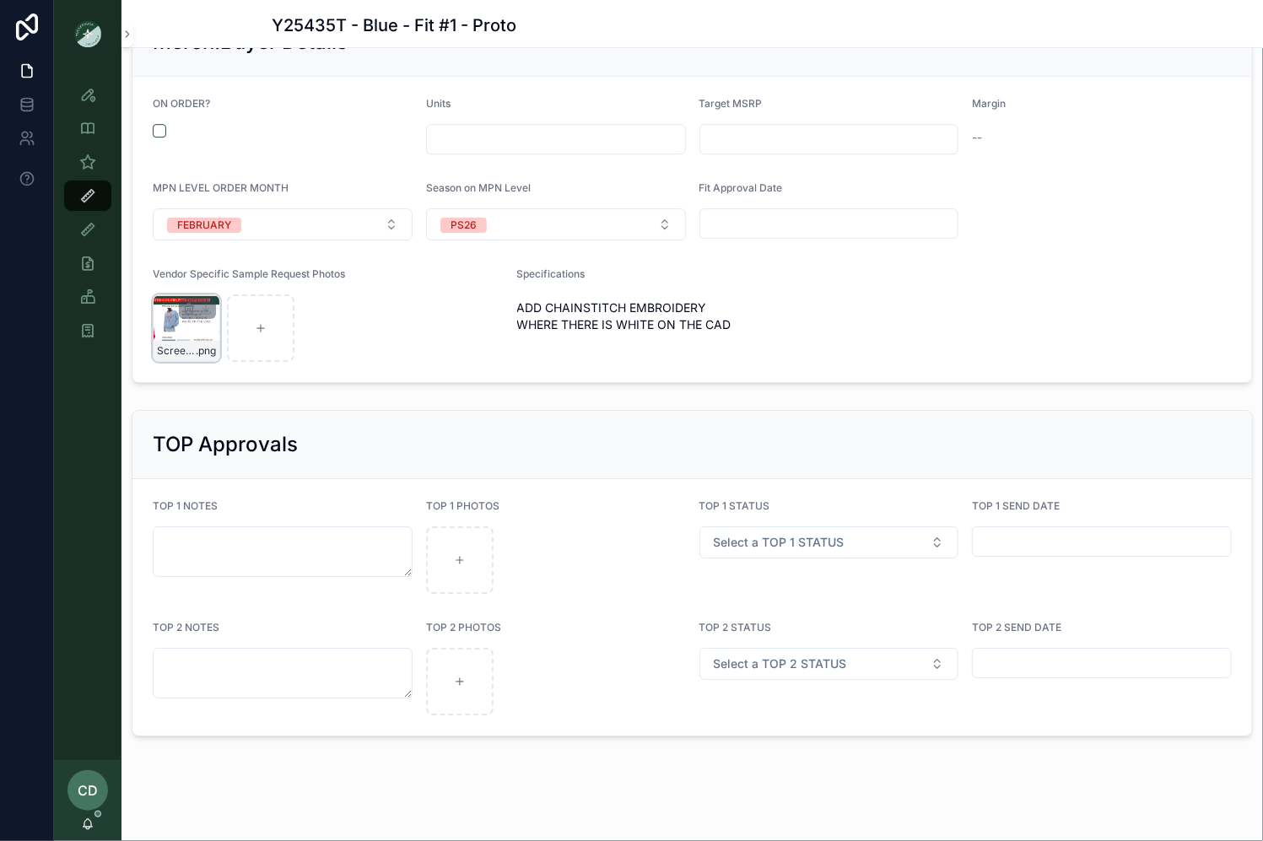
click at [192, 329] on div "Screenshot-2025-07-29-at-2.02.59-PM .png" at bounding box center [187, 329] width 68 height 68
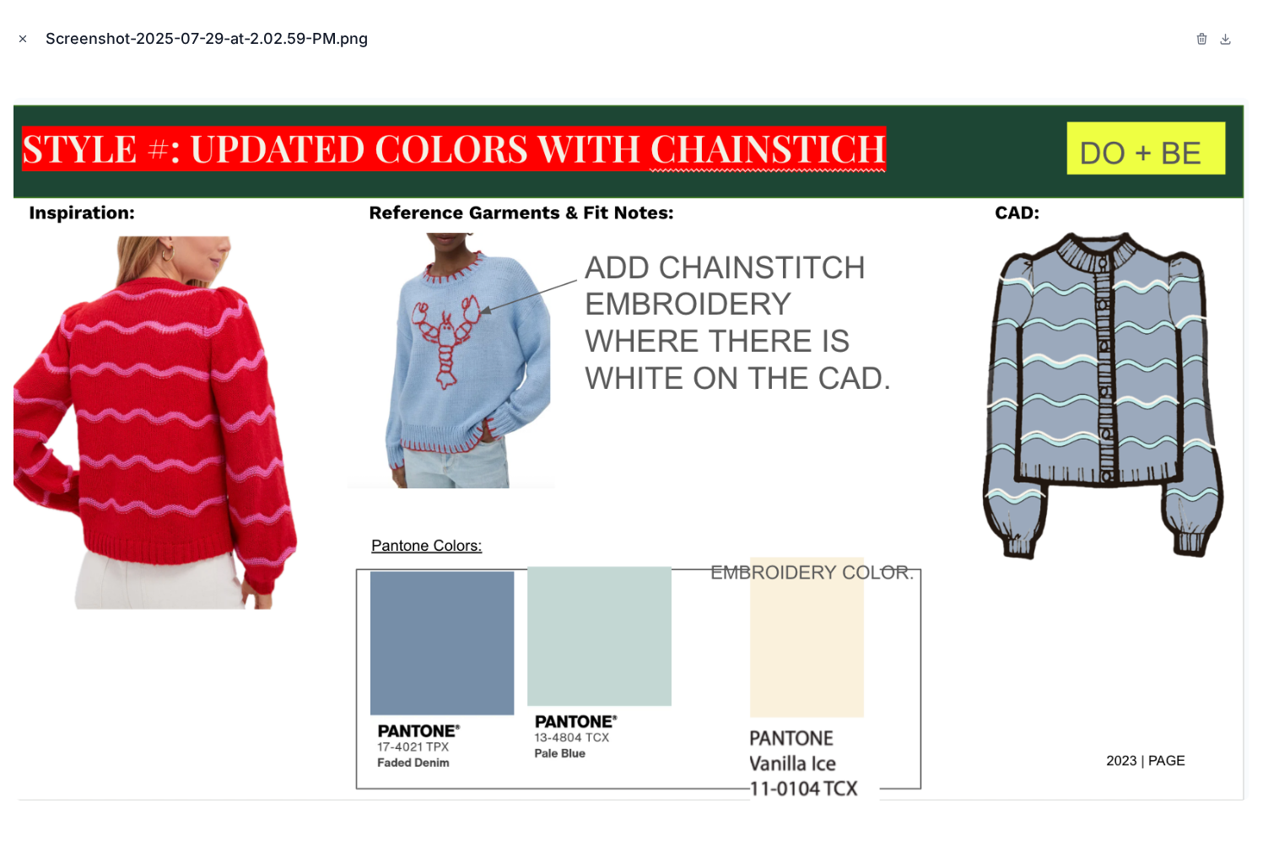
click at [15, 34] on button "Close modal" at bounding box center [23, 39] width 19 height 19
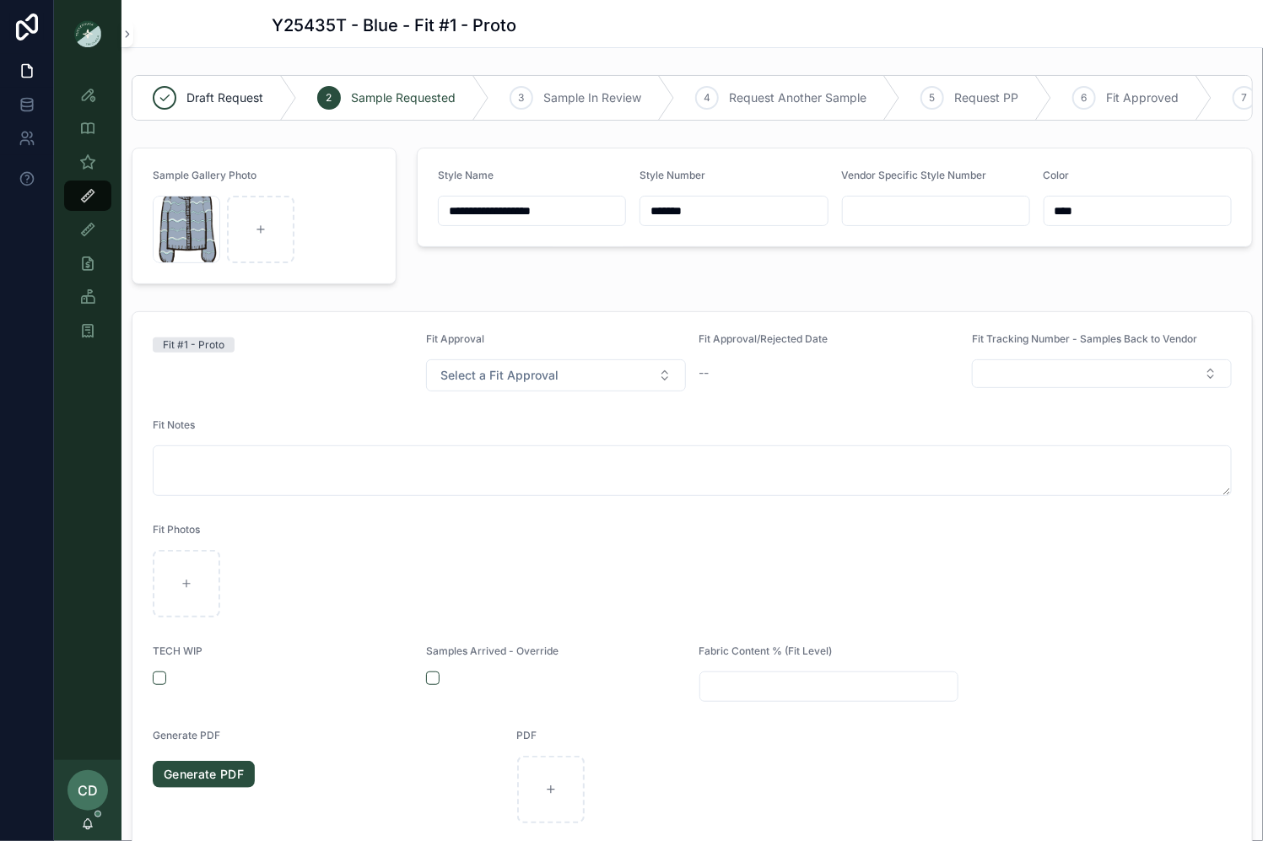
drag, startPoint x: 711, startPoint y: 208, endPoint x: 588, endPoint y: 199, distance: 122.7
click at [588, 199] on form "**********" at bounding box center [835, 198] width 835 height 98
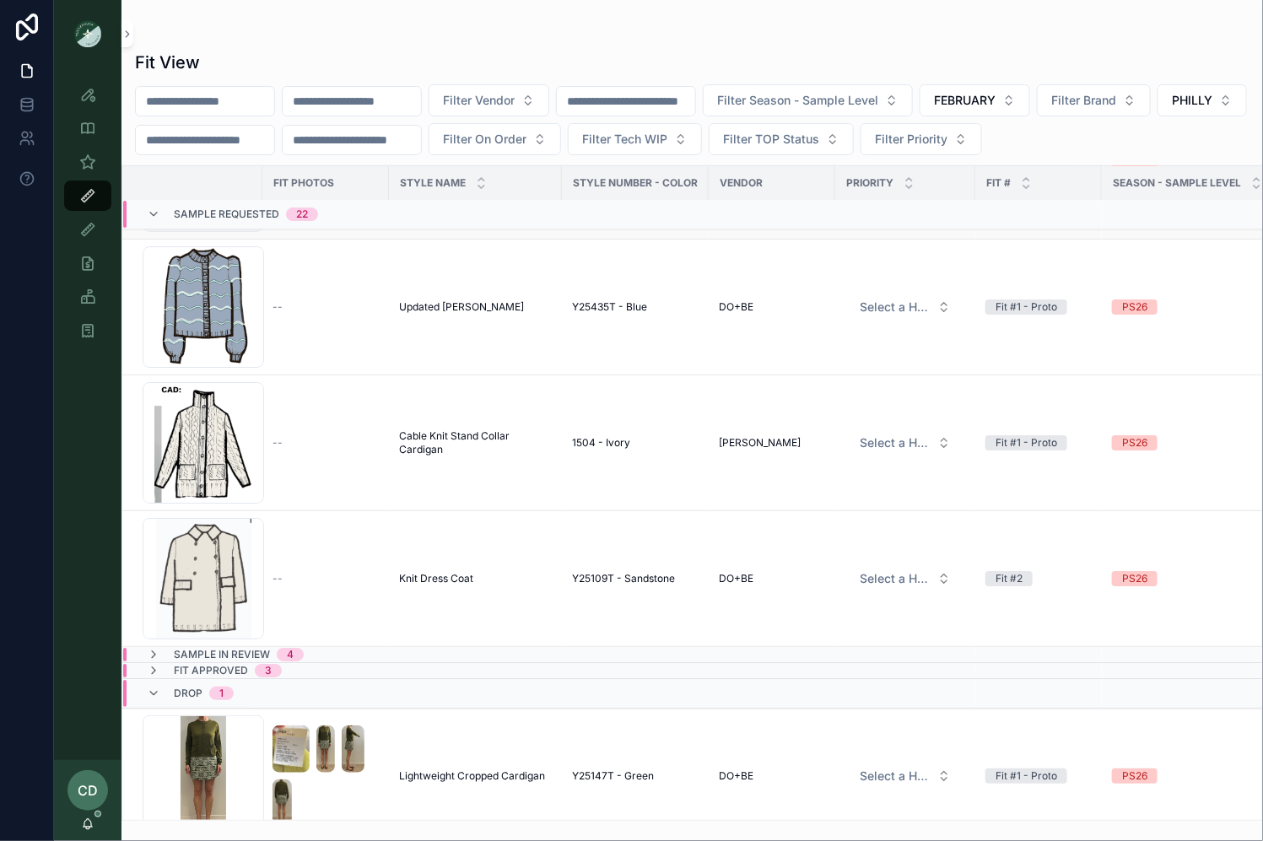
scroll to position [2343, 0]
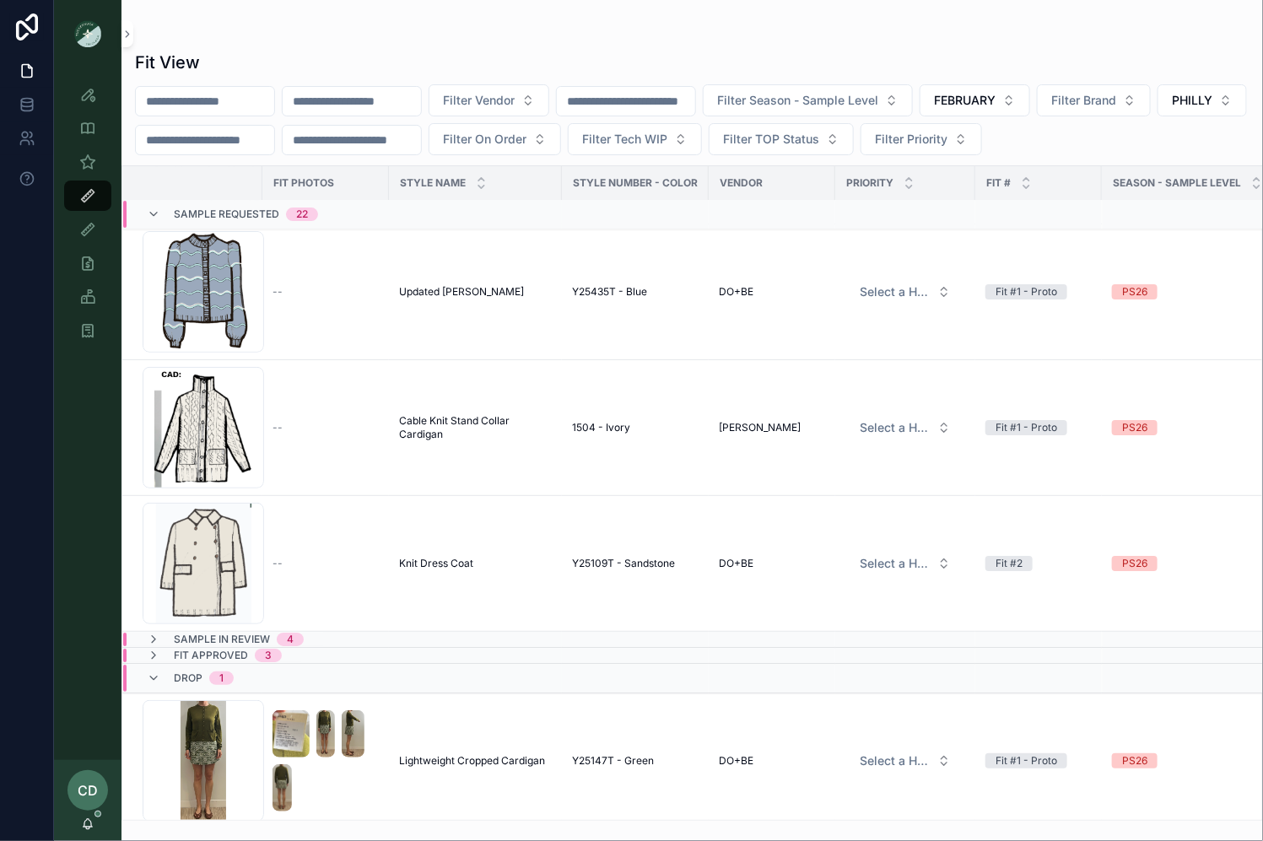
click at [353, 634] on div "Sample In Review 4" at bounding box center [342, 640] width 438 height 14
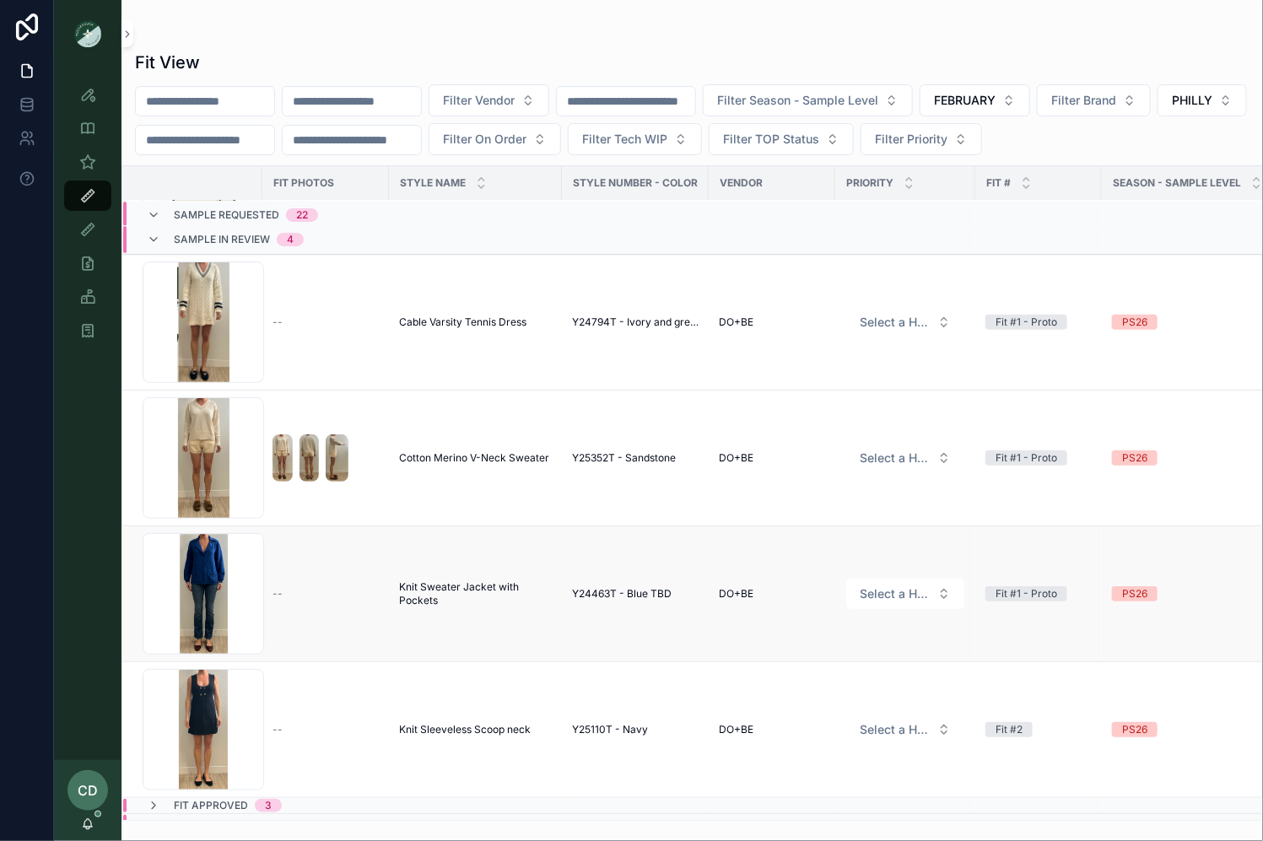
scroll to position [2900, 0]
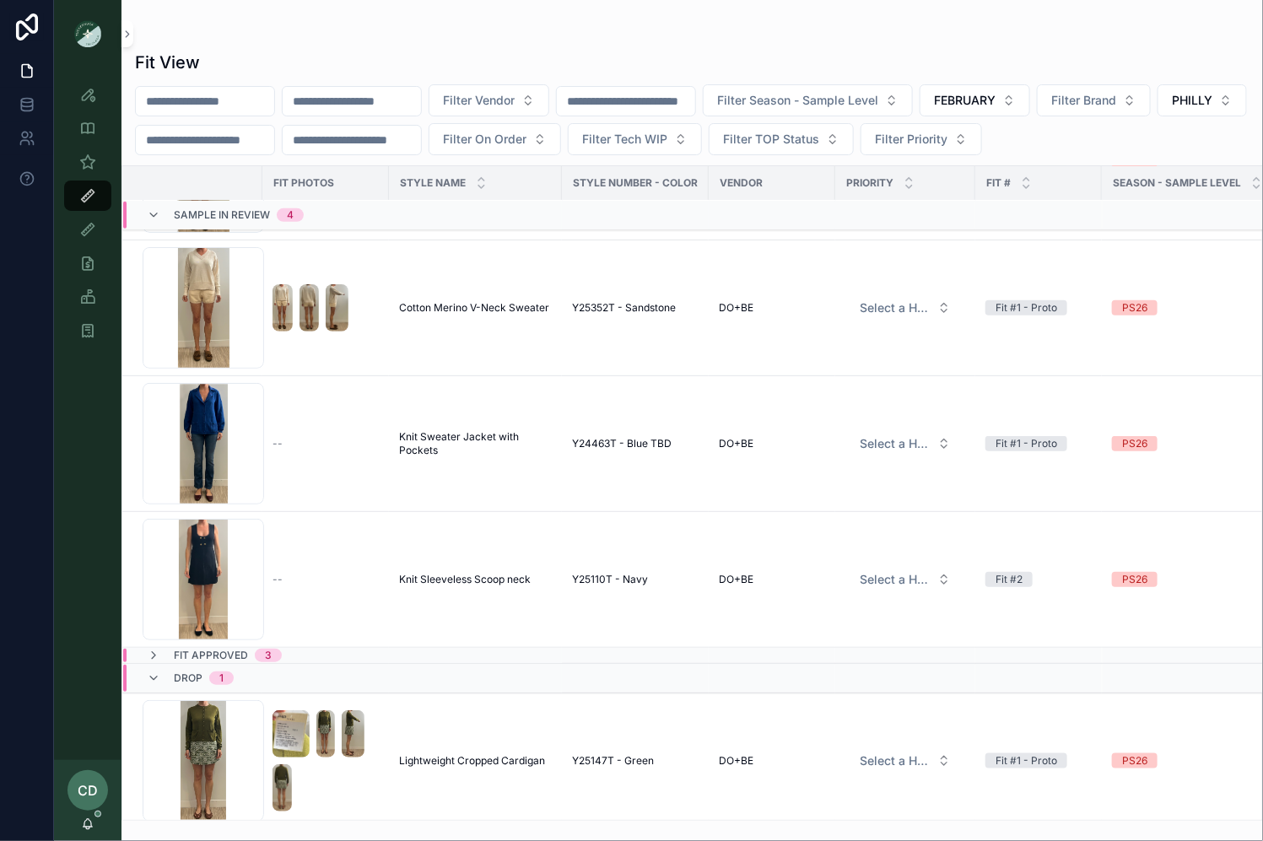
click at [203, 649] on span "Fit Approved" at bounding box center [211, 656] width 74 height 14
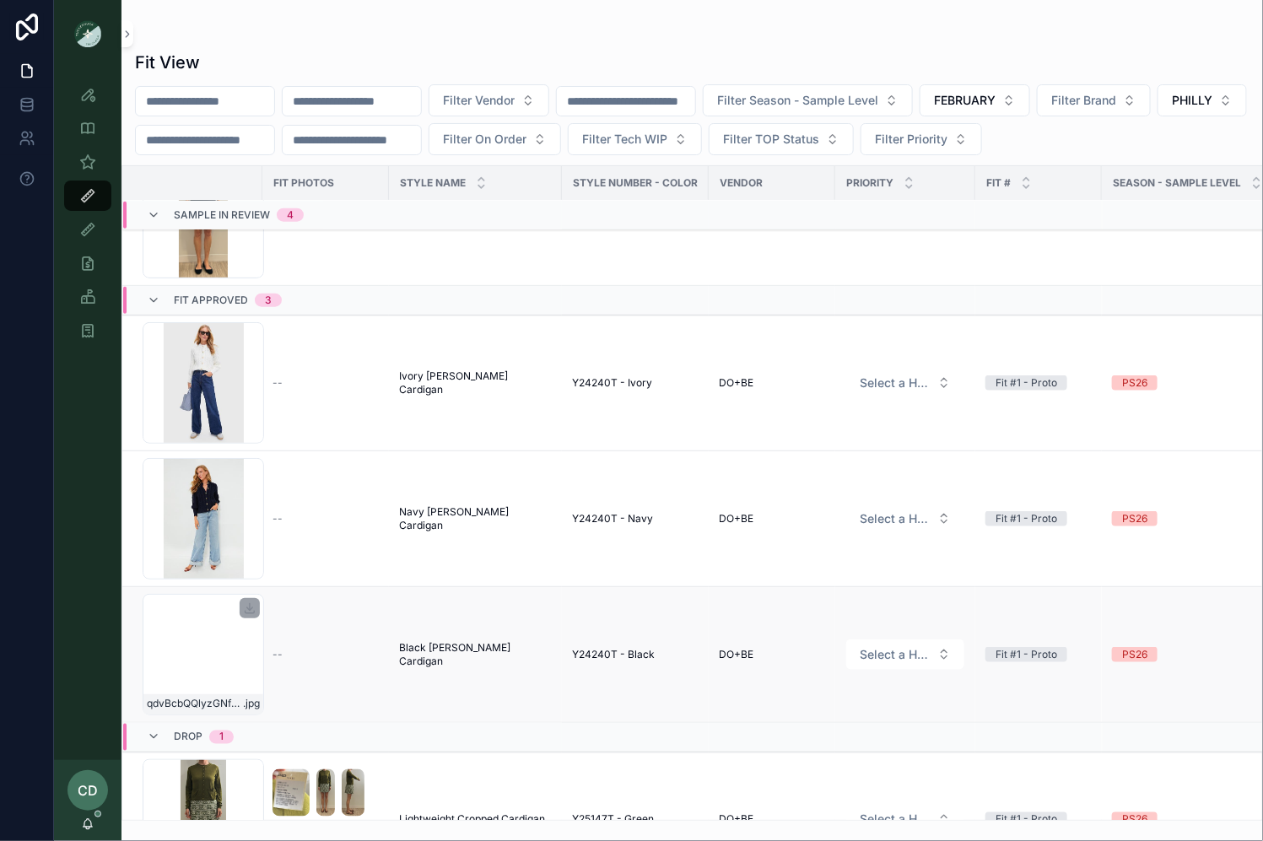
scroll to position [3321, 0]
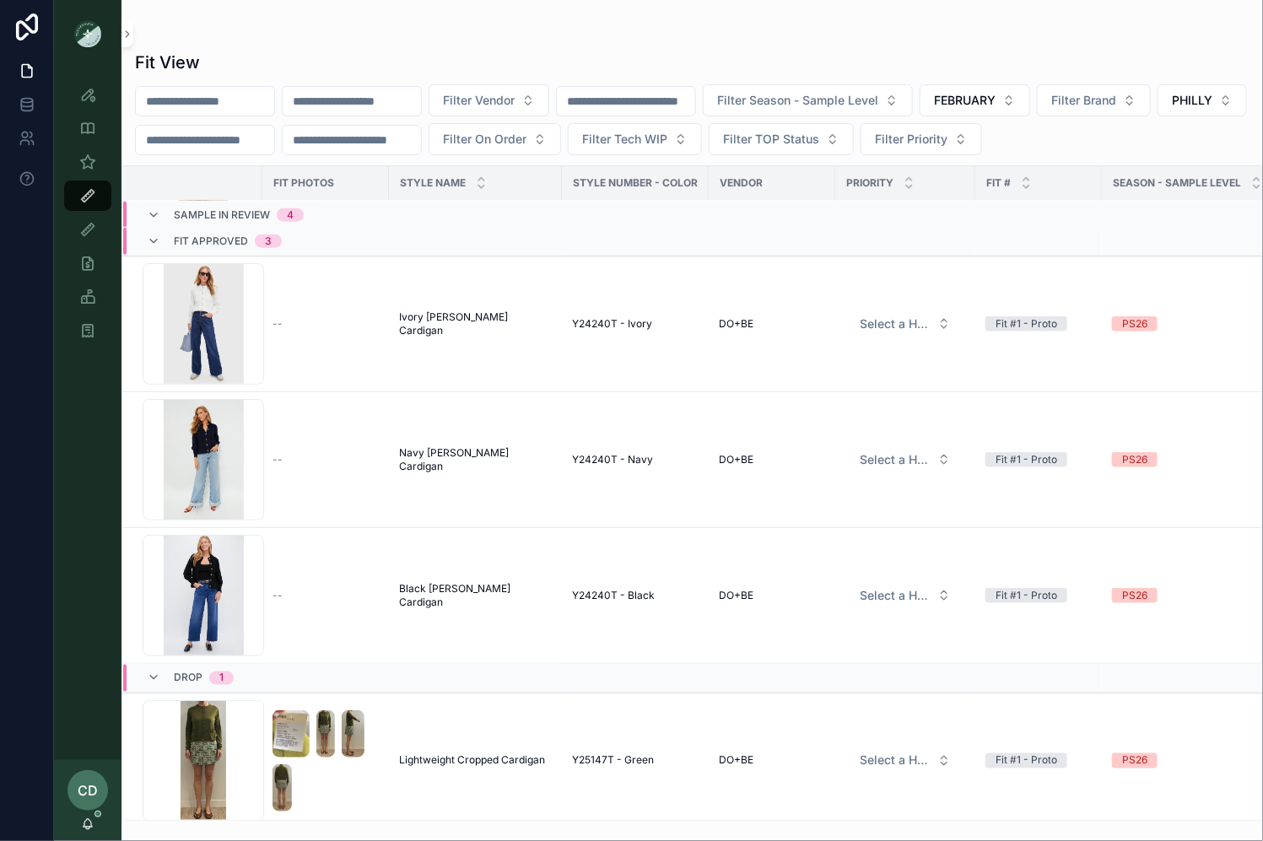
click at [250, 666] on div "Drop 1" at bounding box center [190, 678] width 127 height 27
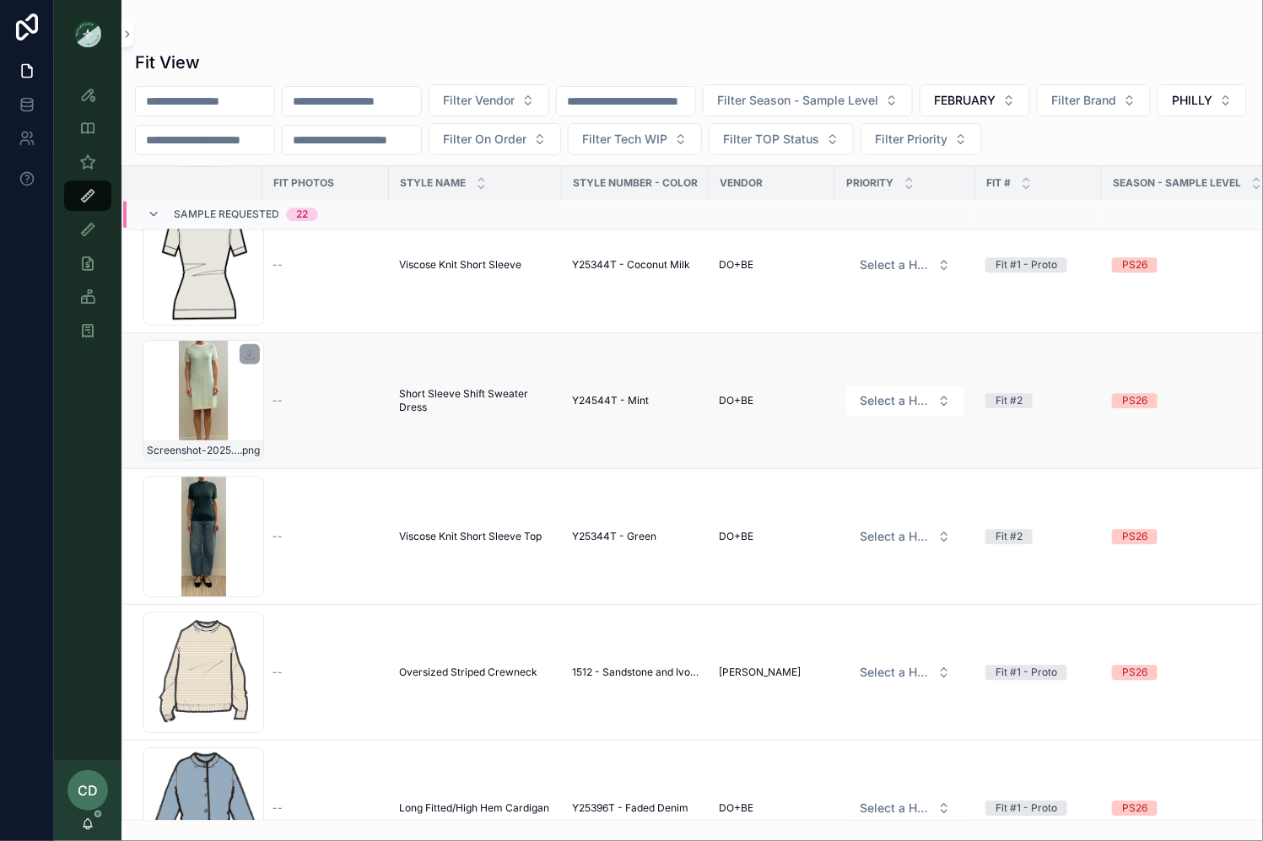
scroll to position [1653, 0]
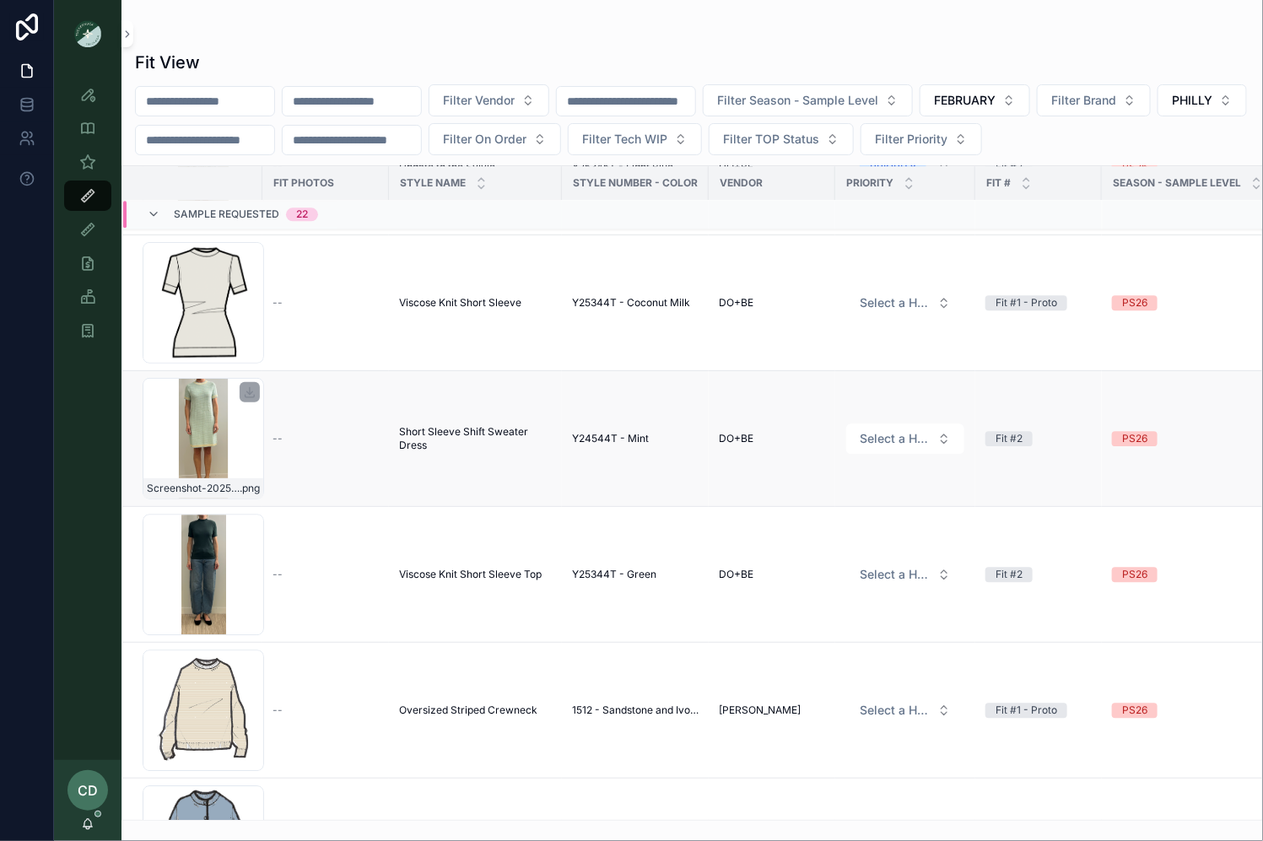
click at [223, 433] on div "Screenshot-2025-08-07-at-11.12.45-AM .png" at bounding box center [204, 439] width 122 height 122
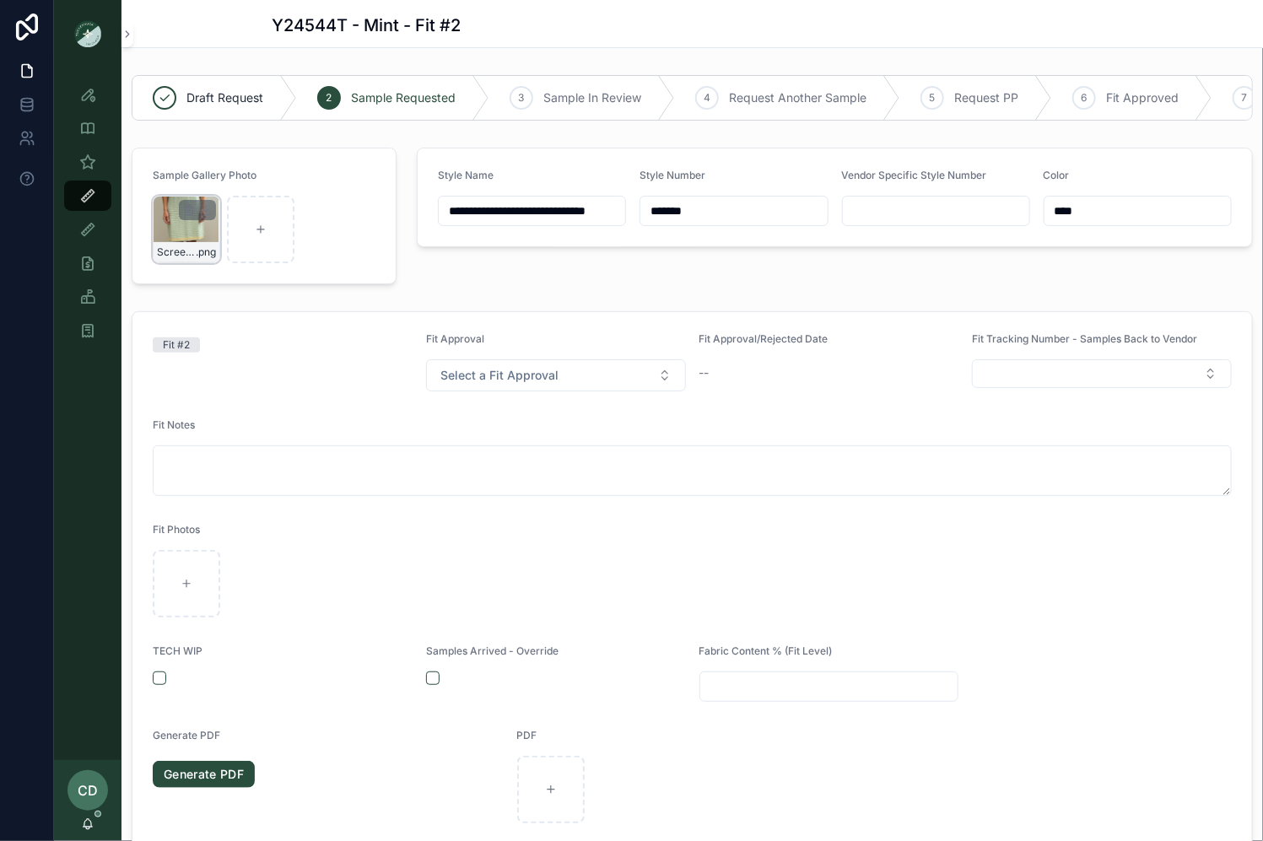
click at [172, 239] on div "Screenshot-2025-08-07-at-11.12.45-AM .png" at bounding box center [187, 230] width 68 height 68
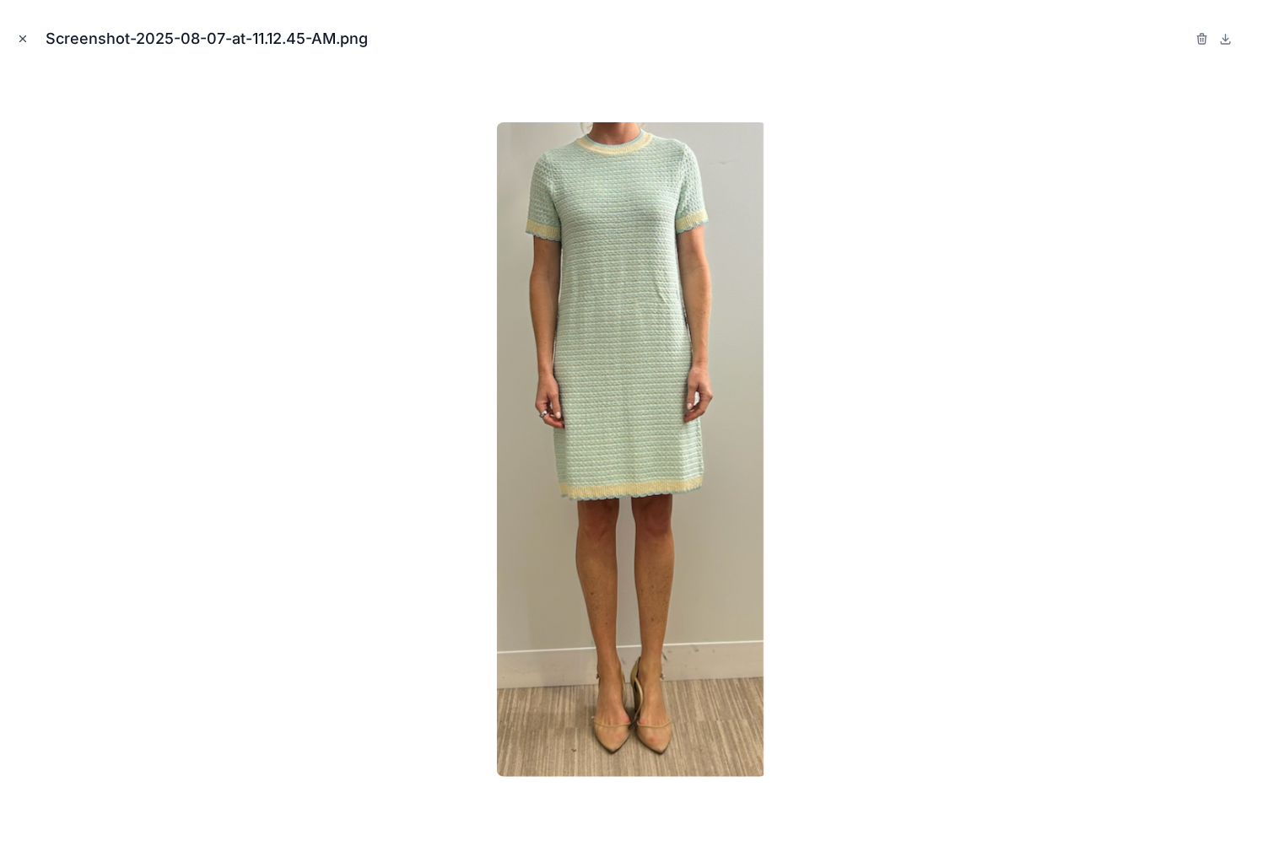
click at [28, 35] on icon "Close modal" at bounding box center [23, 39] width 12 height 12
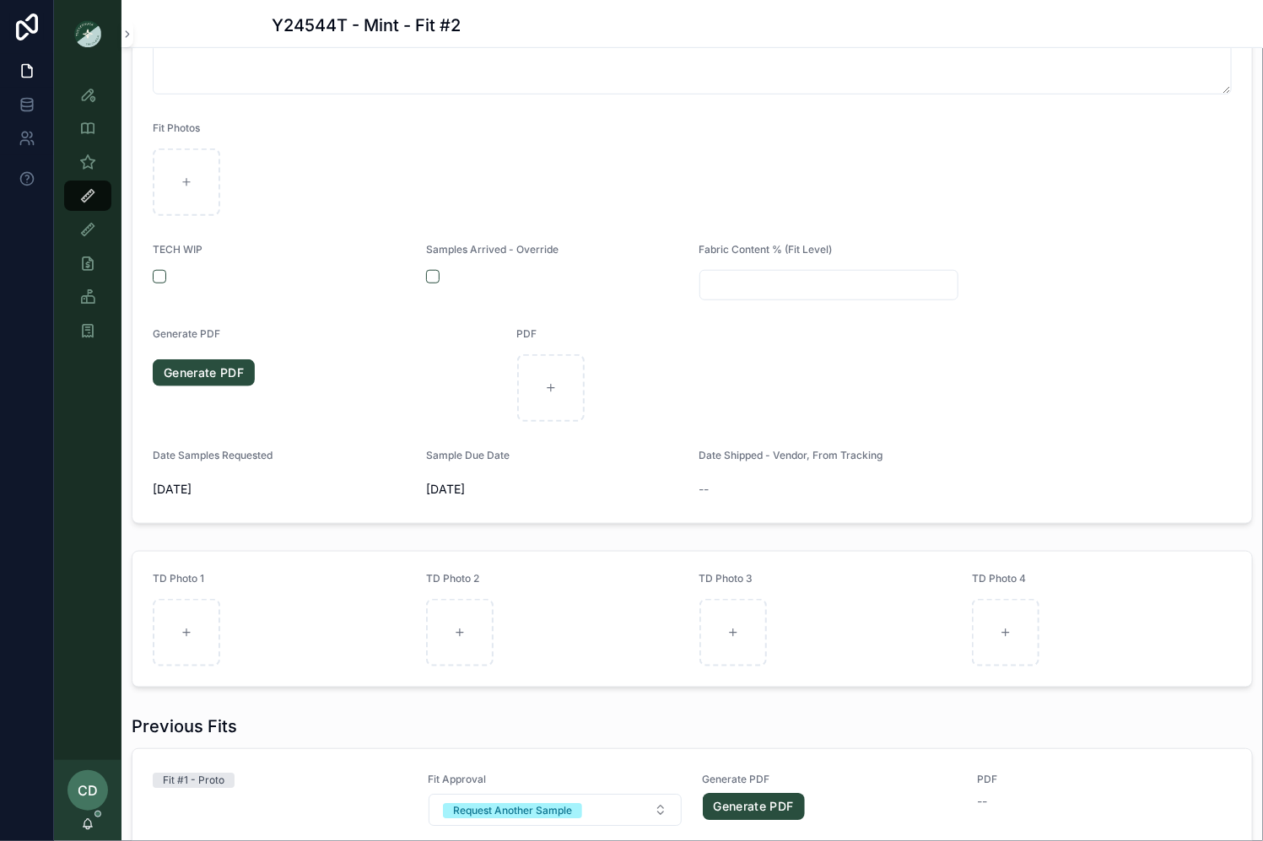
scroll to position [603, 0]
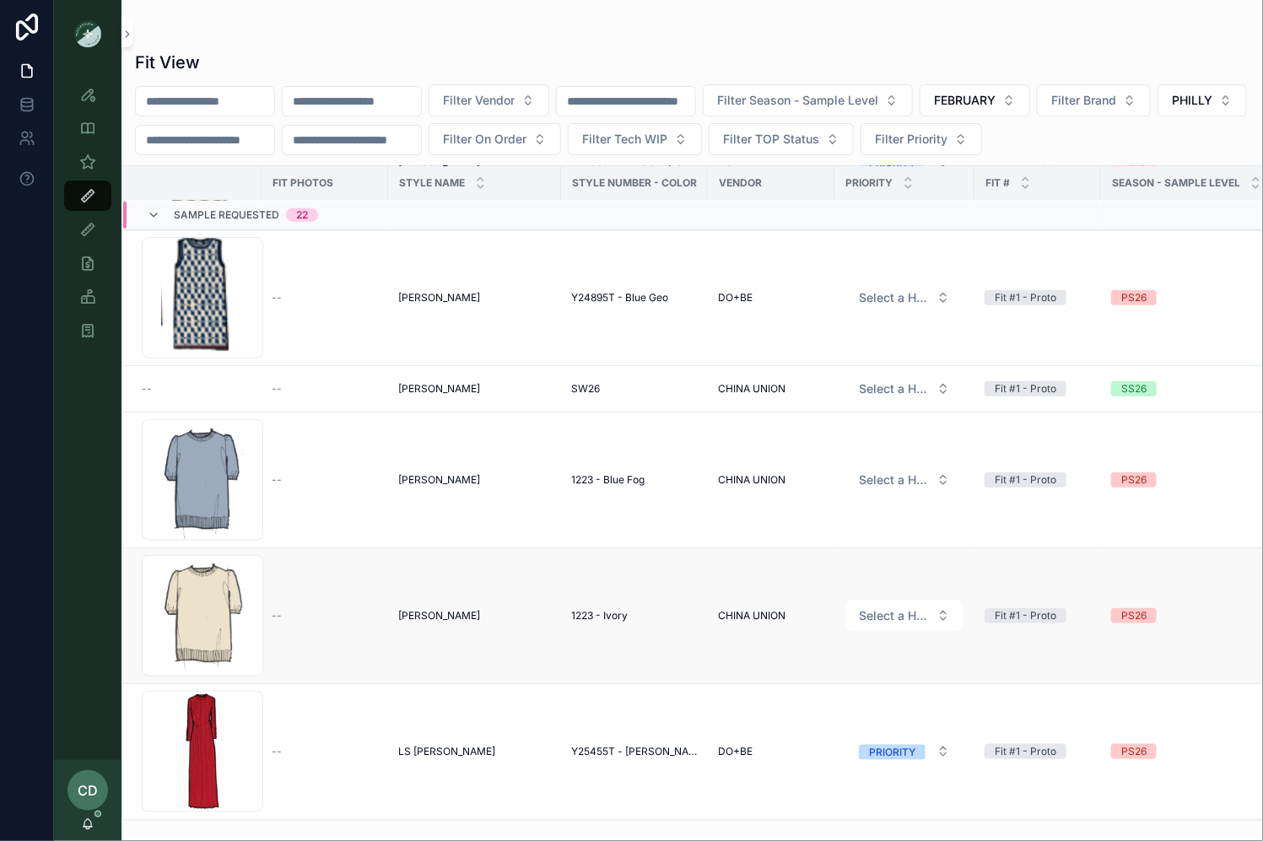
scroll to position [890, 1]
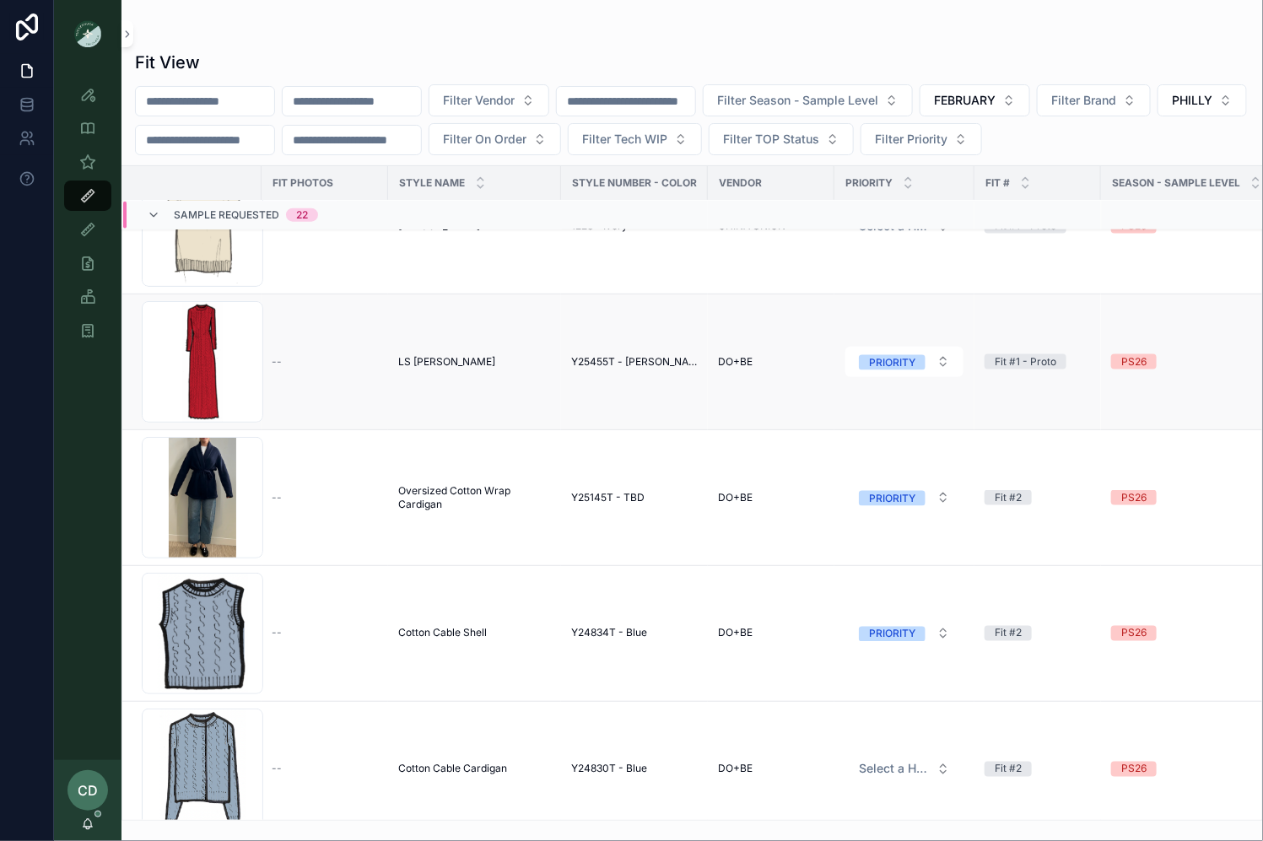
click at [423, 368] on td "LS [PERSON_NAME] LS [PERSON_NAME]" at bounding box center [474, 363] width 173 height 136
click at [426, 361] on span "LS [PERSON_NAME]" at bounding box center [446, 362] width 97 height 14
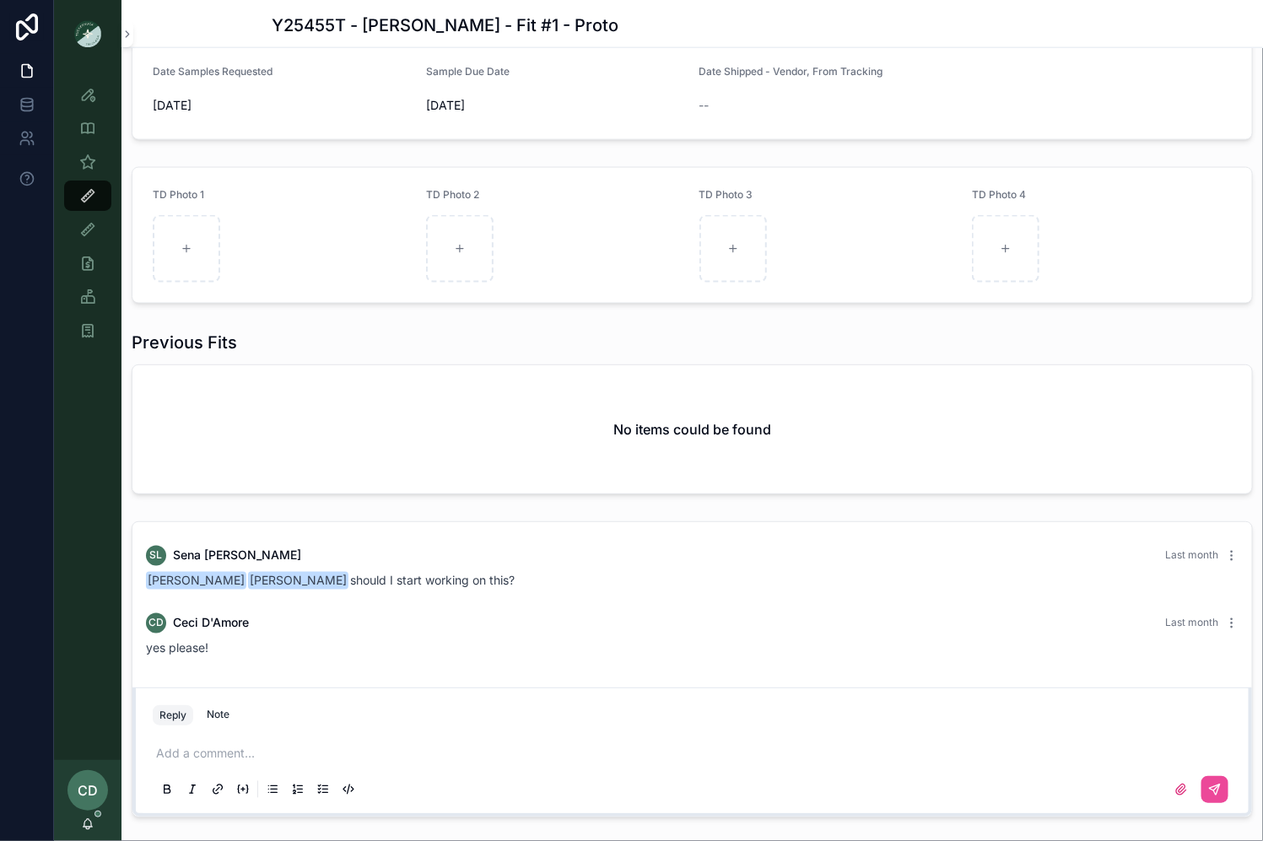
scroll to position [1002, 0]
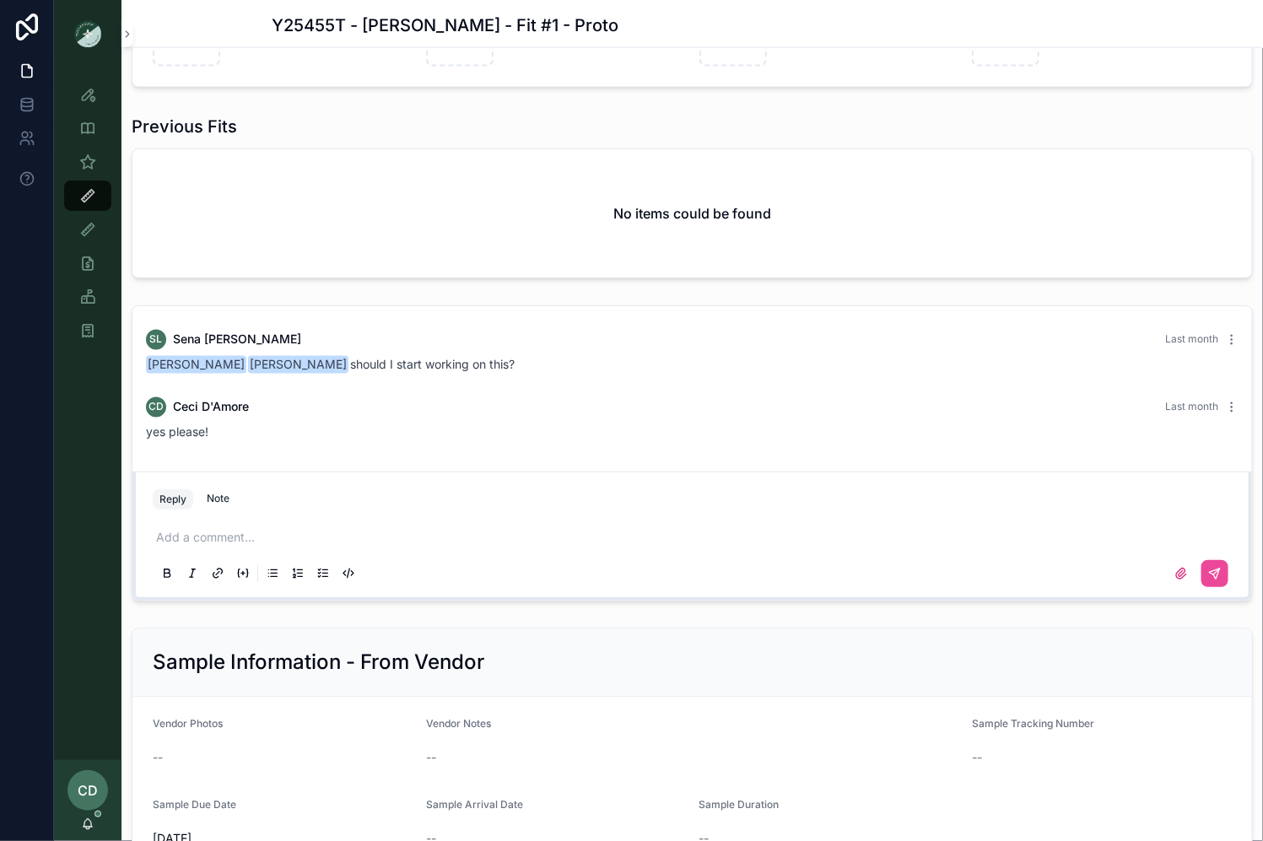
drag, startPoint x: 257, startPoint y: 532, endPoint x: 268, endPoint y: 533, distance: 11.1
click at [257, 532] on p "scrollable content" at bounding box center [695, 538] width 1079 height 17
click at [1225, 575] on button "scrollable content" at bounding box center [1215, 573] width 27 height 27
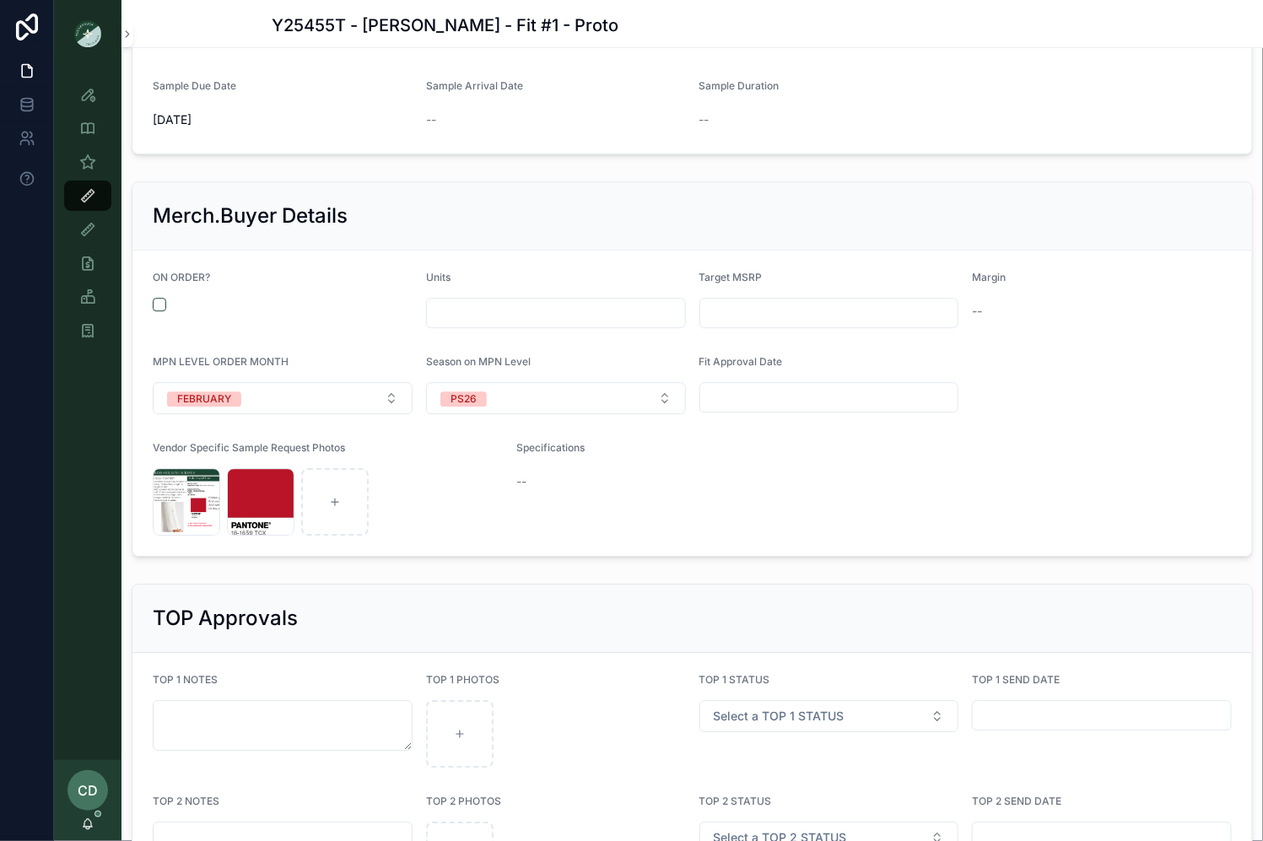
scroll to position [1791, 0]
click at [178, 500] on div "Screenshot-2025-08-25-at-4.30.30-PM .png" at bounding box center [187, 501] width 68 height 68
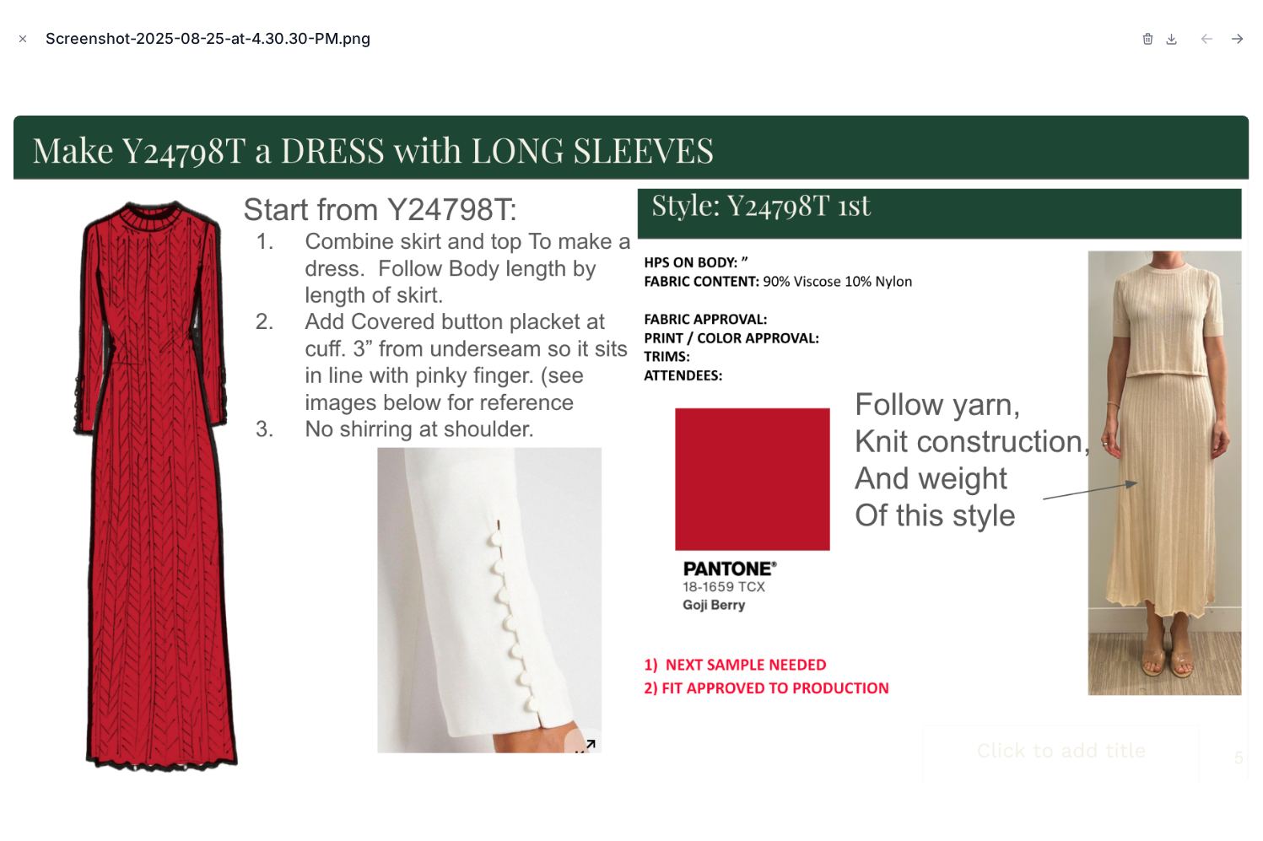
drag, startPoint x: 25, startPoint y: 46, endPoint x: 83, endPoint y: 51, distance: 57.6
click at [25, 46] on button "Close modal" at bounding box center [23, 39] width 19 height 19
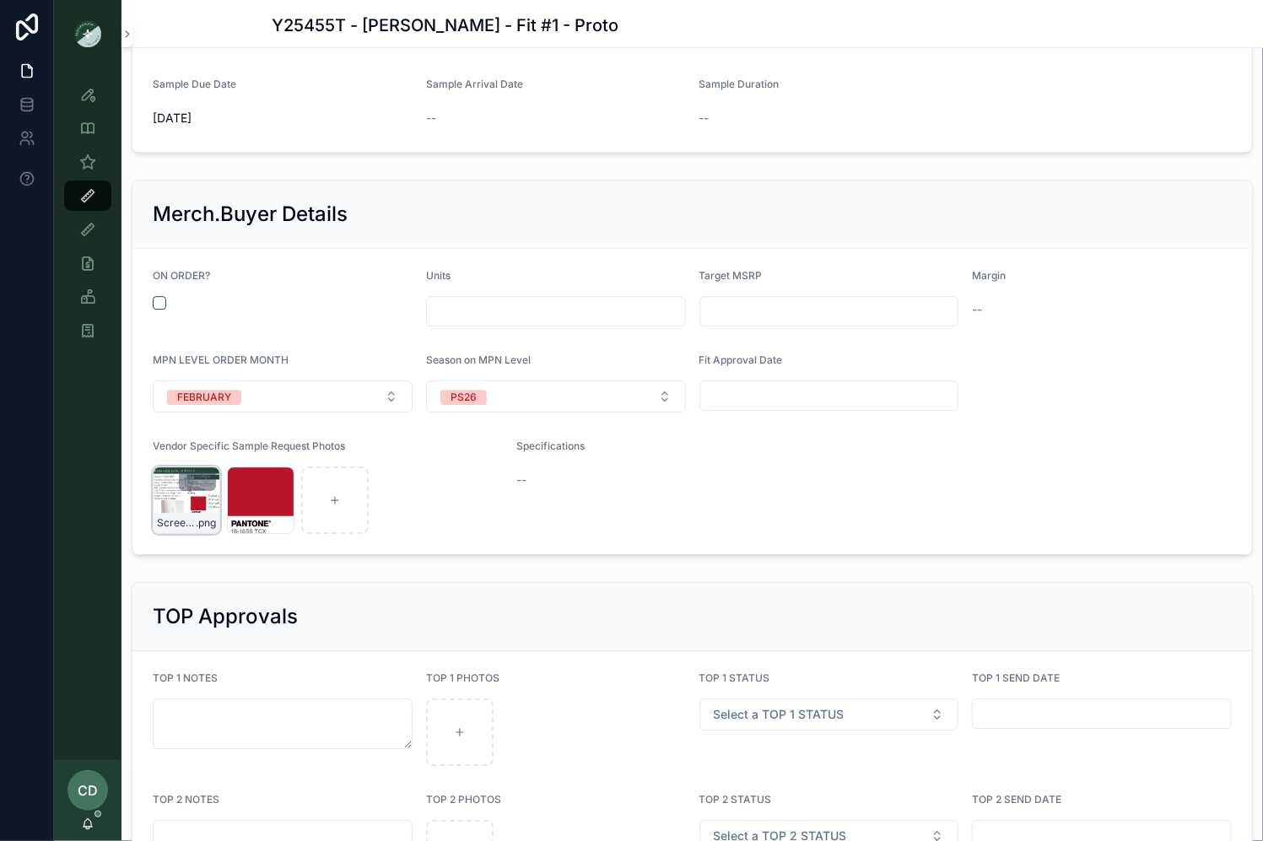
click at [190, 504] on div "Screenshot-2025-08-25-at-4.30.30-PM .png" at bounding box center [187, 501] width 68 height 68
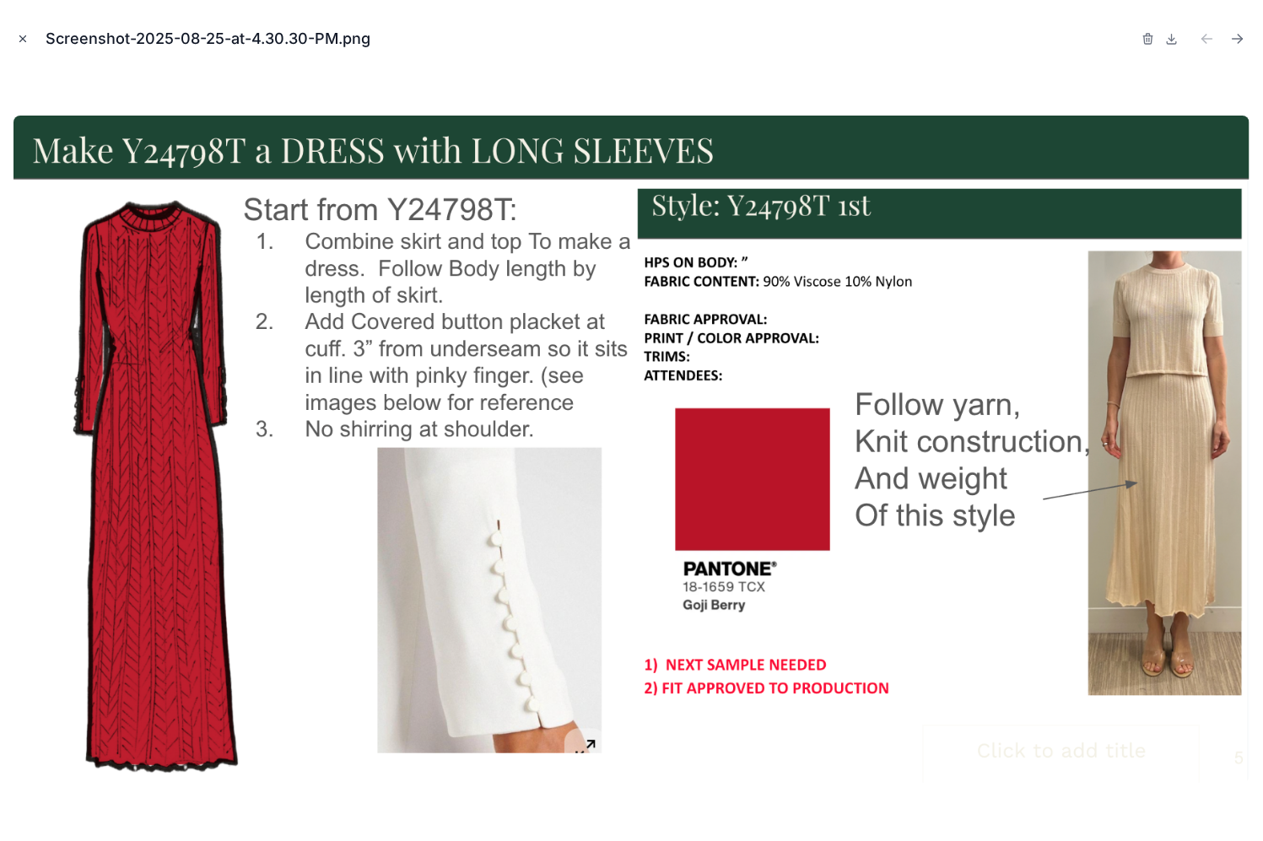
click at [14, 35] on button "Close modal" at bounding box center [23, 39] width 19 height 19
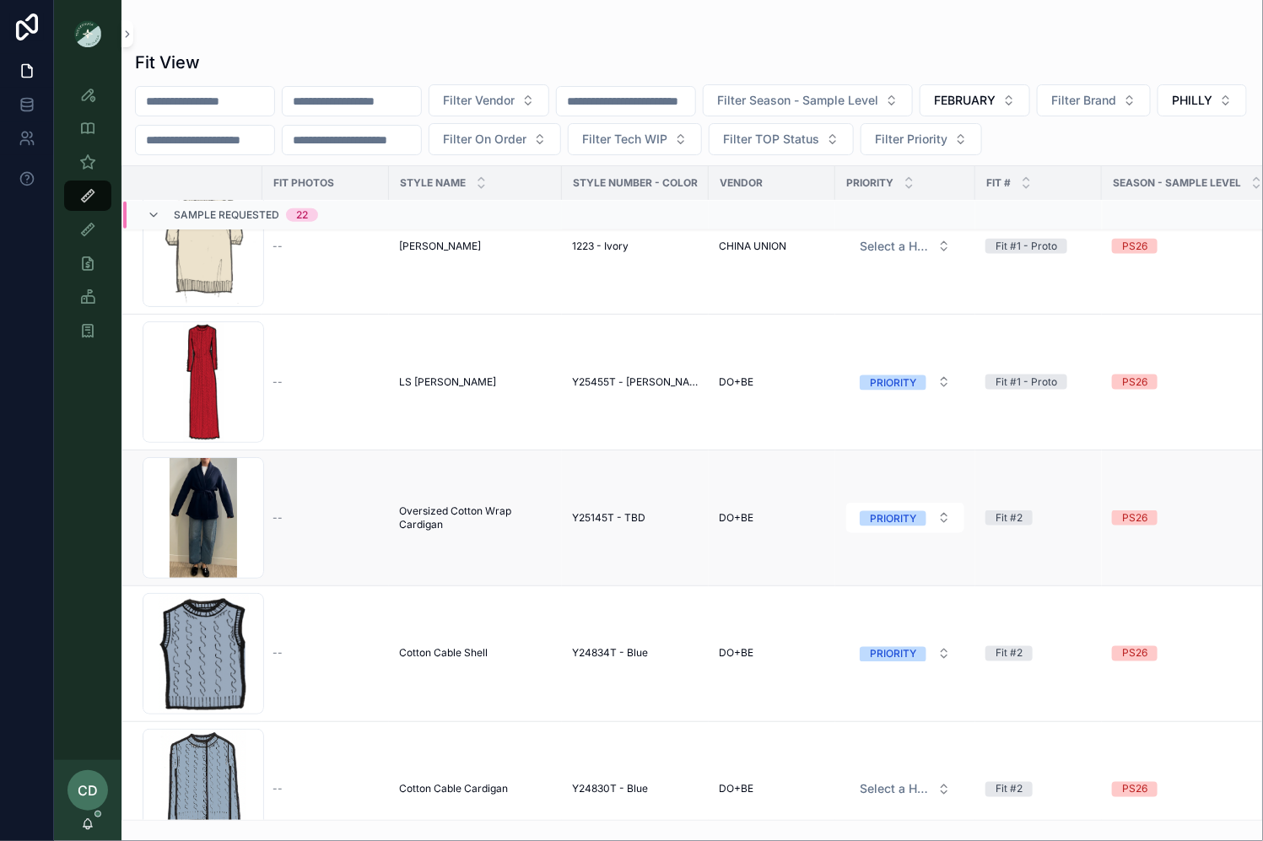
scroll to position [982, 0]
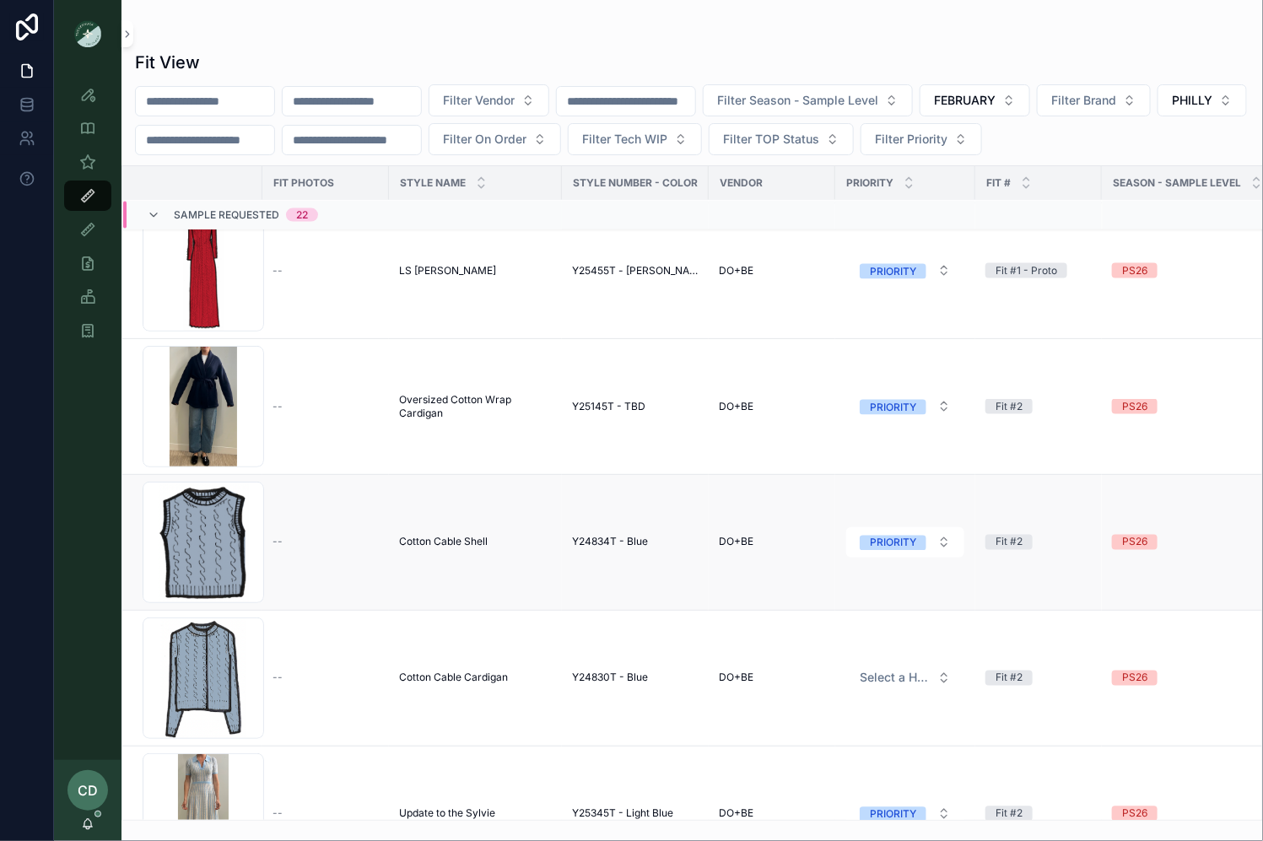
click at [422, 528] on td "Cotton Cable Shell Cotton Cable Shell" at bounding box center [475, 543] width 173 height 136
click at [422, 538] on span "Cotton Cable Shell" at bounding box center [443, 543] width 89 height 14
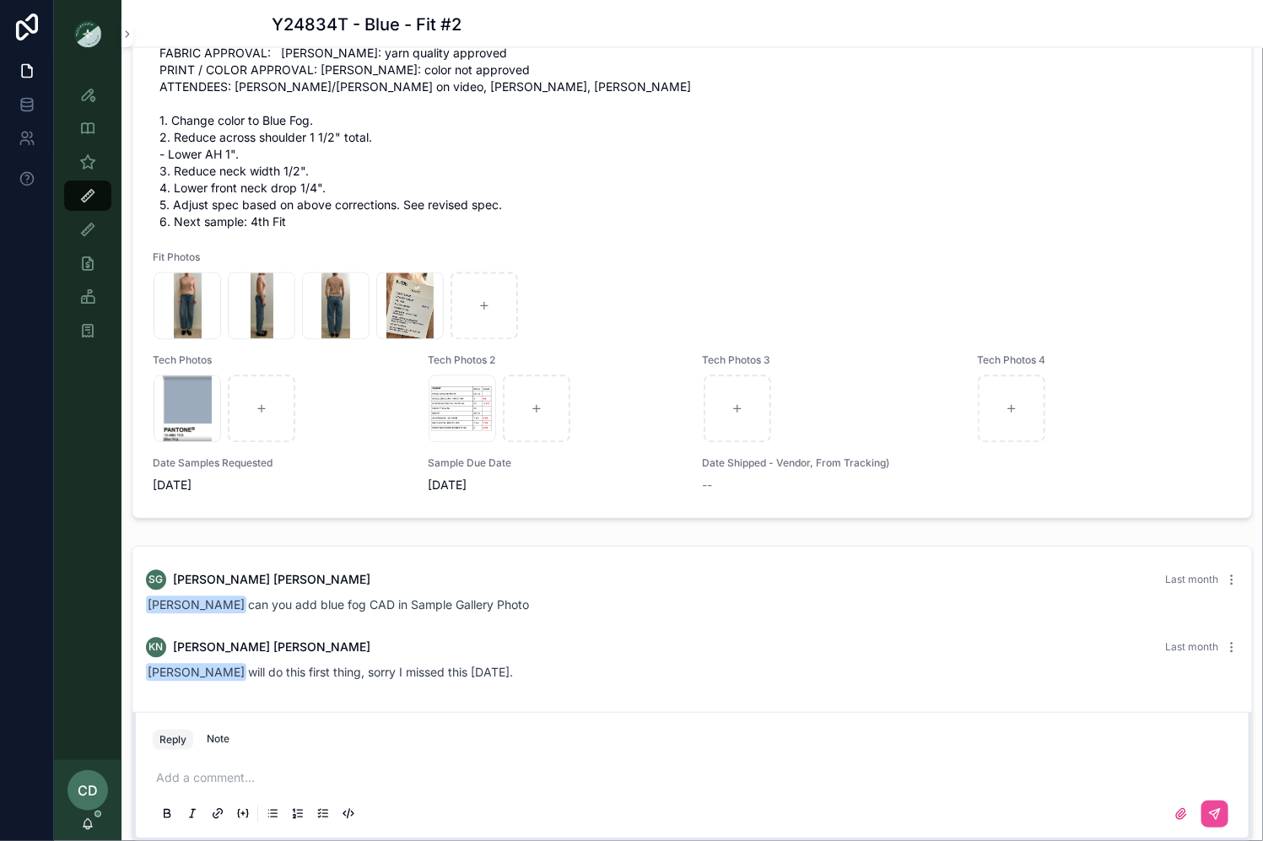
scroll to position [1241, 0]
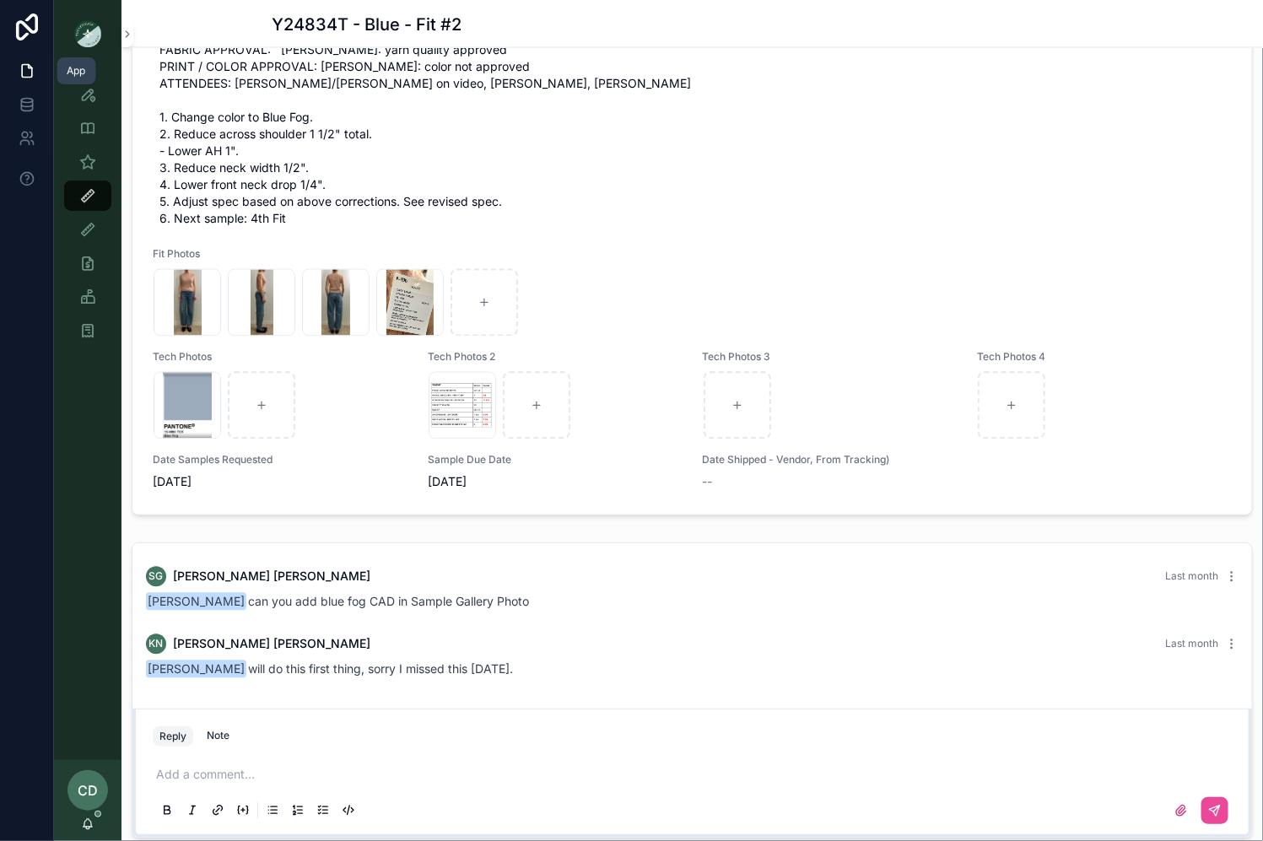
click at [24, 76] on icon at bounding box center [27, 70] width 17 height 17
click at [93, 99] on icon "scrollable content" at bounding box center [87, 94] width 17 height 17
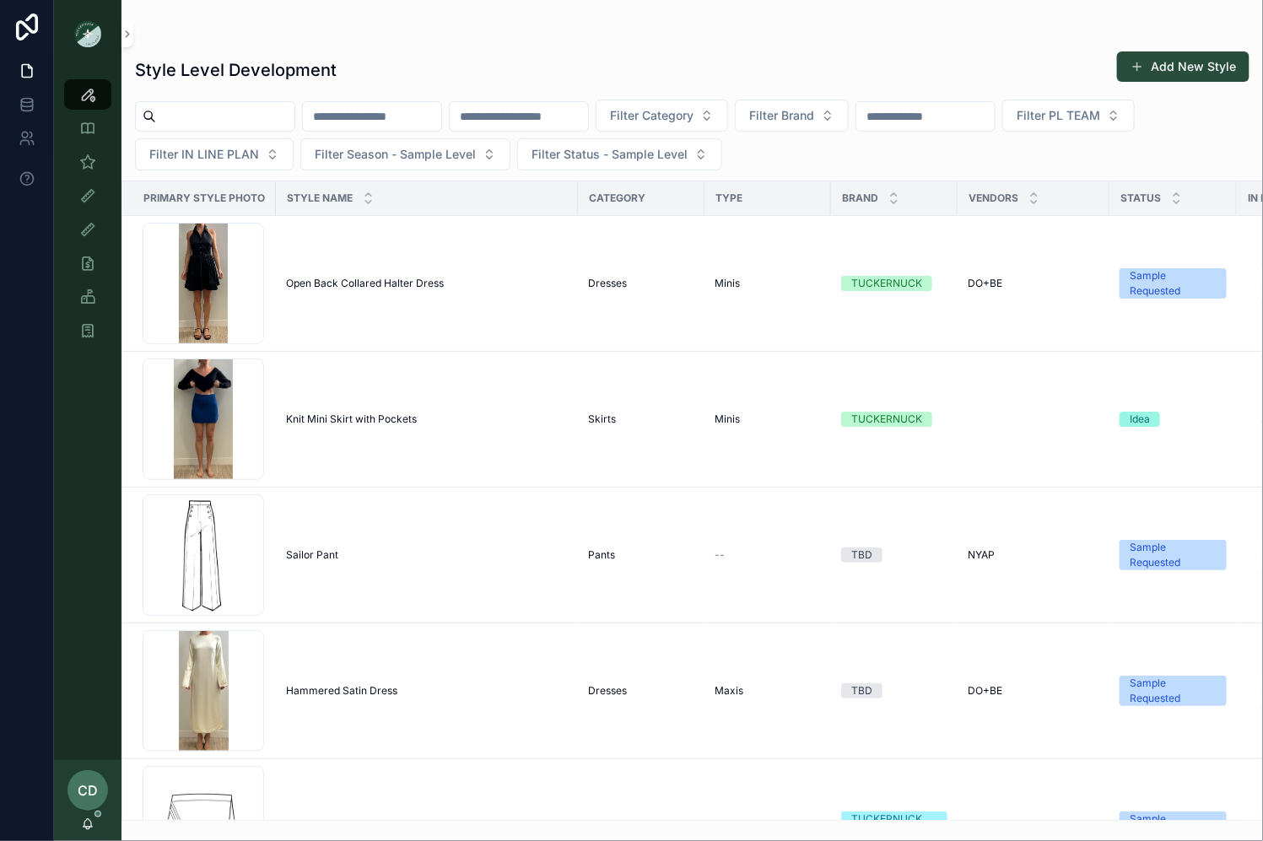
click at [371, 106] on input "scrollable content" at bounding box center [372, 117] width 138 height 24
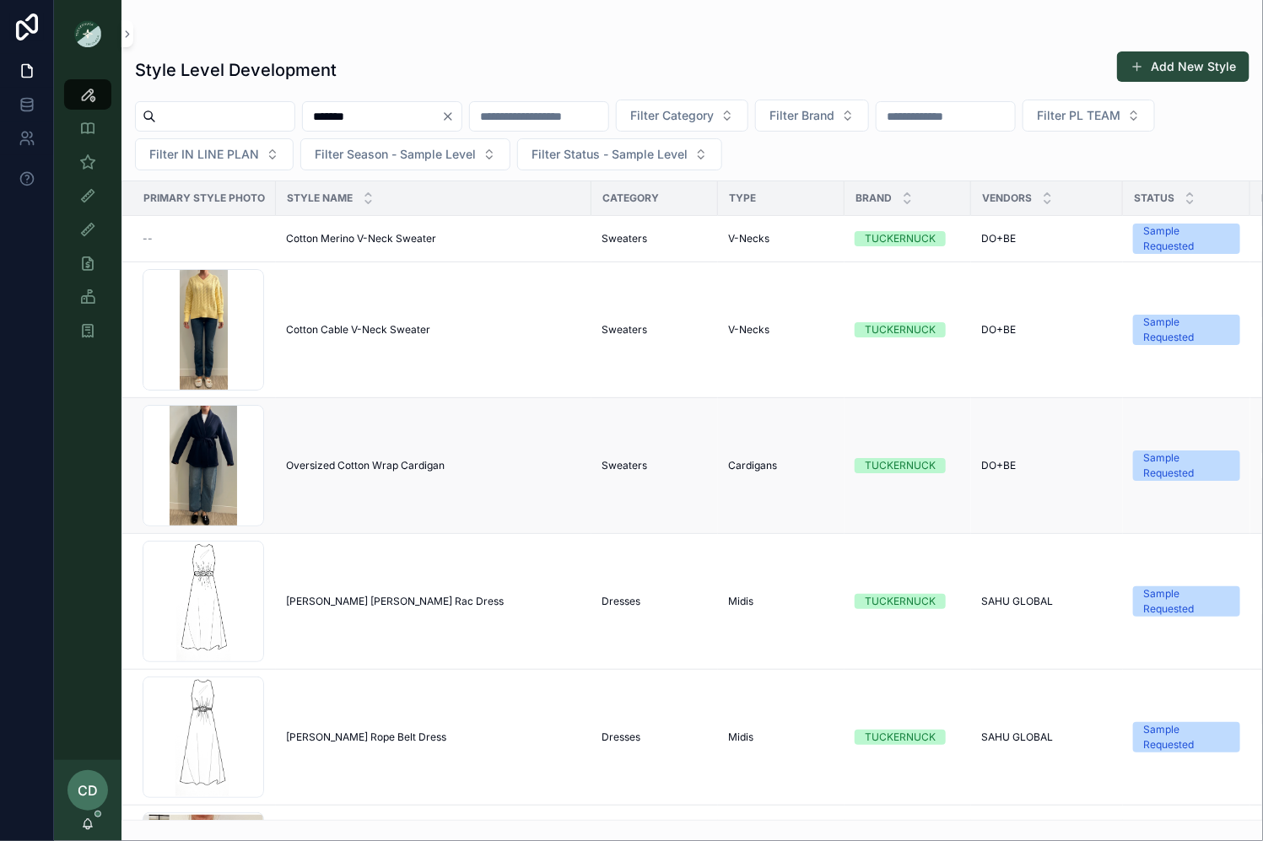
type input "******"
click at [327, 459] on span "Oversized Cotton Wrap Cardigan" at bounding box center [365, 466] width 159 height 14
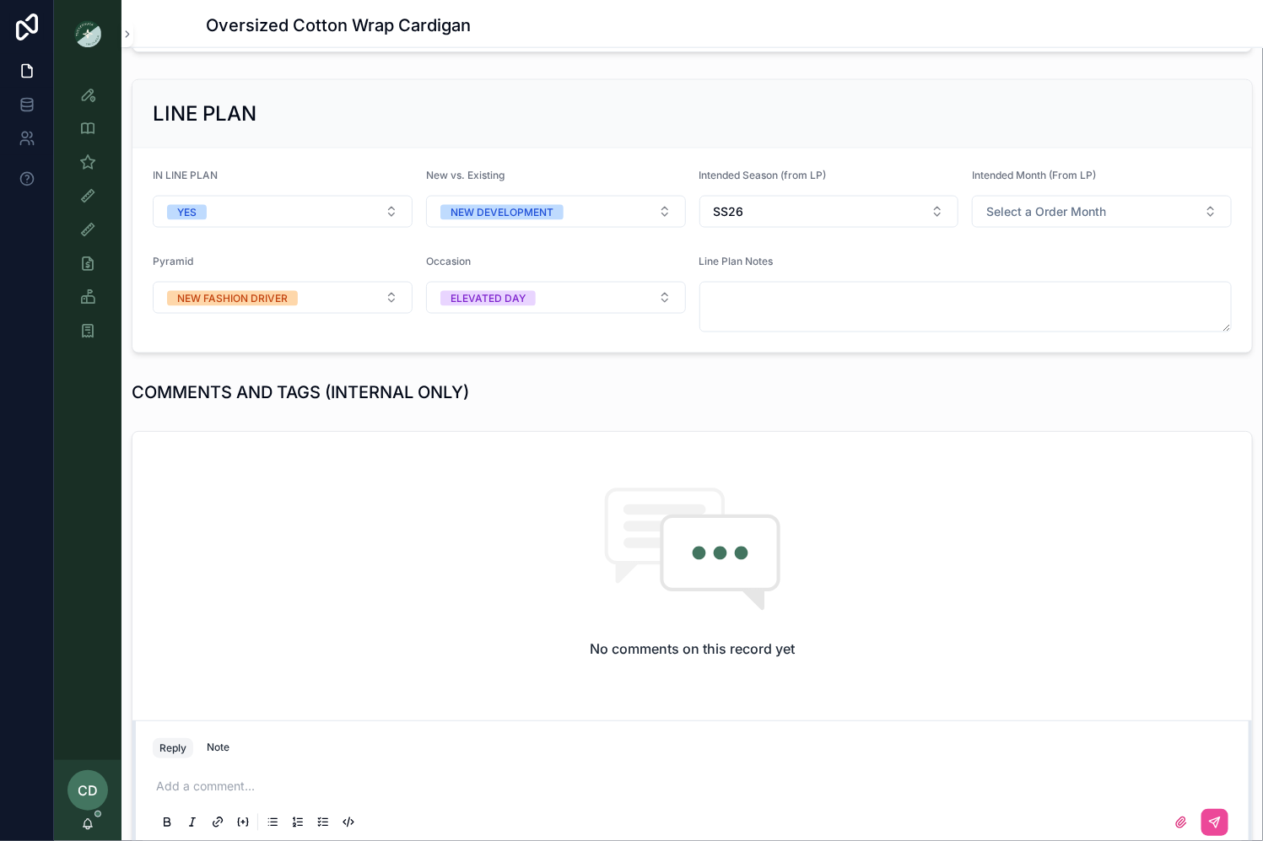
scroll to position [641, 0]
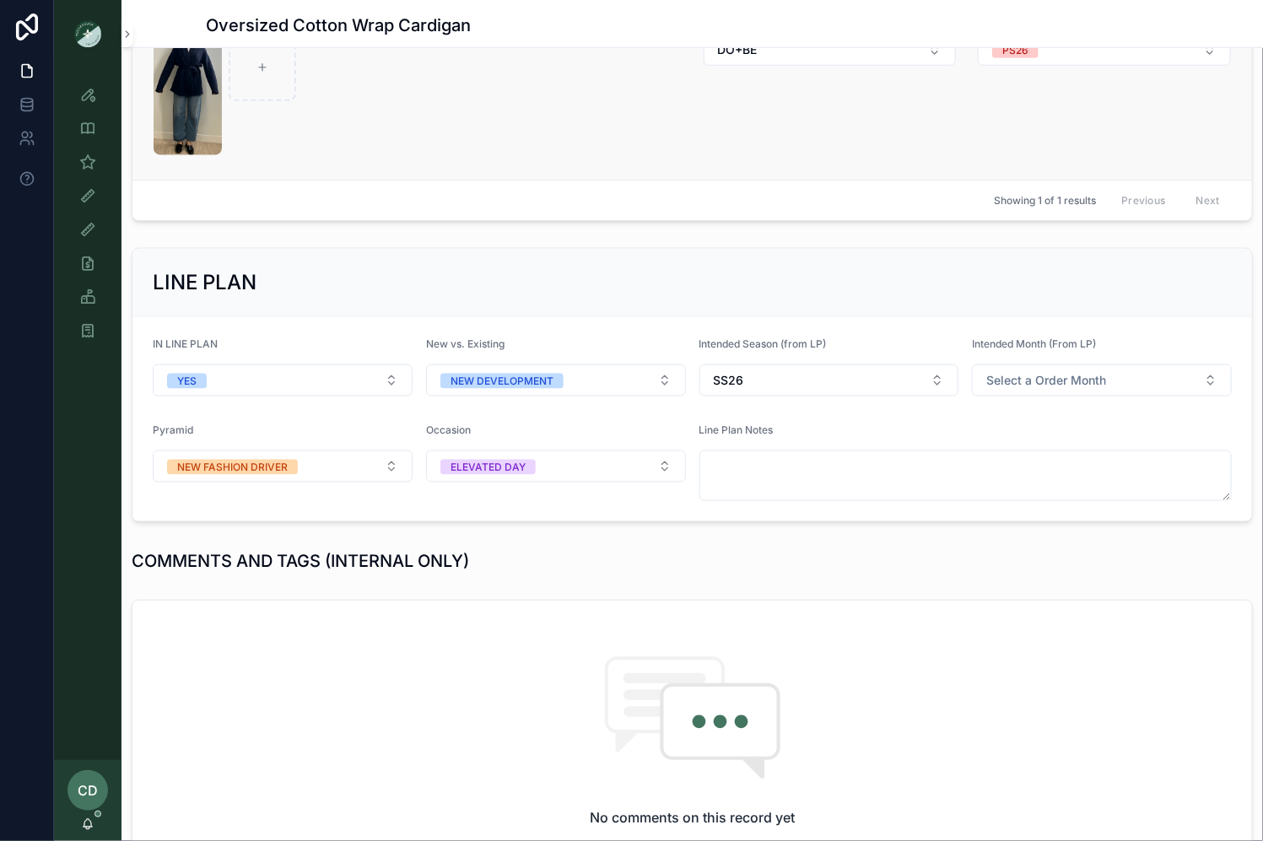
click at [431, 138] on div "Sample Status Sample Requested" at bounding box center [555, 84] width 255 height 143
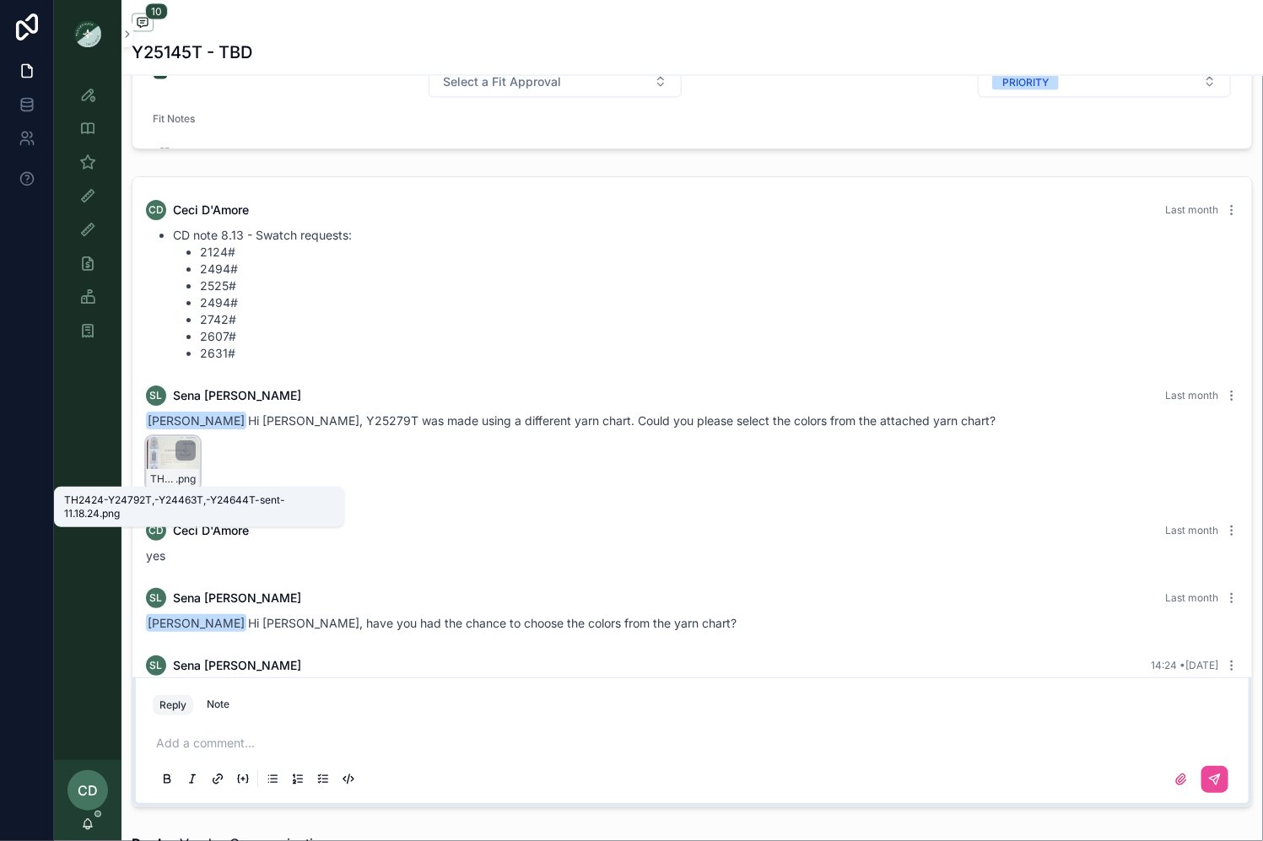
click at [183, 473] on span ".png" at bounding box center [186, 480] width 20 height 14
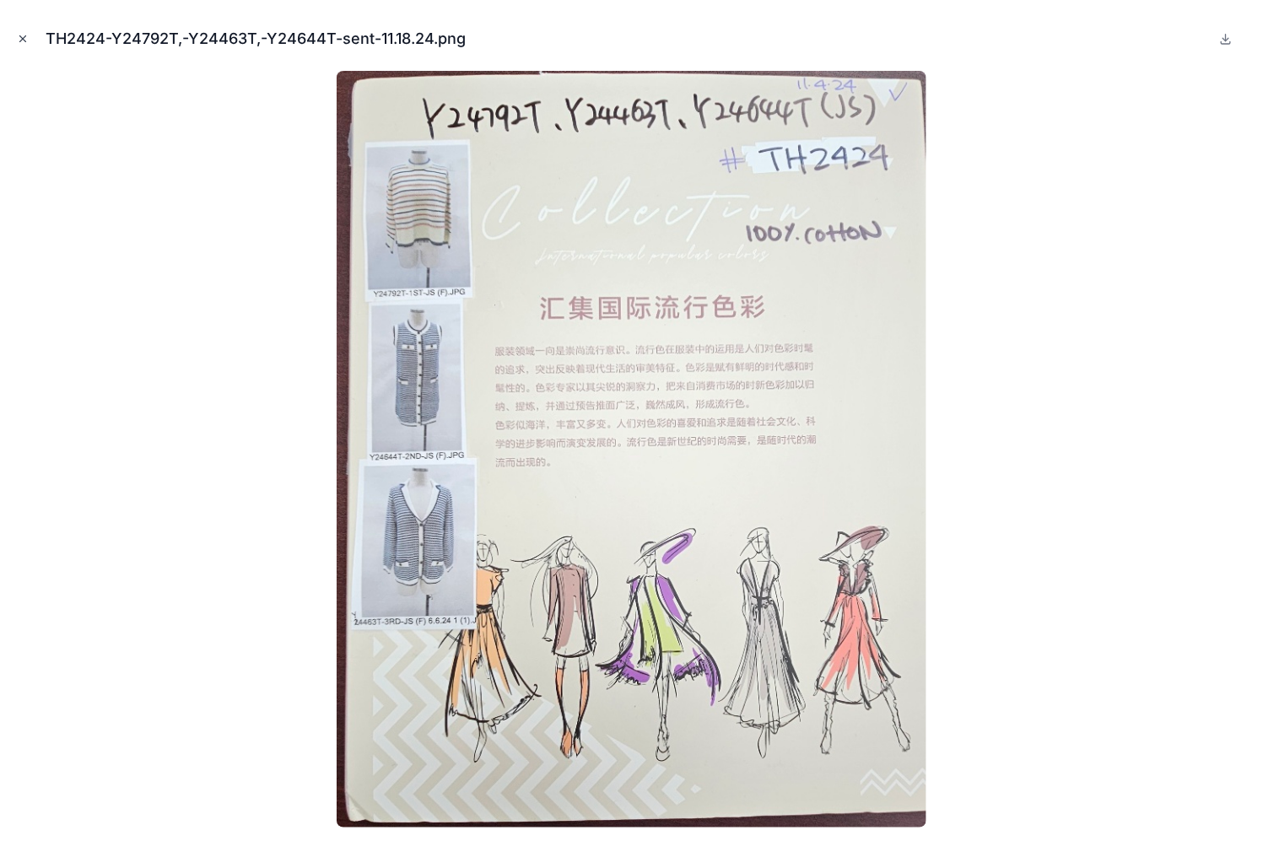
click at [28, 34] on icon "Close modal" at bounding box center [23, 39] width 12 height 12
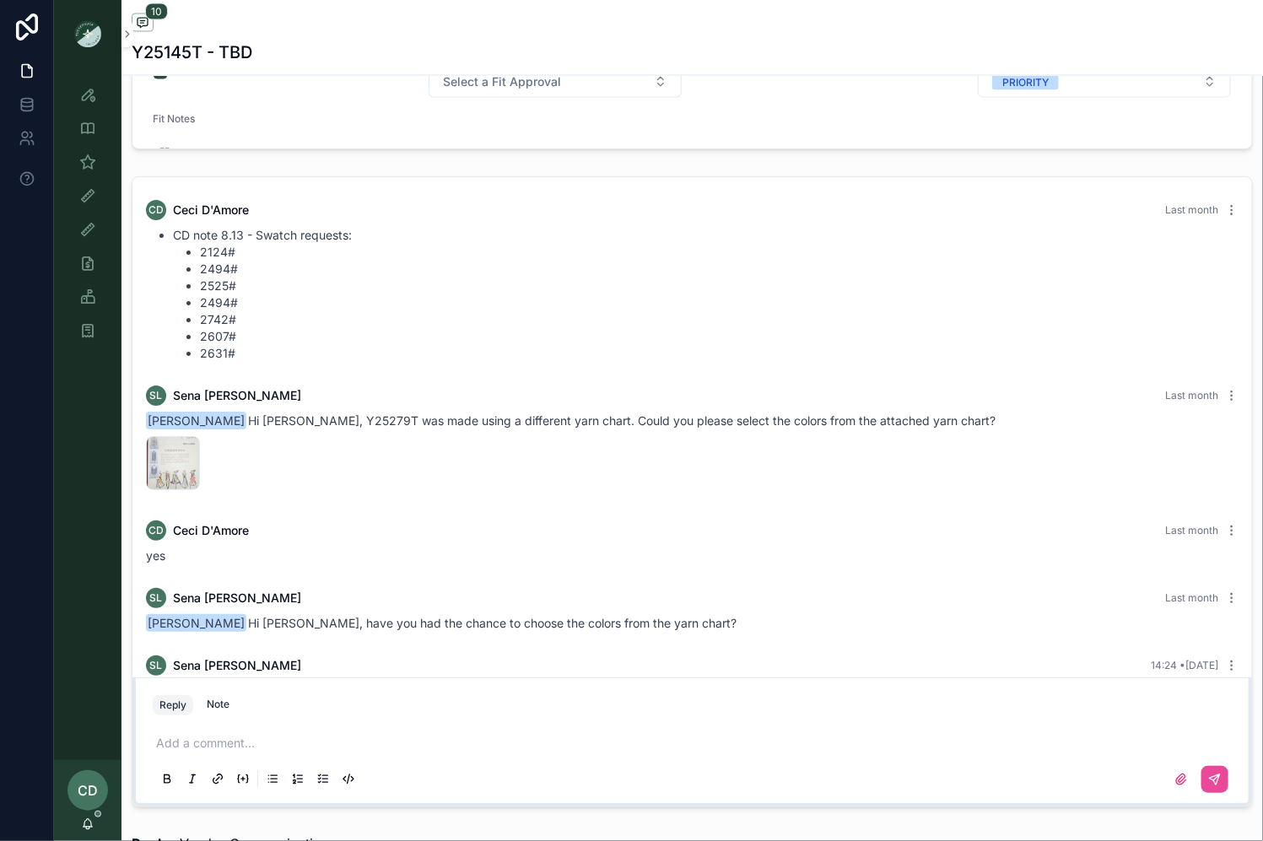
scroll to position [382, 0]
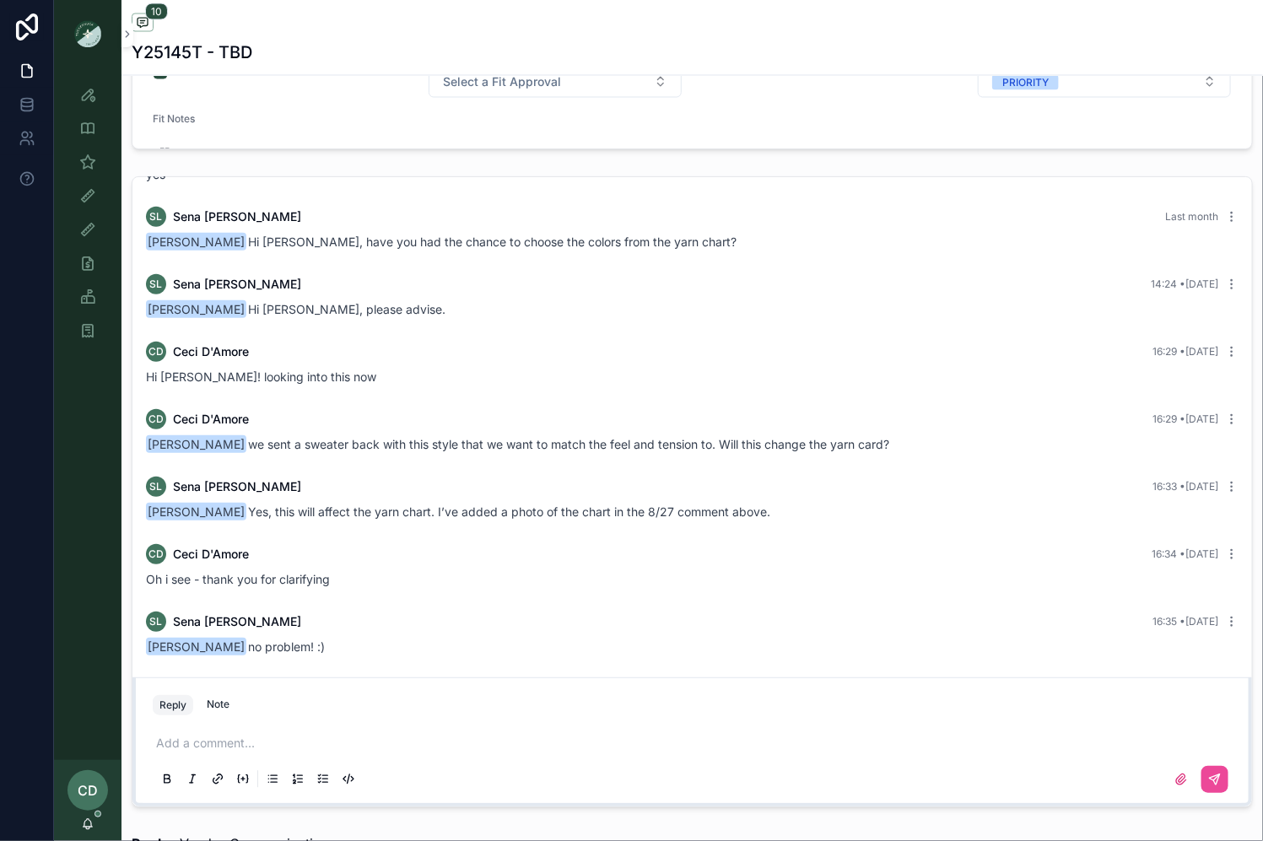
click at [252, 730] on div "Add a comment..." at bounding box center [692, 761] width 1079 height 71
click at [285, 741] on p "scrollable content" at bounding box center [695, 744] width 1079 height 17
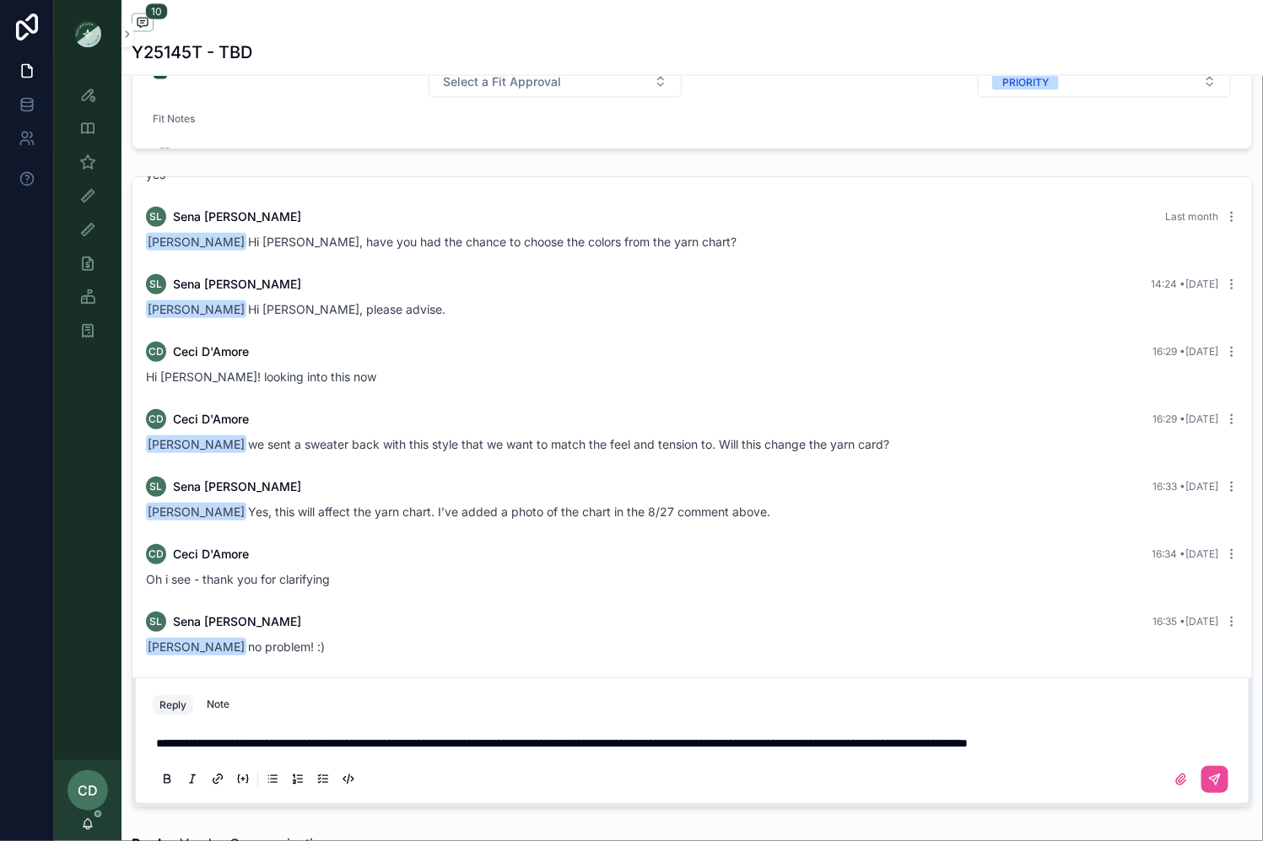
scroll to position [1217, 0]
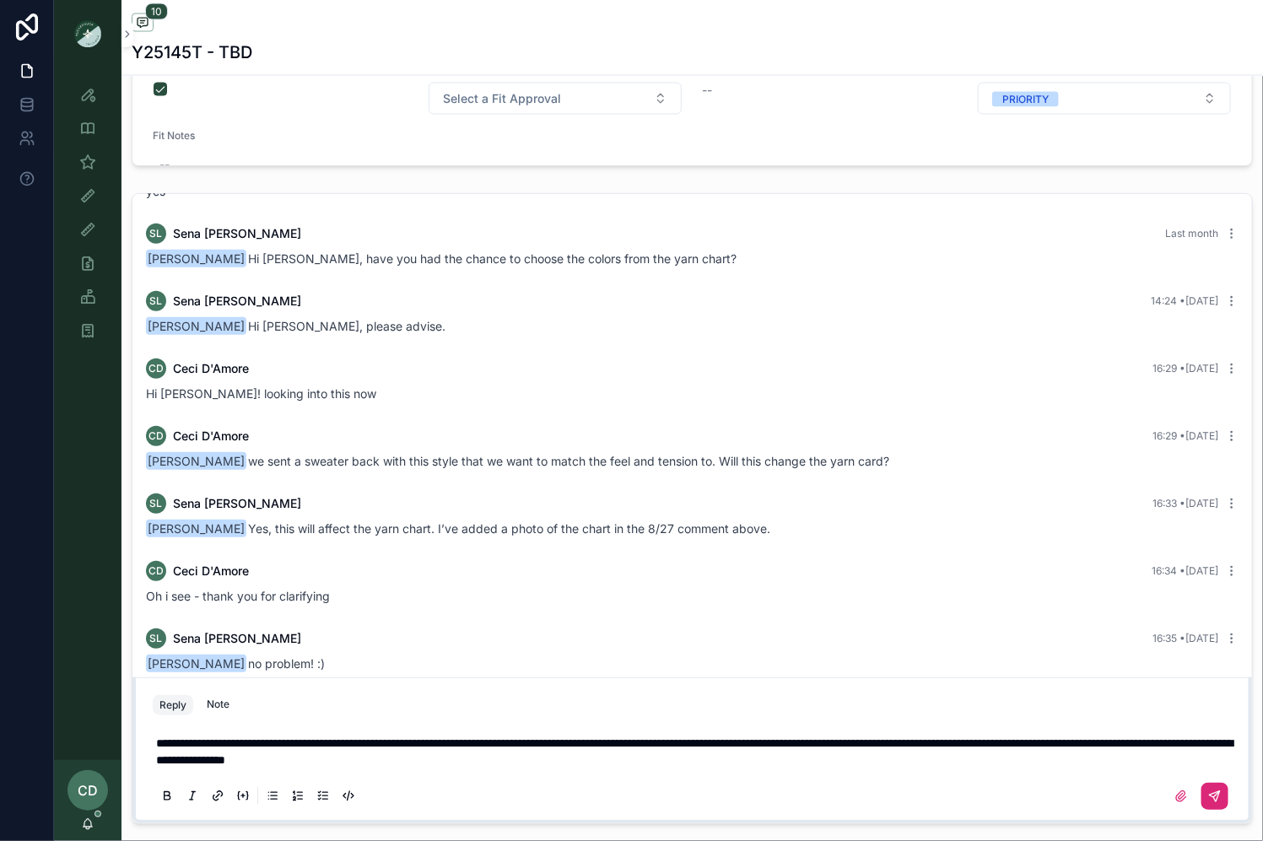
click at [1213, 793] on icon "scrollable content" at bounding box center [1215, 797] width 10 height 10
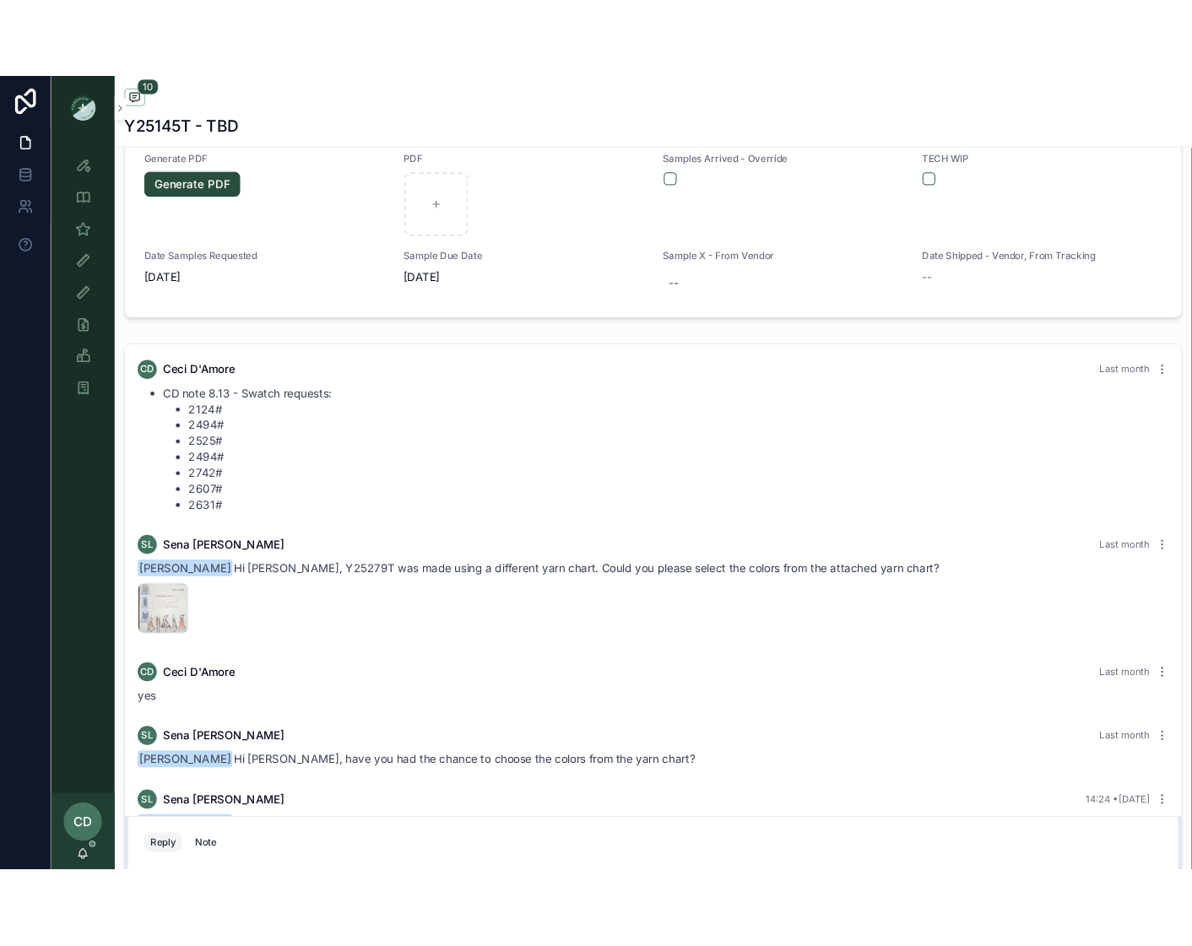
scroll to position [0, 0]
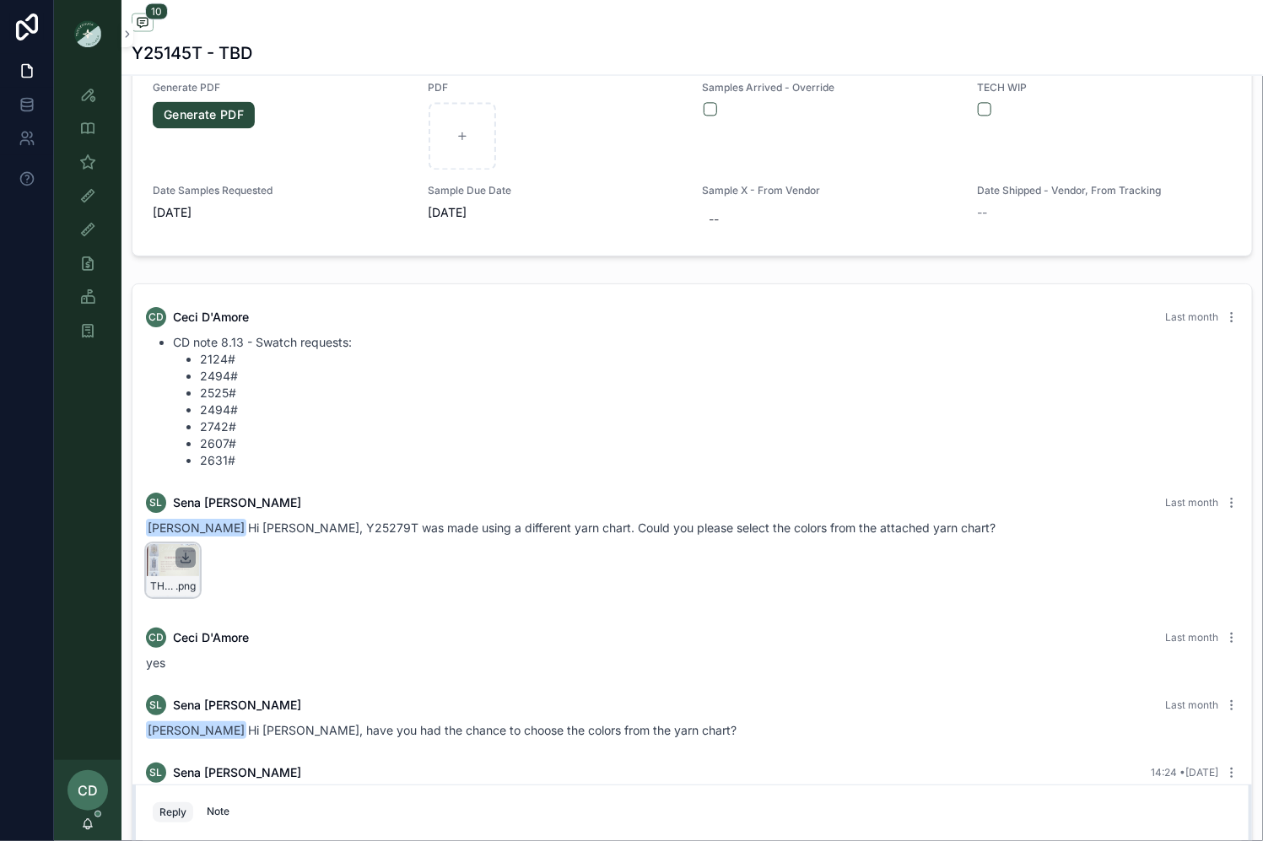
click at [179, 556] on icon "scrollable content" at bounding box center [186, 559] width 14 height 14
click at [162, 555] on div "TH2424-Y24792T,-Y24463T,-Y24644T-sent-11.18.24 .png" at bounding box center [173, 571] width 54 height 54
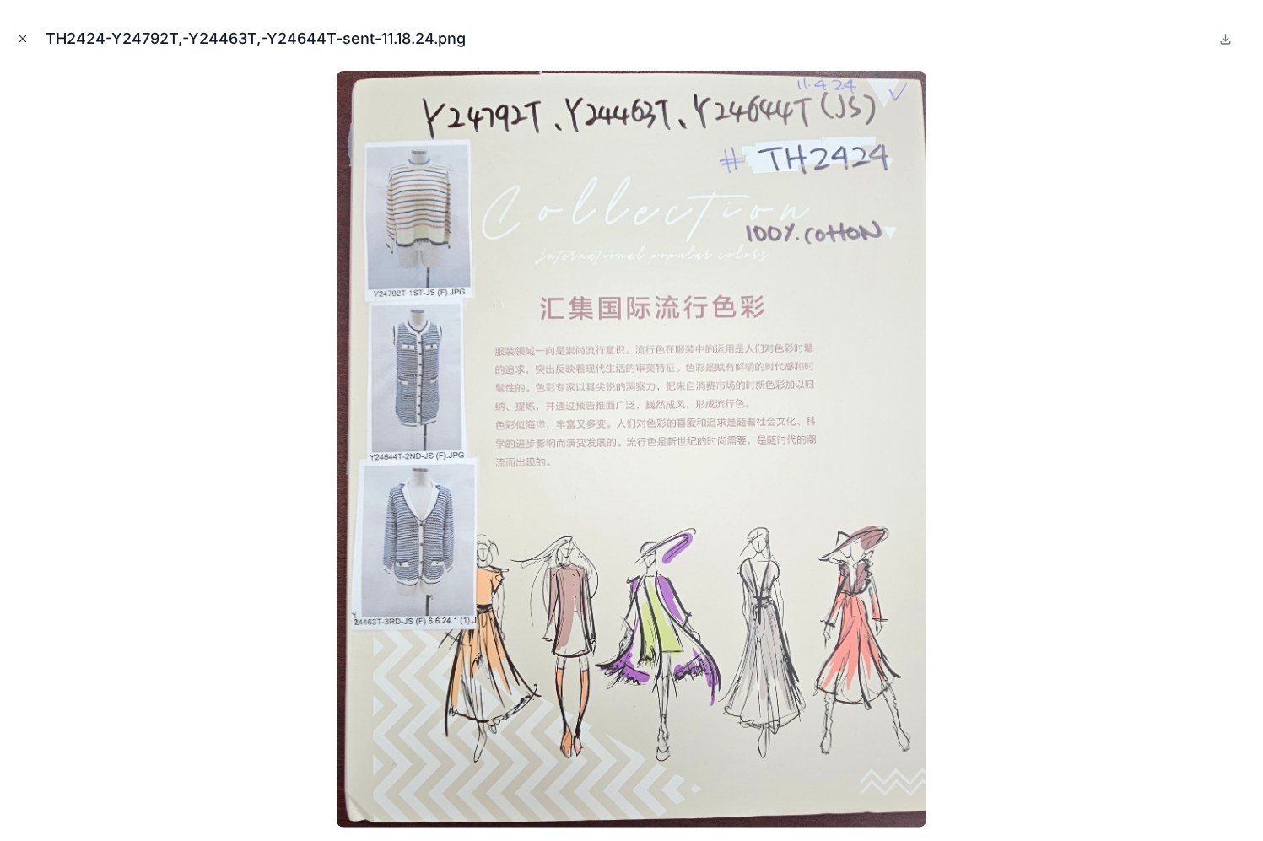
click at [30, 30] on button "Close modal" at bounding box center [23, 39] width 19 height 19
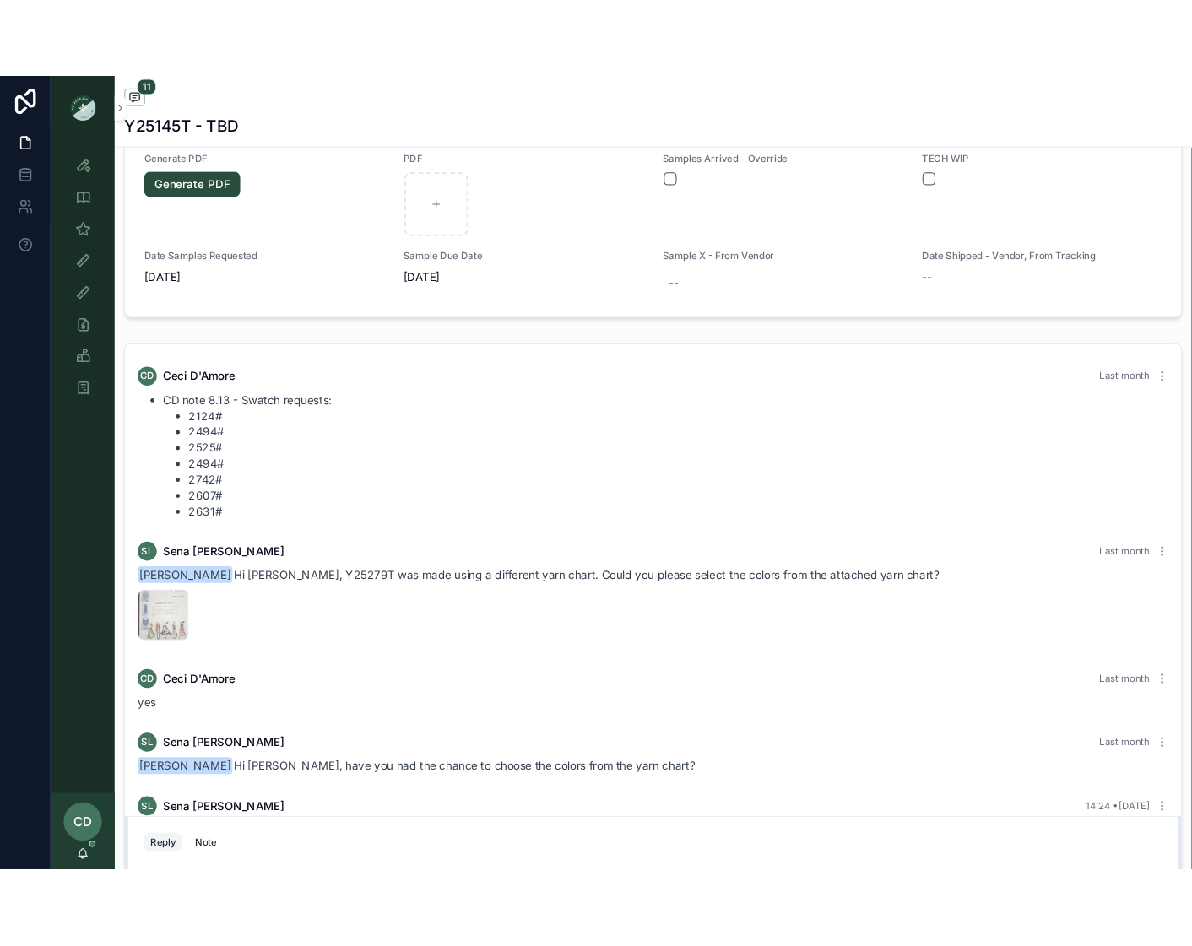
scroll to position [952, 0]
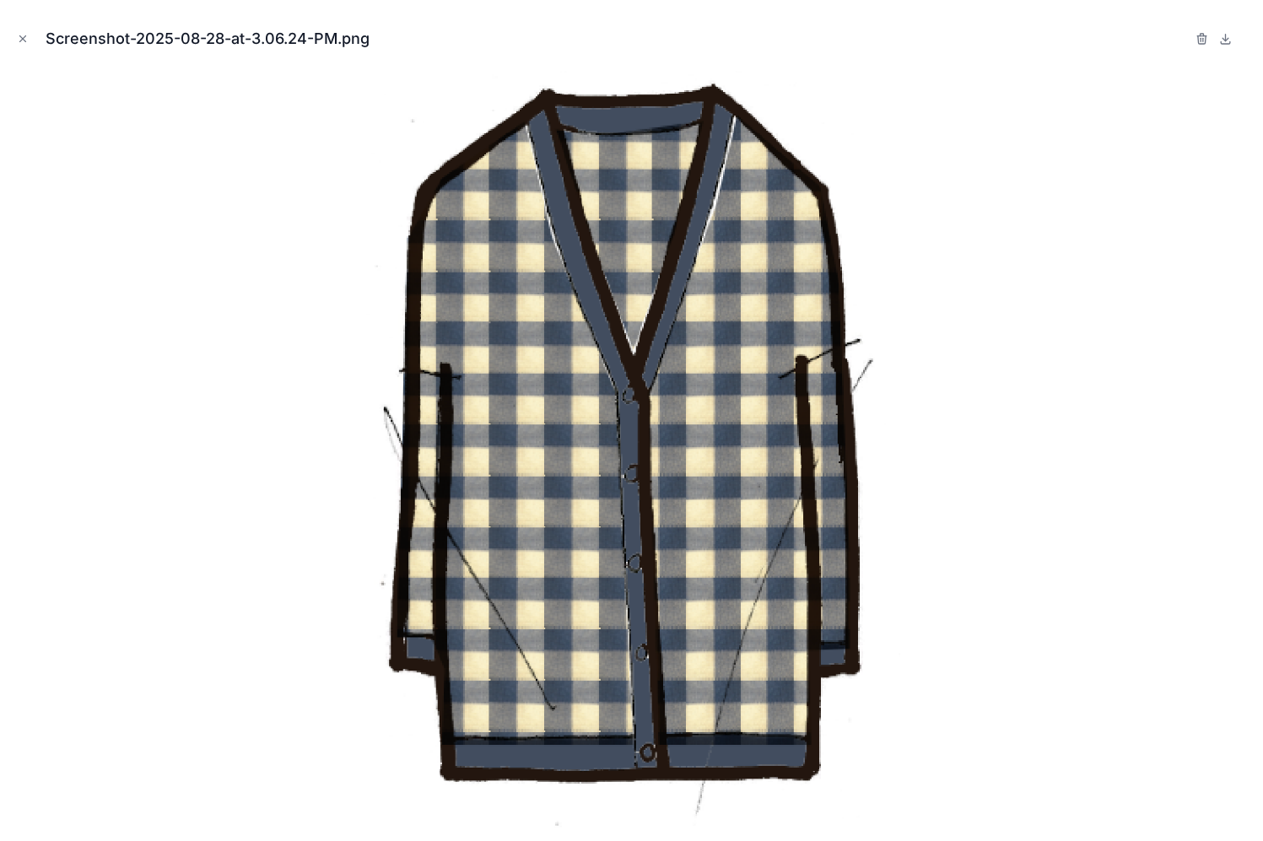
scroll to position [63, 0]
click at [29, 39] on button "Close modal" at bounding box center [23, 39] width 19 height 19
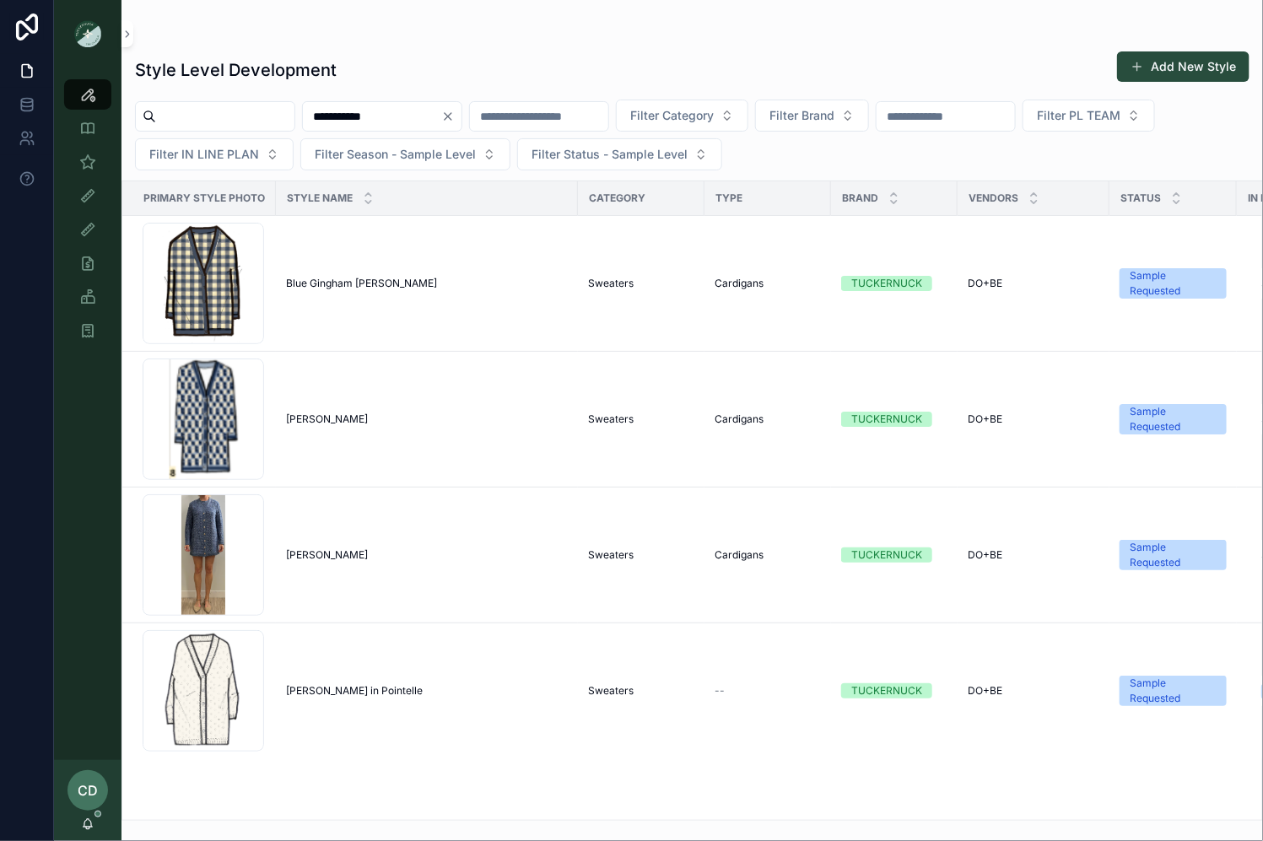
drag, startPoint x: 484, startPoint y: 116, endPoint x: 456, endPoint y: 115, distance: 27.9
click at [455, 116] on icon "Clear" at bounding box center [448, 117] width 14 height 14
click at [441, 116] on input "scrollable content" at bounding box center [372, 117] width 138 height 24
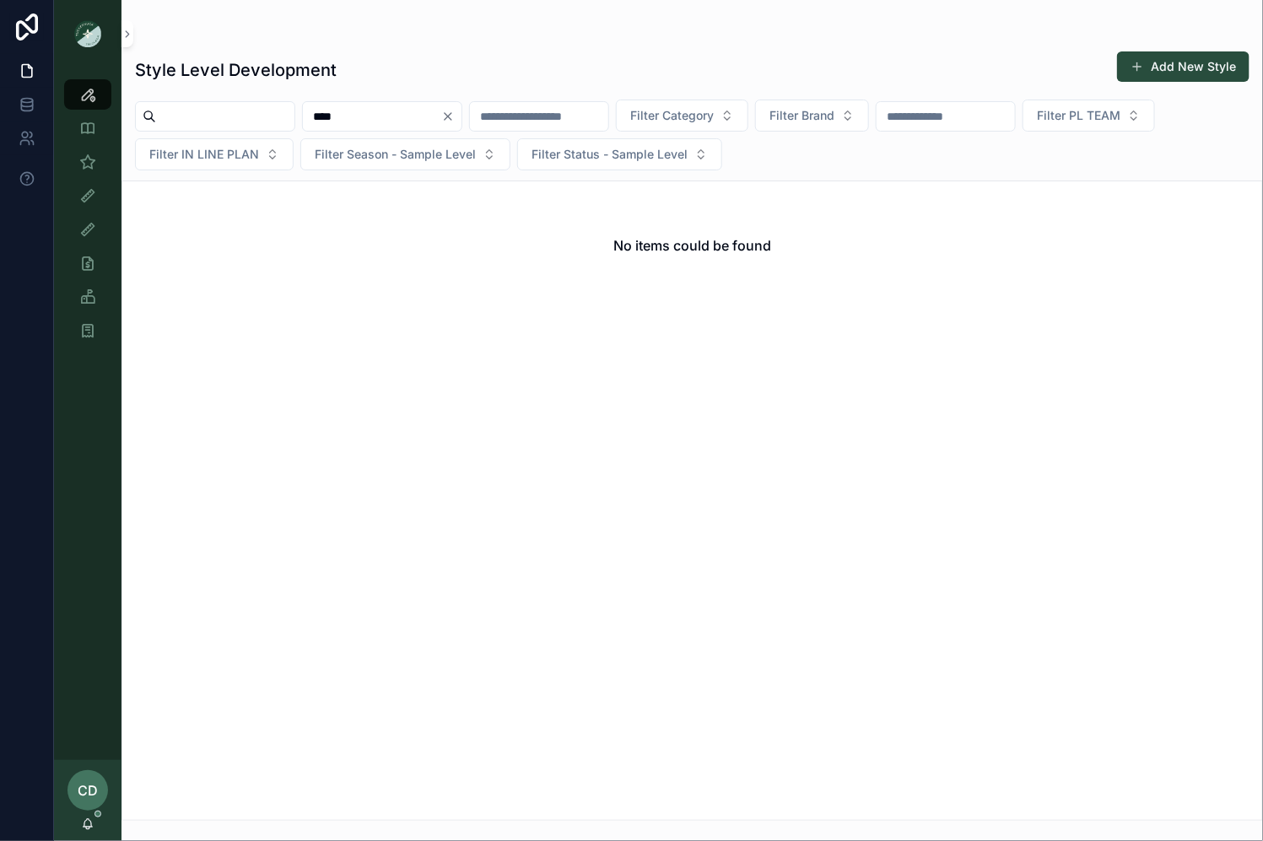
type input "****"
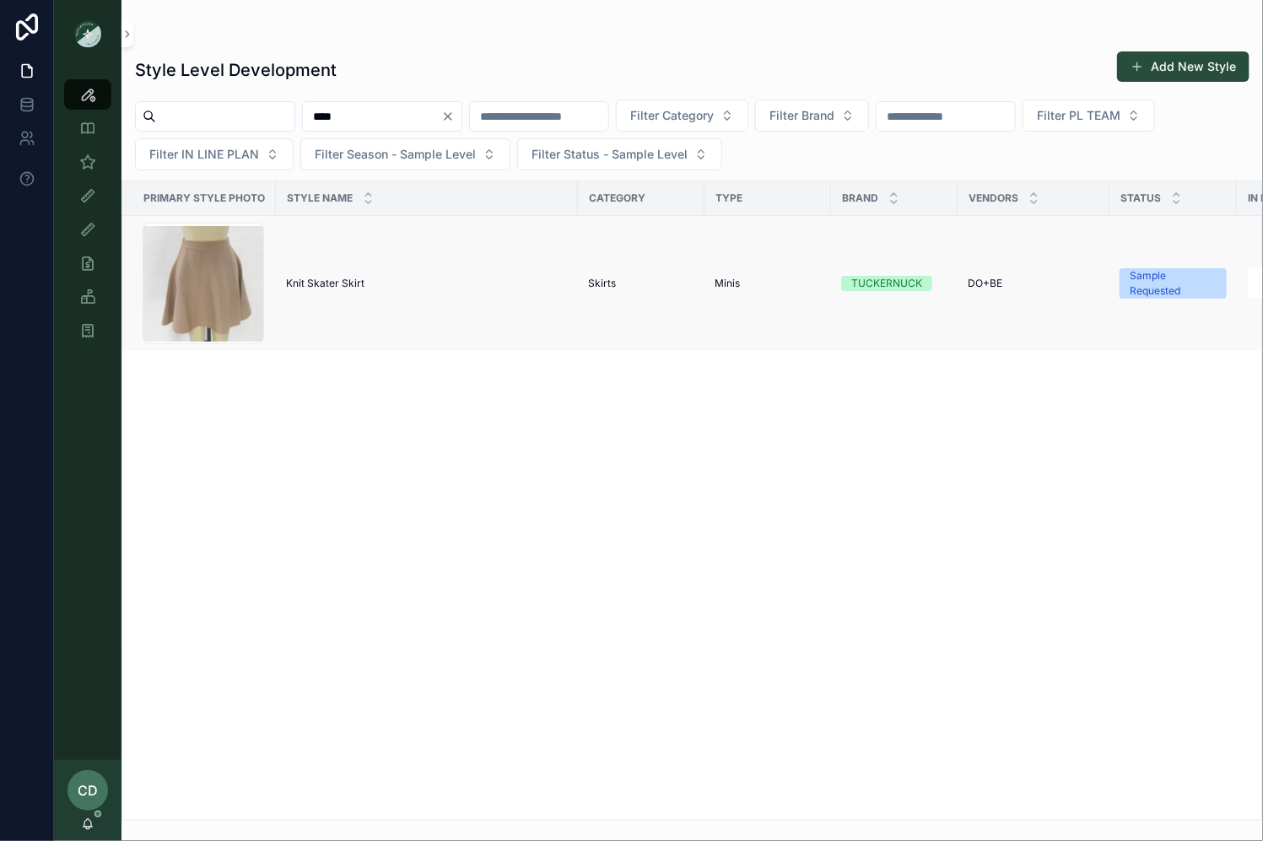
click at [318, 279] on span "Knit Skater Skirt" at bounding box center [325, 284] width 78 height 14
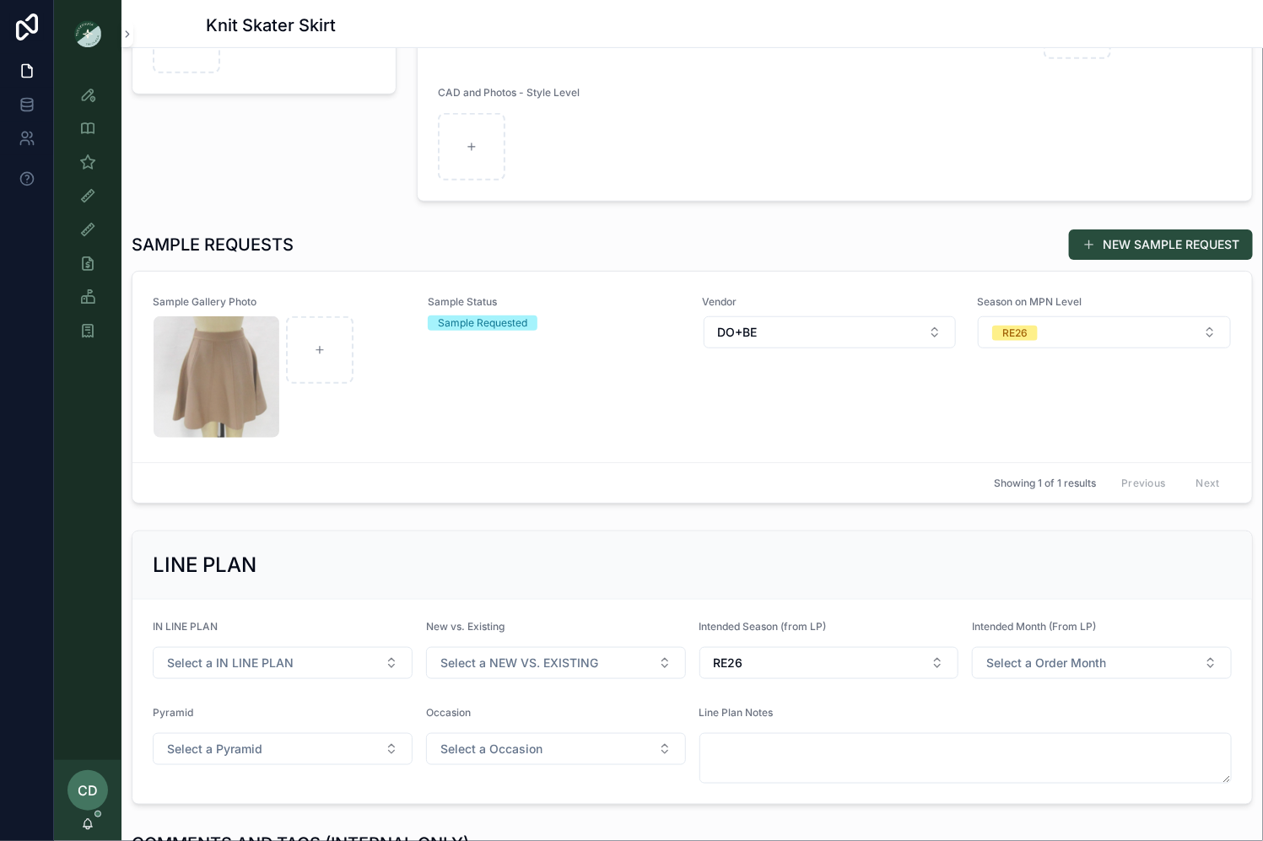
scroll to position [431, 0]
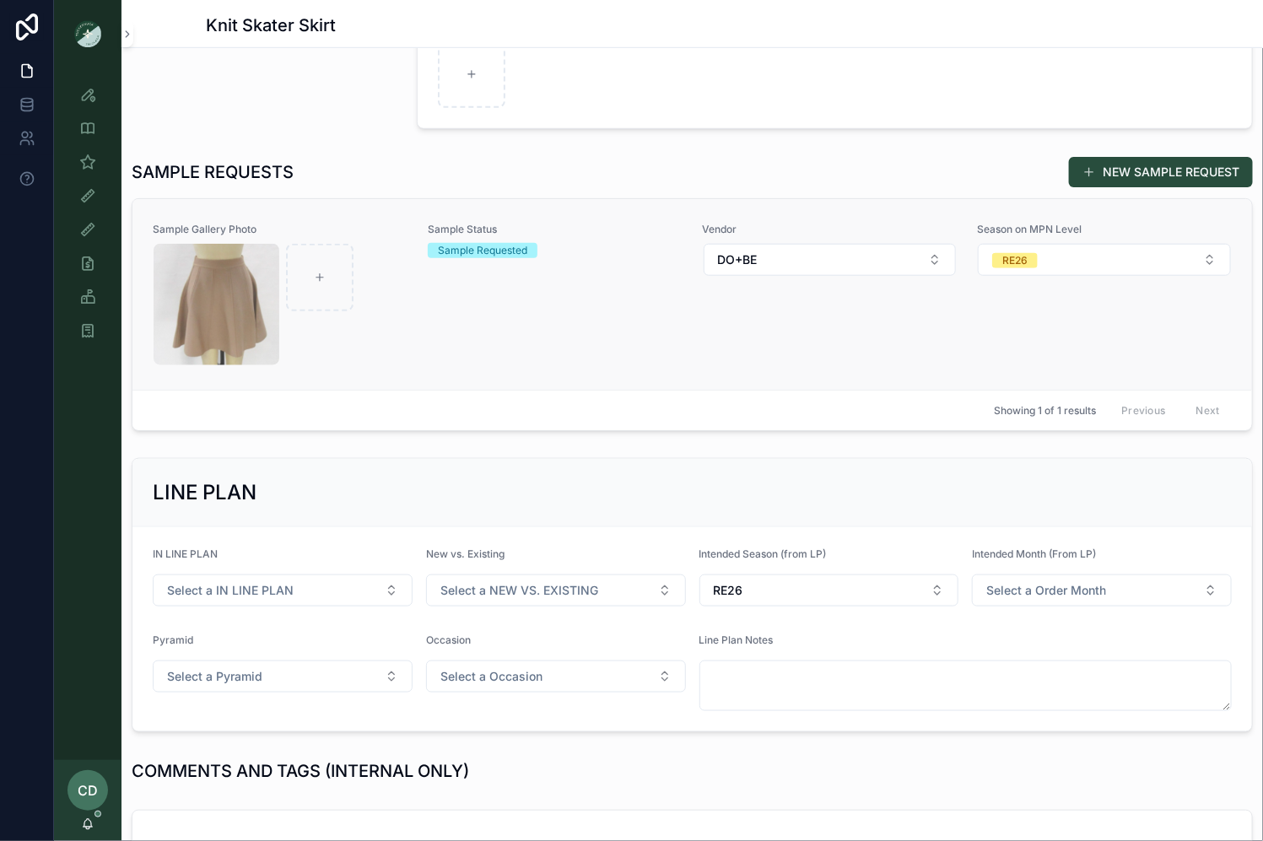
click at [466, 312] on div "Sample Status Sample Requested" at bounding box center [555, 294] width 255 height 143
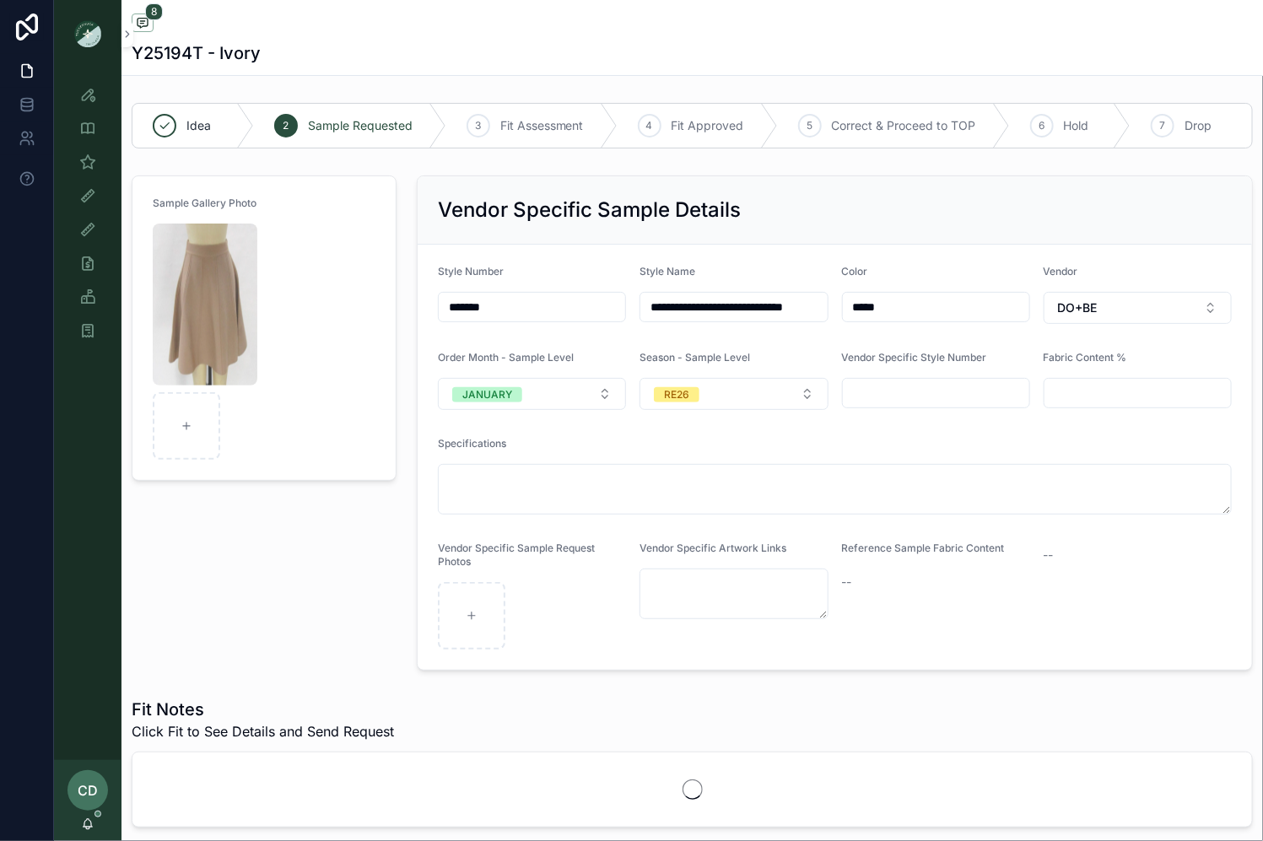
scroll to position [180, 0]
drag, startPoint x: 479, startPoint y: 305, endPoint x: 422, endPoint y: 301, distance: 57.5
click at [431, 302] on form "**********" at bounding box center [835, 457] width 835 height 425
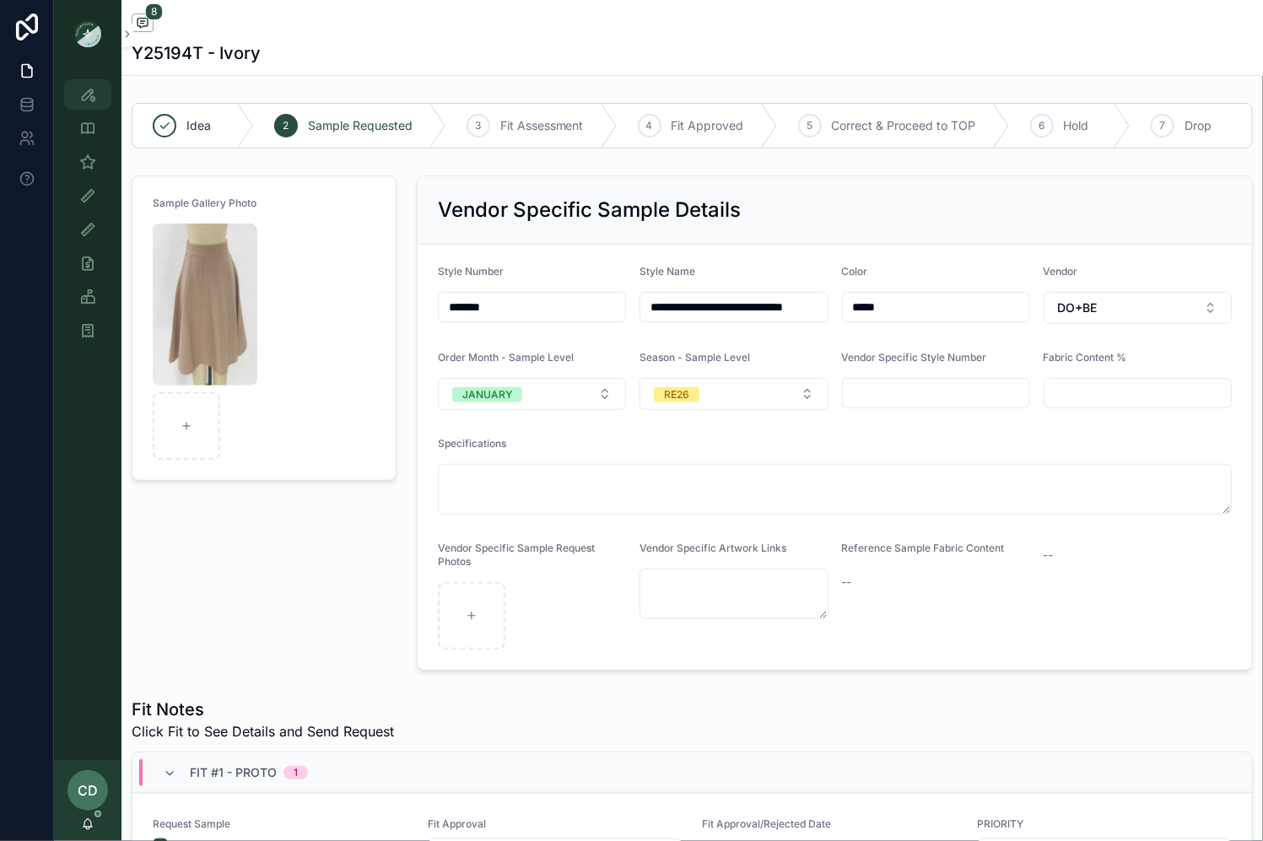
click at [86, 93] on icon "scrollable content" at bounding box center [87, 94] width 17 height 17
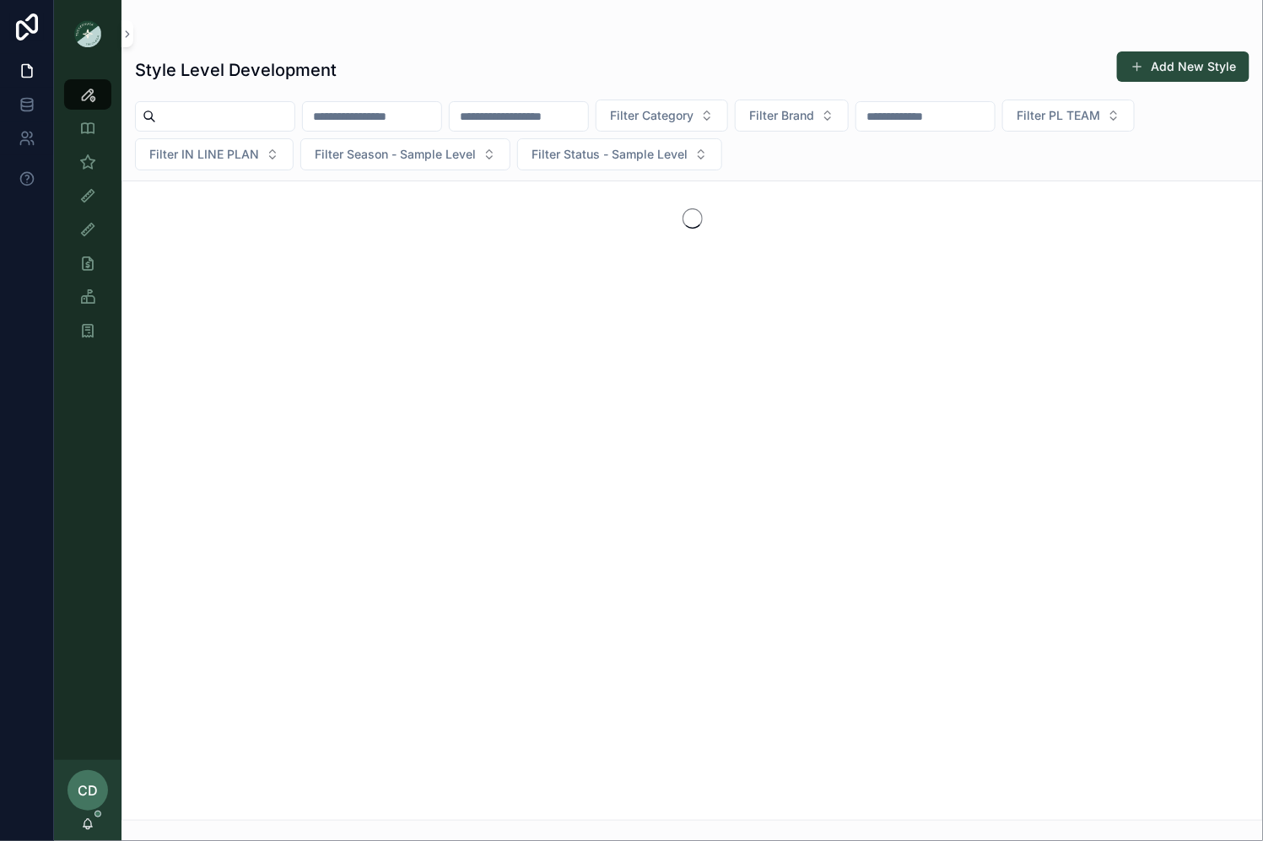
click at [372, 115] on input "scrollable content" at bounding box center [372, 117] width 138 height 24
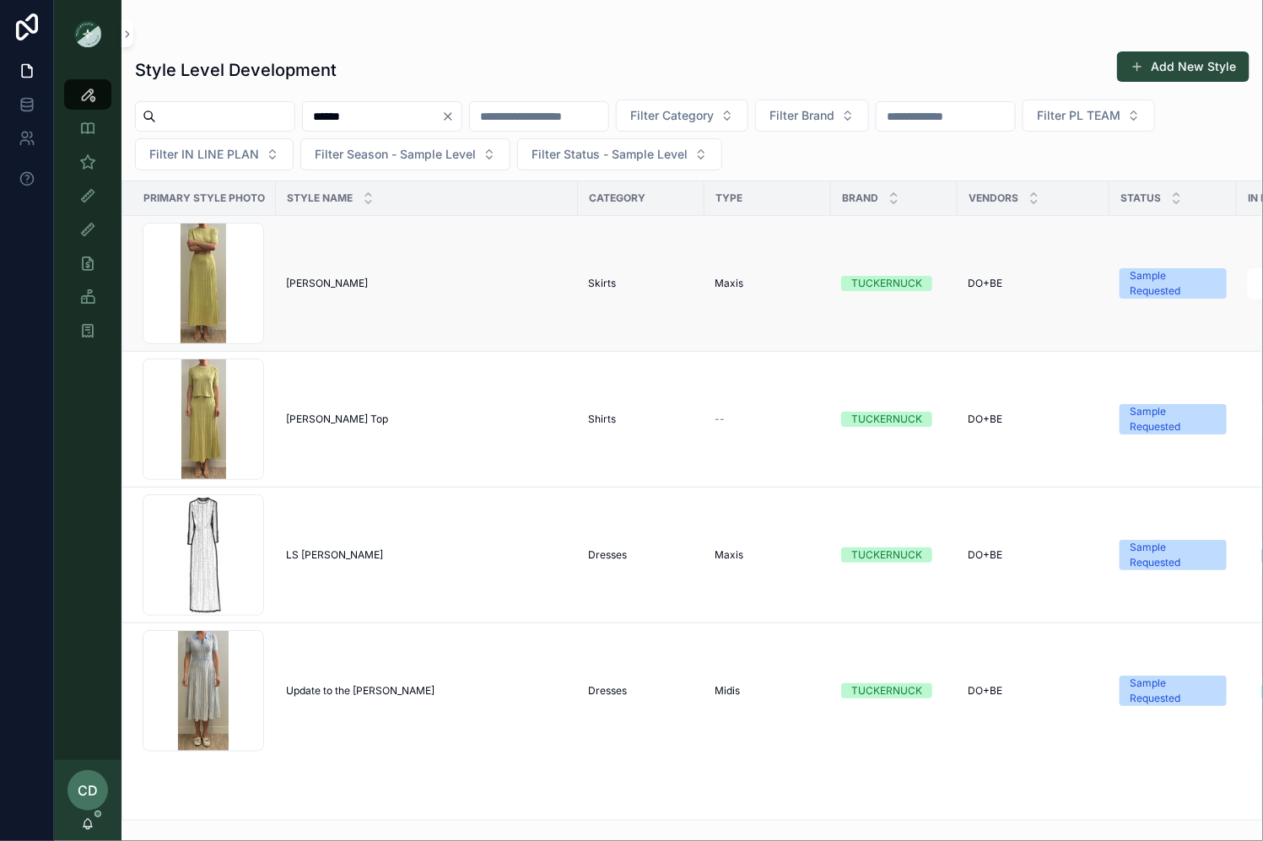
type input "******"
click at [289, 298] on td "Sylvie Skirt Sylvie Skirt" at bounding box center [427, 284] width 302 height 136
click at [295, 279] on span "Sylvie Skirt" at bounding box center [327, 284] width 82 height 14
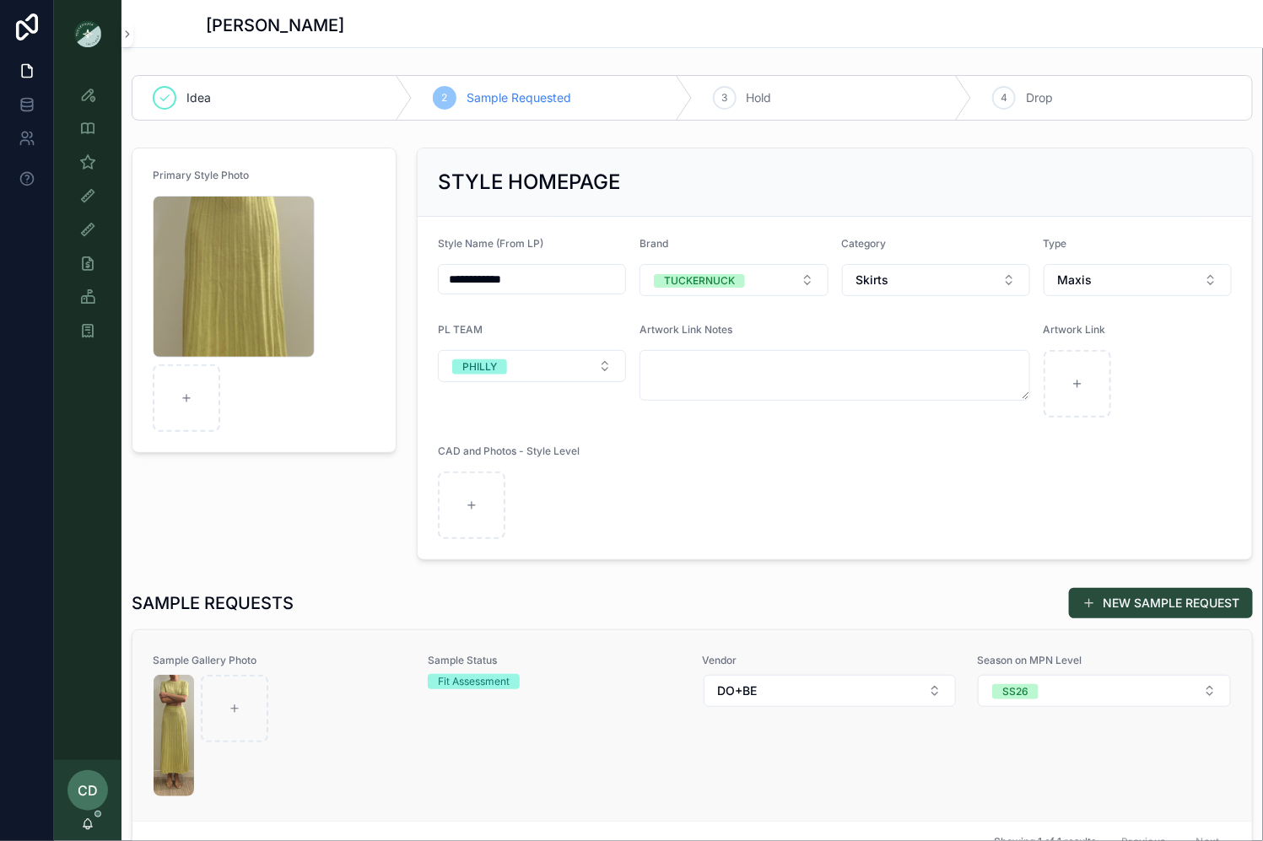
click at [307, 689] on div "scrollable content" at bounding box center [280, 736] width 253 height 122
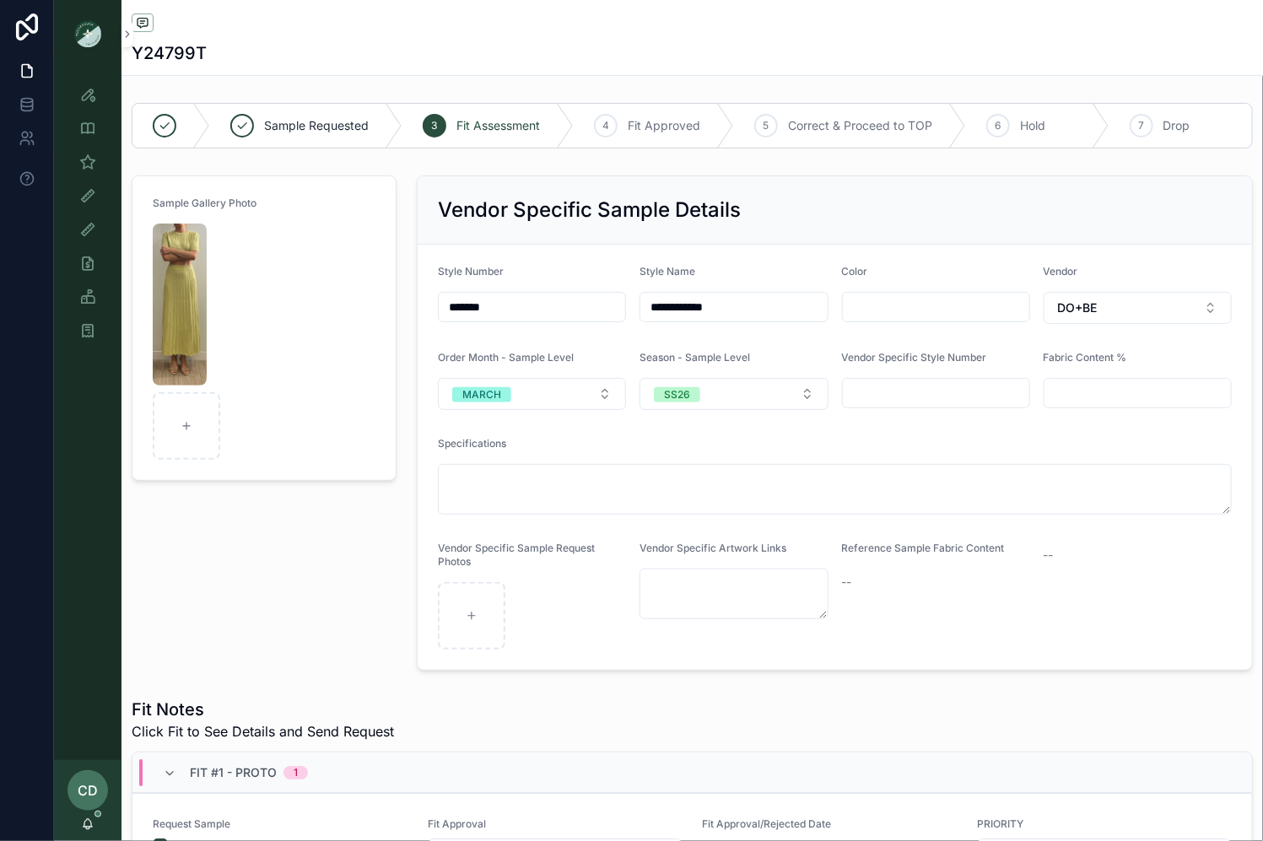
drag, startPoint x: 533, startPoint y: 310, endPoint x: 395, endPoint y: 296, distance: 138.2
